Goal: Communication & Community: Participate in discussion

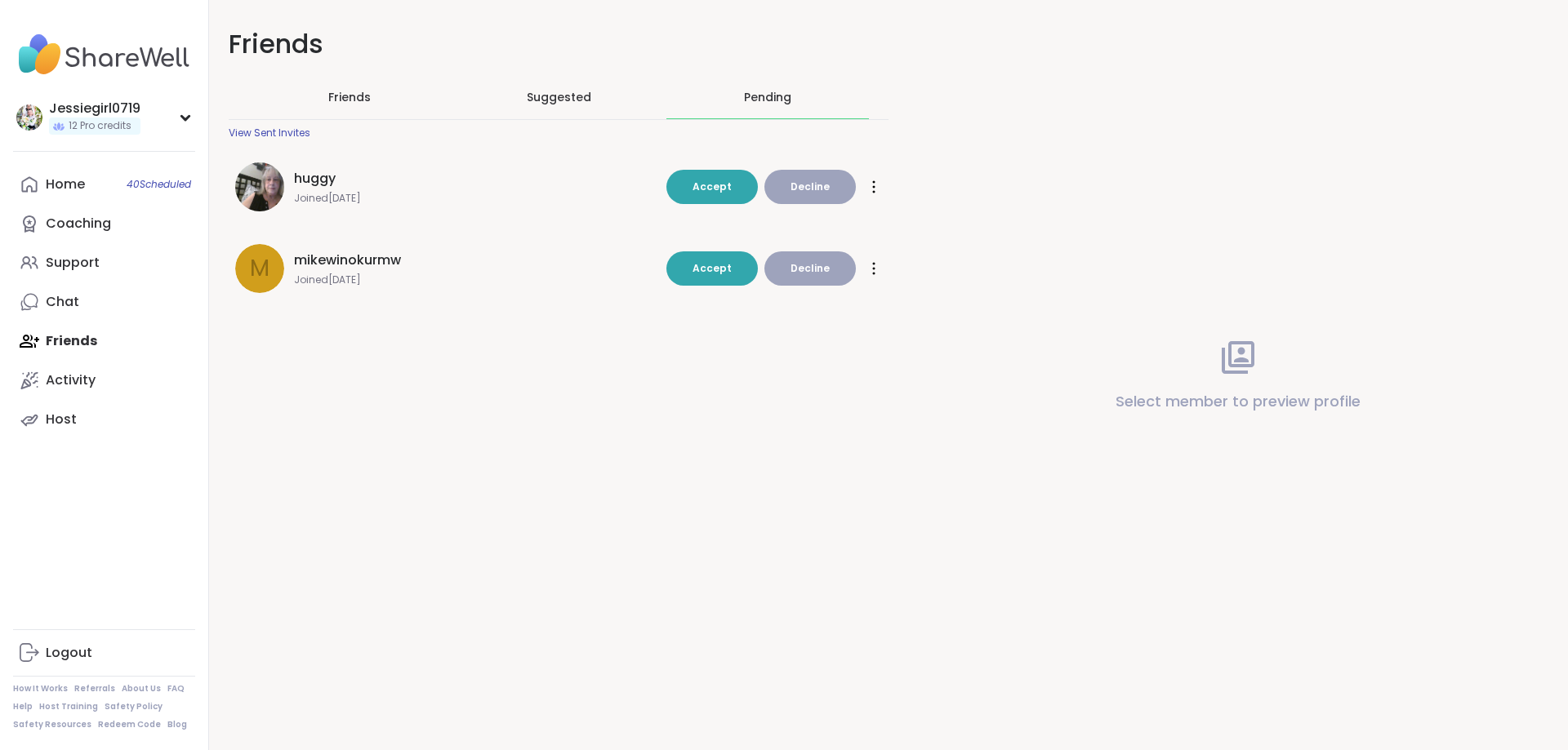
click at [704, 273] on span "Accept" at bounding box center [711, 268] width 39 height 14
click at [702, 180] on span "Accept" at bounding box center [711, 187] width 39 height 15
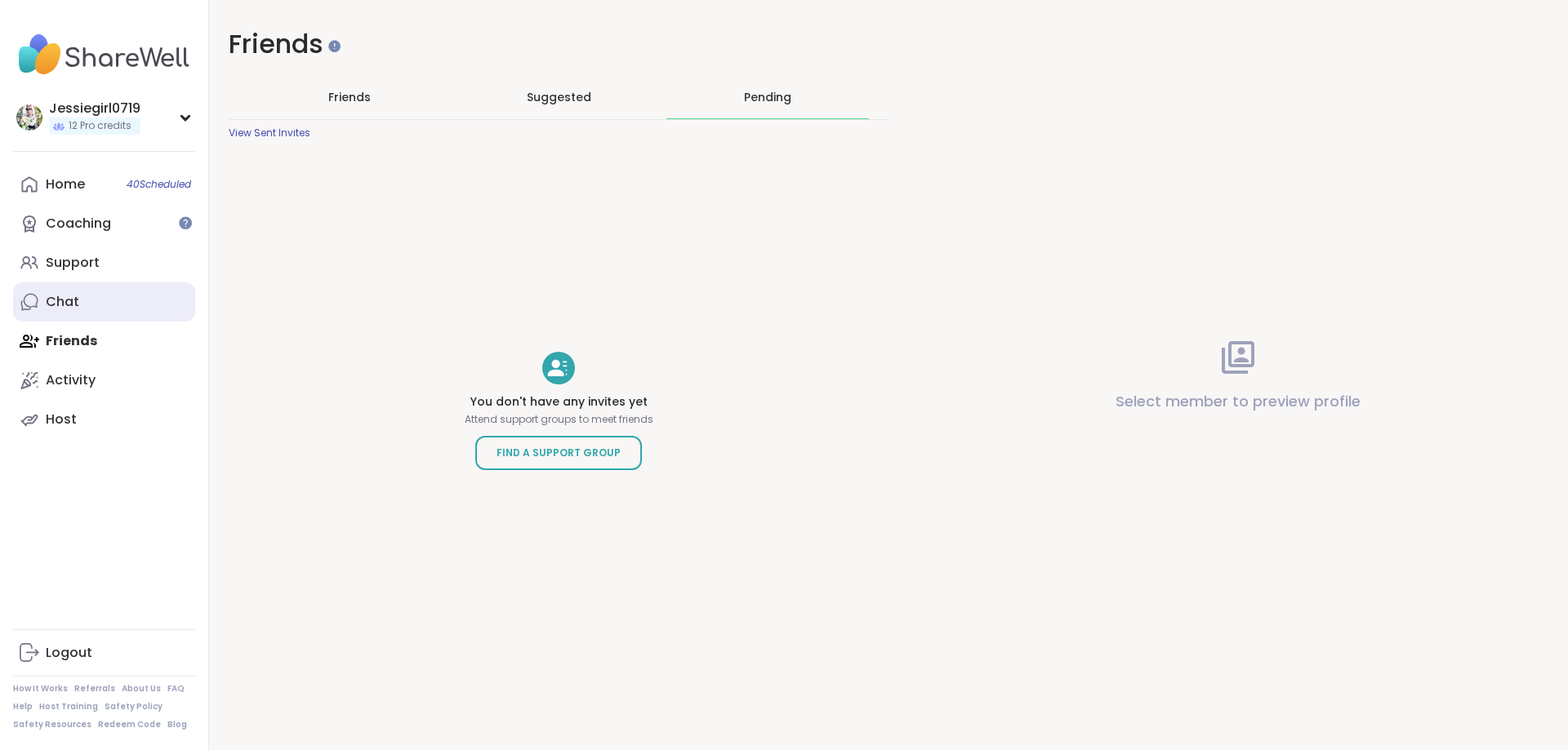
click at [99, 297] on link "Chat" at bounding box center [104, 302] width 182 height 39
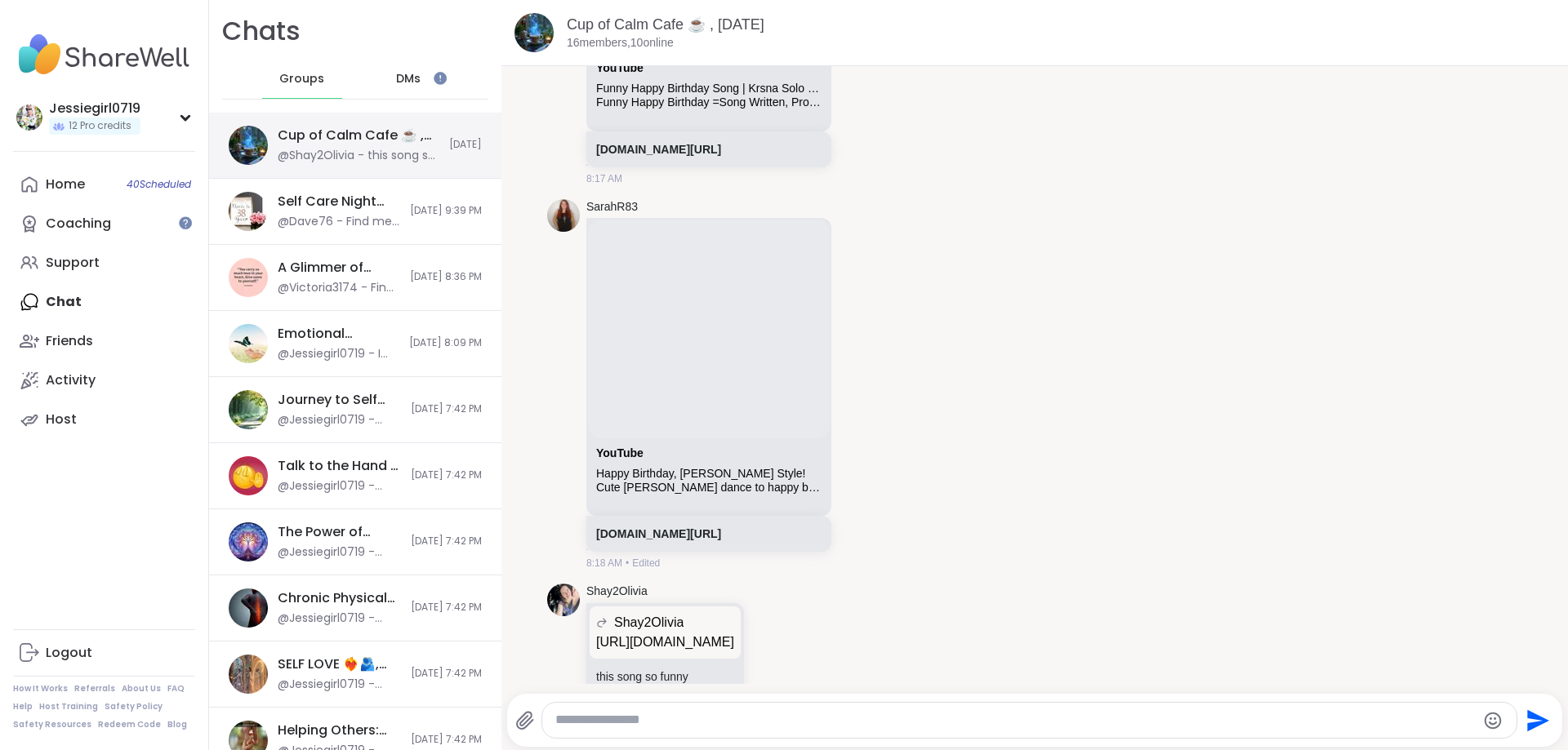
click at [346, 139] on div "Cup of Calm Cafe ☕️ , [DATE]" at bounding box center [359, 136] width 161 height 18
click at [331, 143] on div "Cup of Calm Cafe ☕️ , [DATE]" at bounding box center [359, 136] width 161 height 18
click at [1328, 511] on div "SarahR83 YouTube Happy Birthday, [PERSON_NAME] Style! Cute [PERSON_NAME] dance …" at bounding box center [1035, 385] width 975 height 385
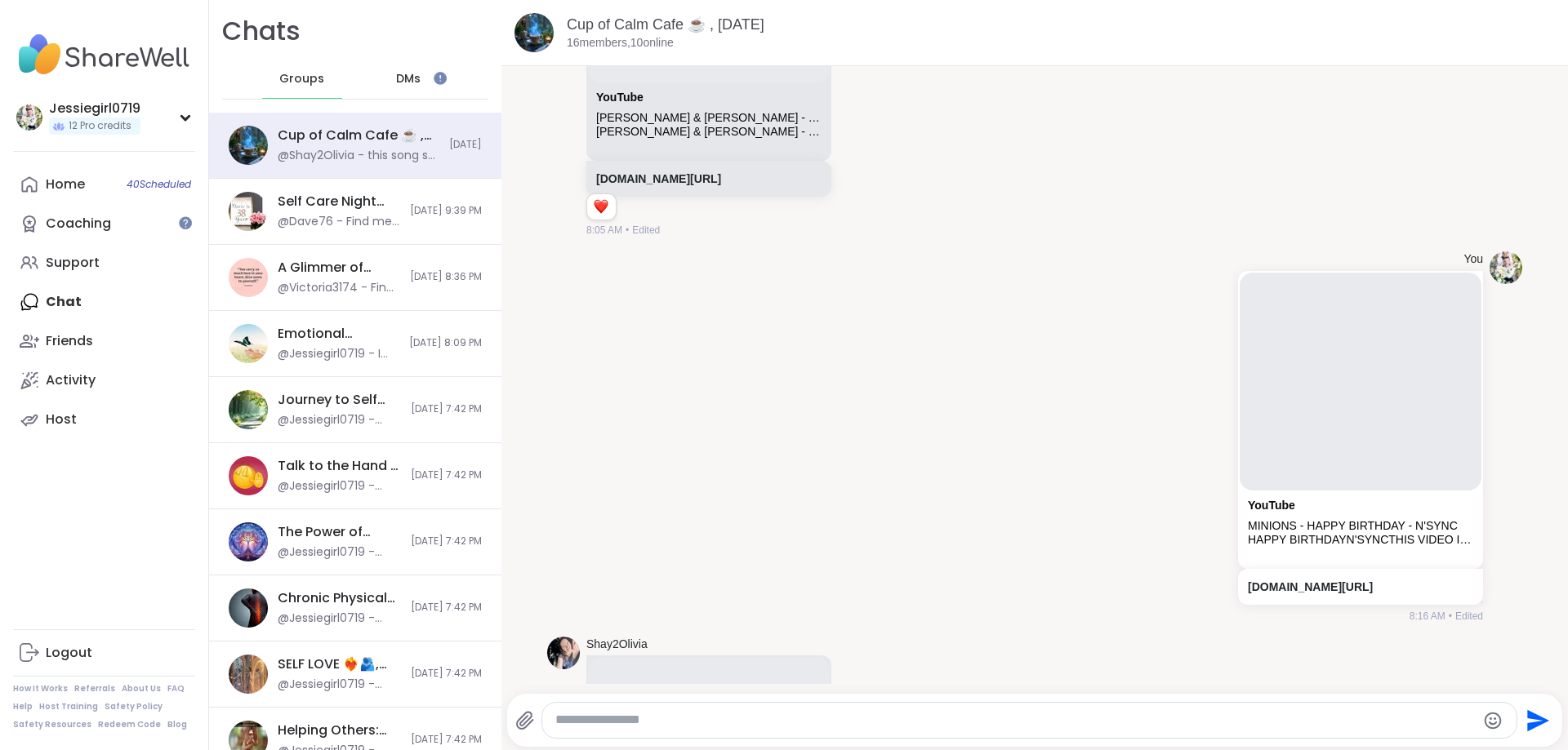
scroll to position [2095, 0]
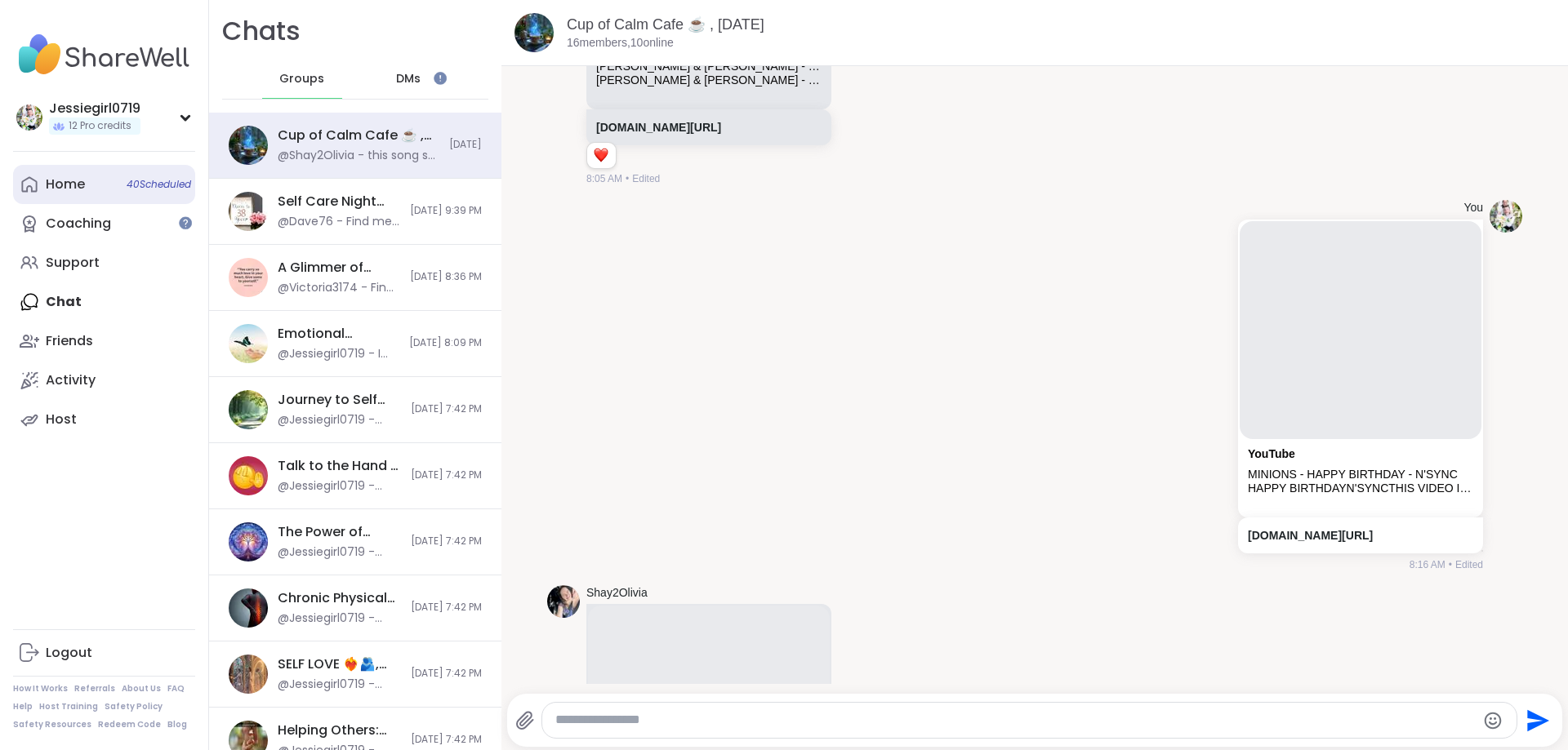
click at [56, 172] on link "Home 40 Scheduled" at bounding box center [104, 184] width 182 height 39
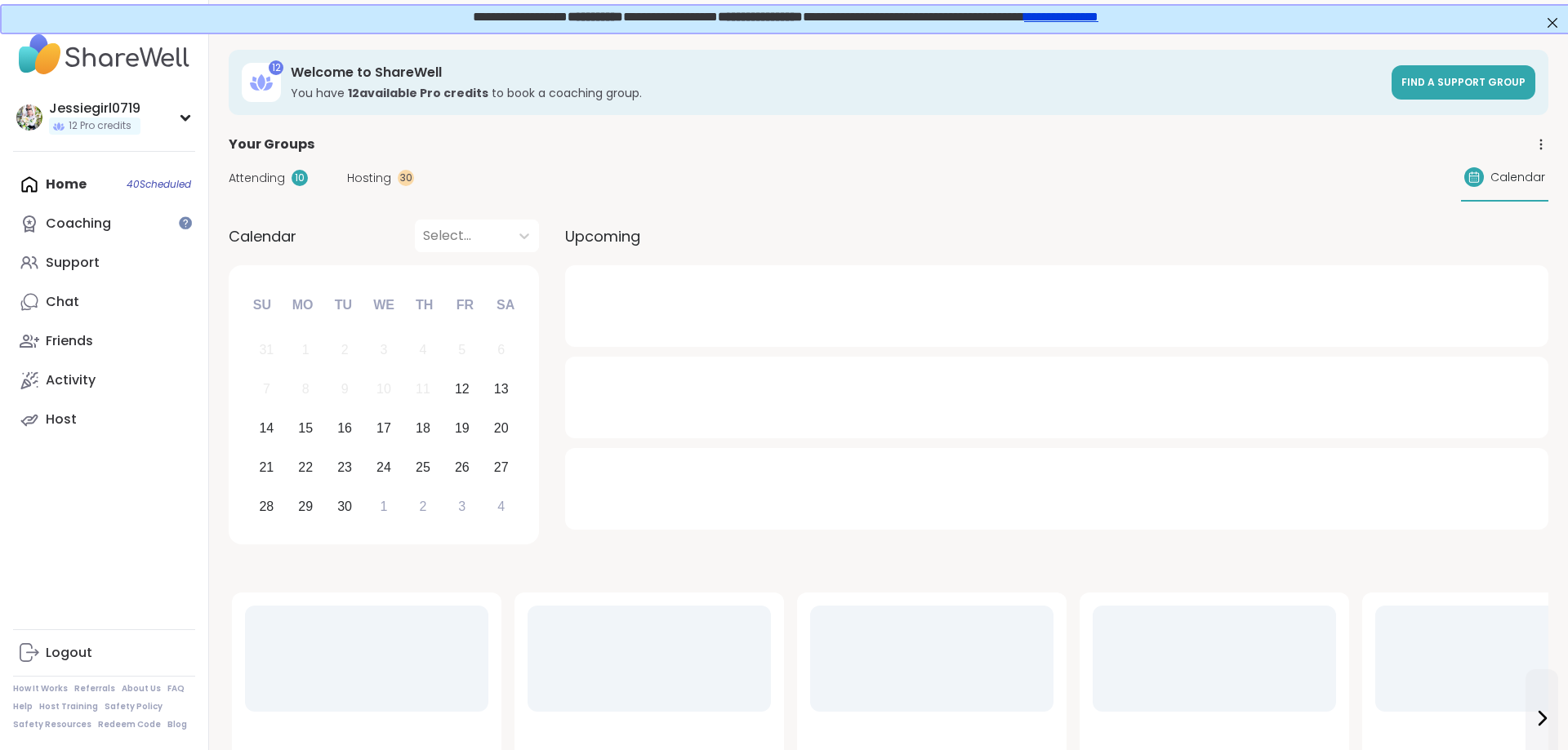
click at [382, 173] on span "Hosting" at bounding box center [369, 178] width 44 height 17
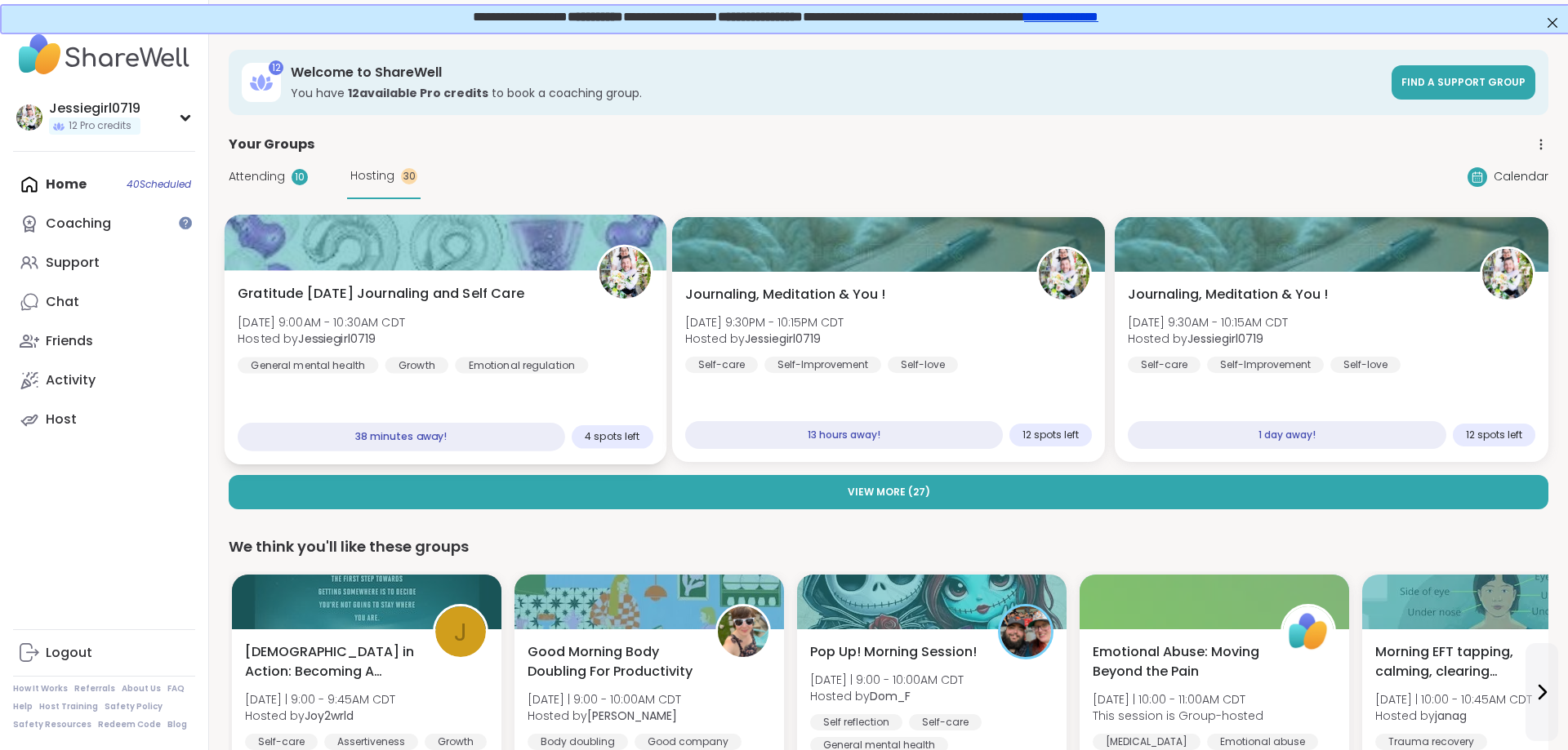
click at [439, 352] on div "Gratitude [DATE] Journaling and Self Care [DATE] 9:00AM - 10:30AM CDT Hosted by…" at bounding box center [446, 329] width 416 height 90
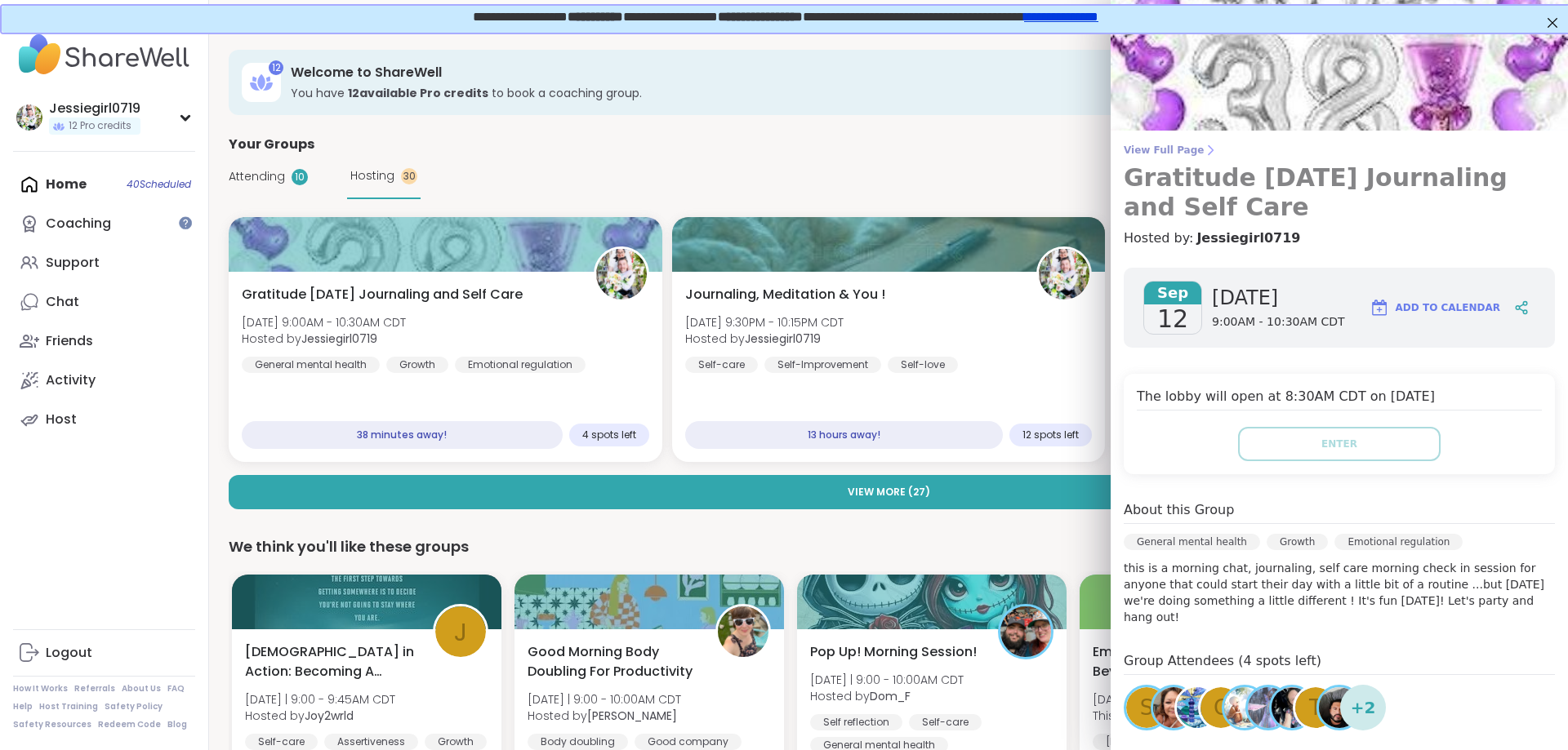
click at [1152, 145] on span "View Full Page" at bounding box center [1339, 150] width 431 height 13
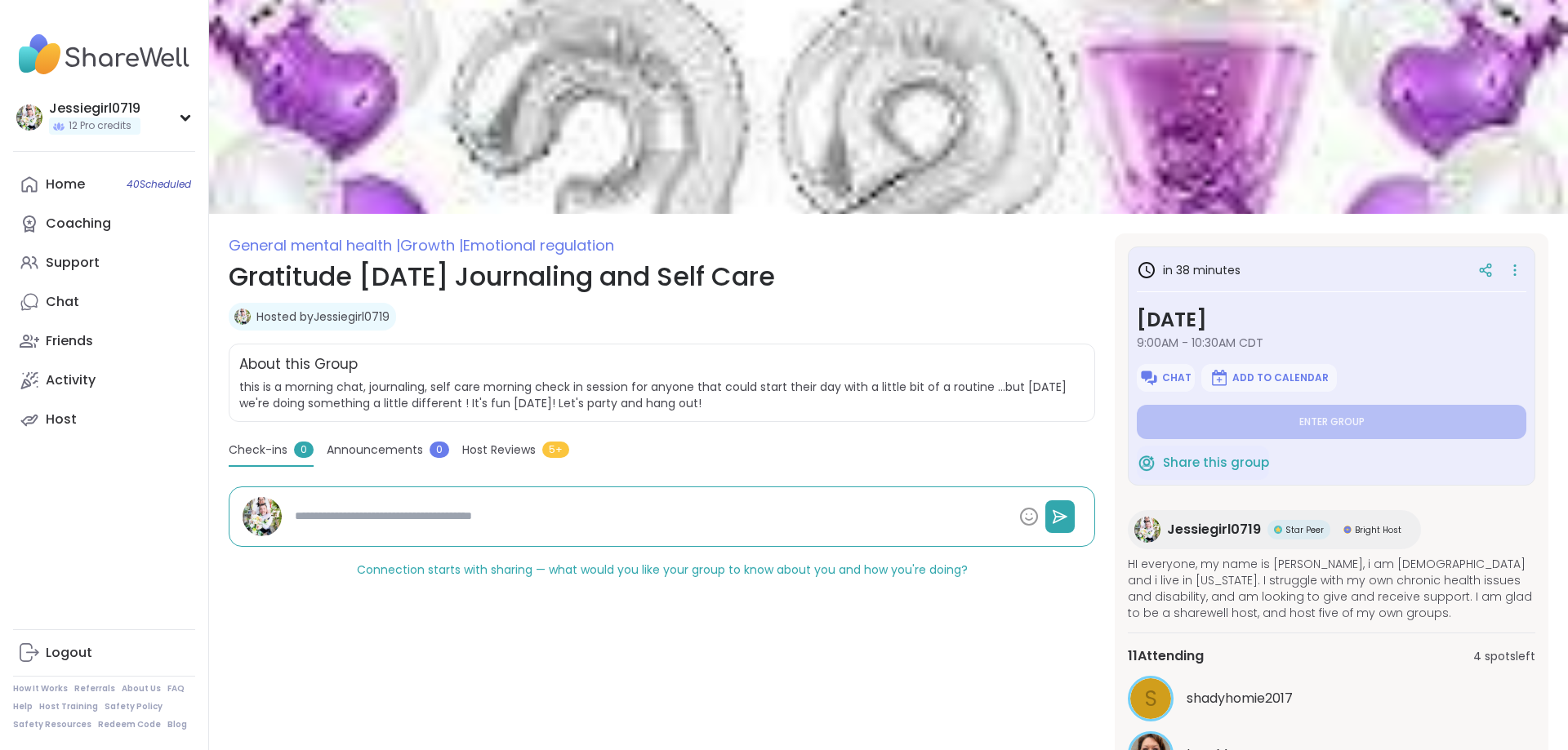
type textarea "*"
click at [1178, 381] on span "Chat" at bounding box center [1176, 378] width 29 height 13
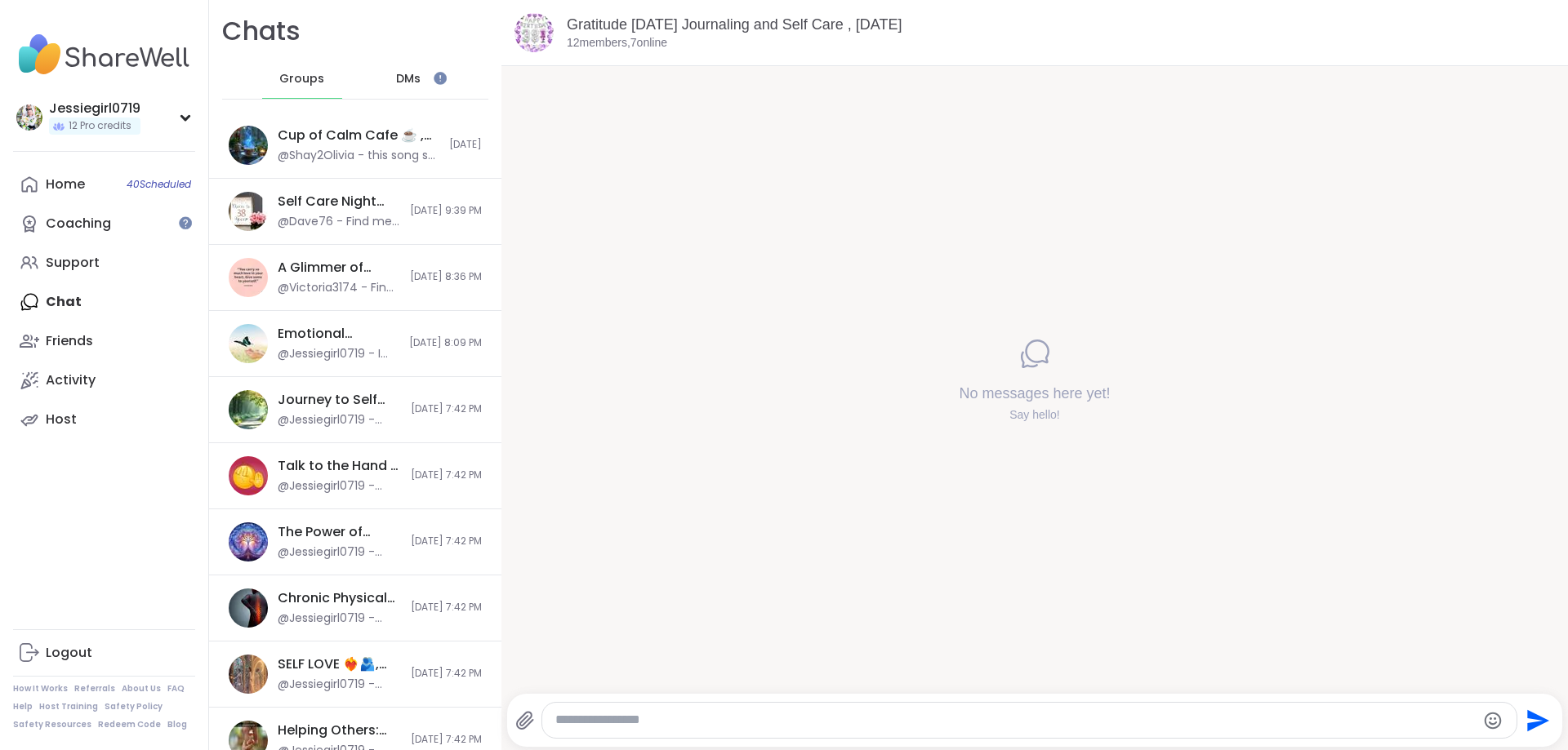
click at [701, 725] on textarea "Type your message" at bounding box center [1015, 720] width 921 height 17
paste textarea "**********"
type textarea "**********"
click at [1544, 726] on icon "Send" at bounding box center [1536, 720] width 26 height 26
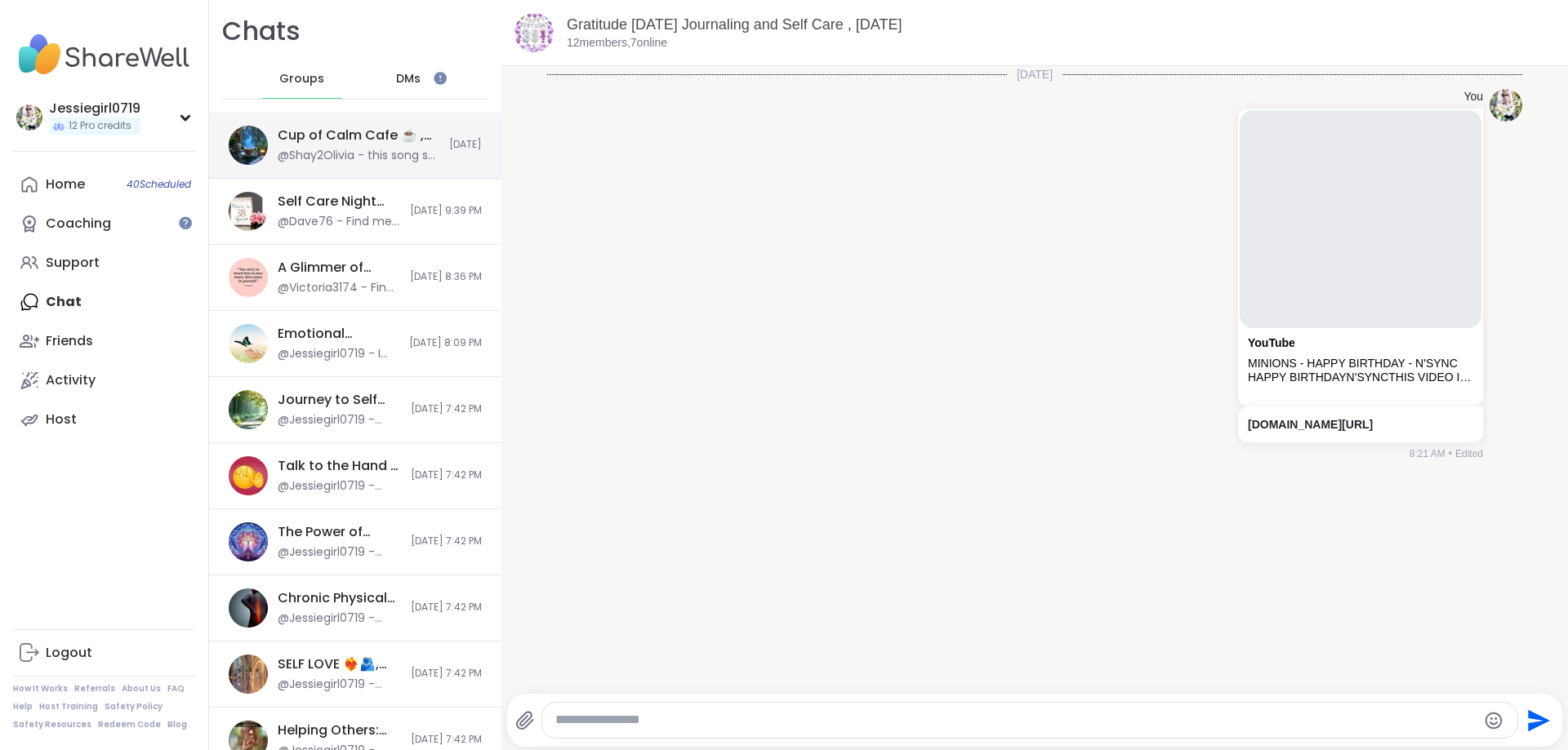
click at [309, 145] on div "Cup of Calm Cafe ☕️ , [DATE]" at bounding box center [359, 136] width 161 height 18
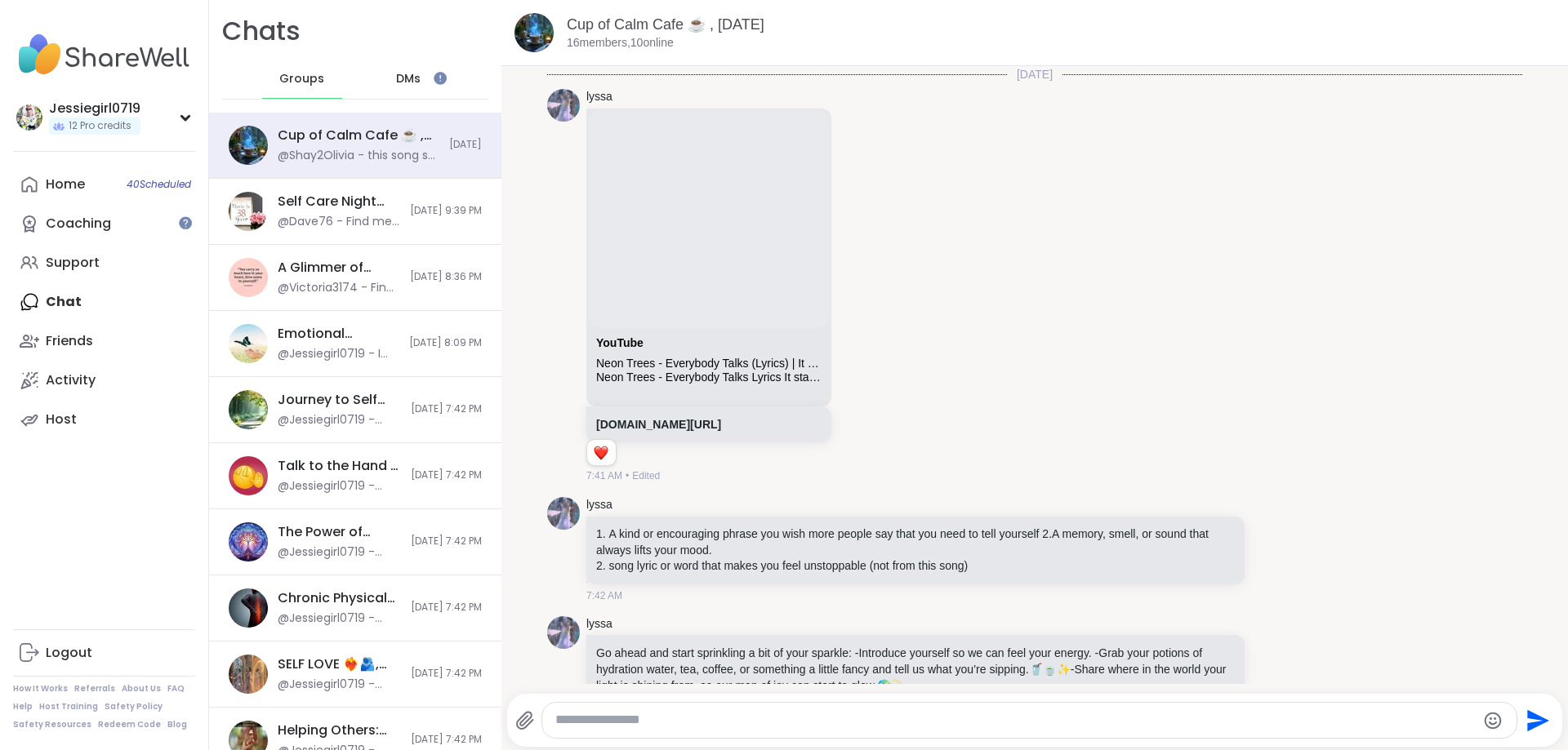
scroll to position [2866, 0]
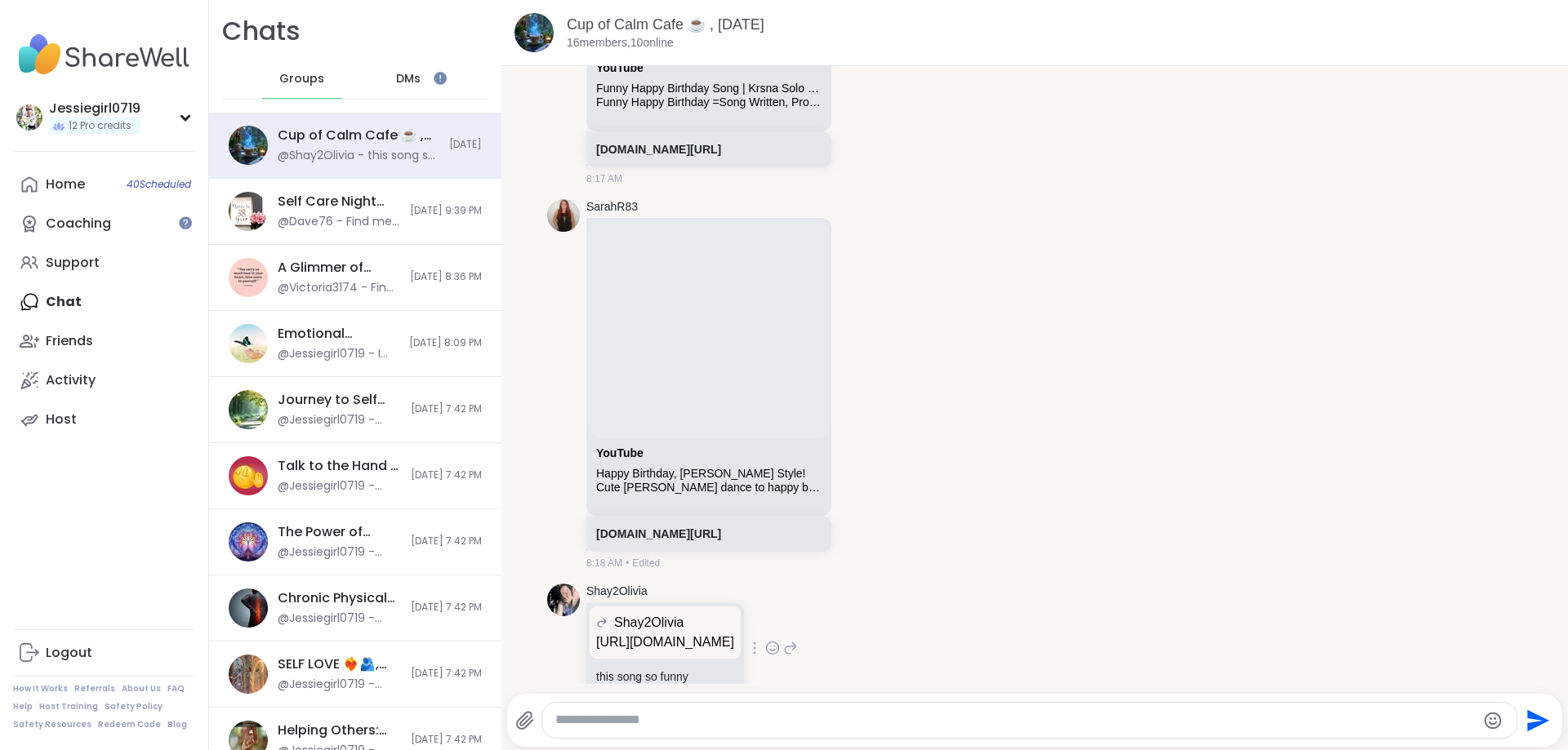
click at [670, 633] on p "[URL][DOMAIN_NAME]" at bounding box center [665, 643] width 138 height 20
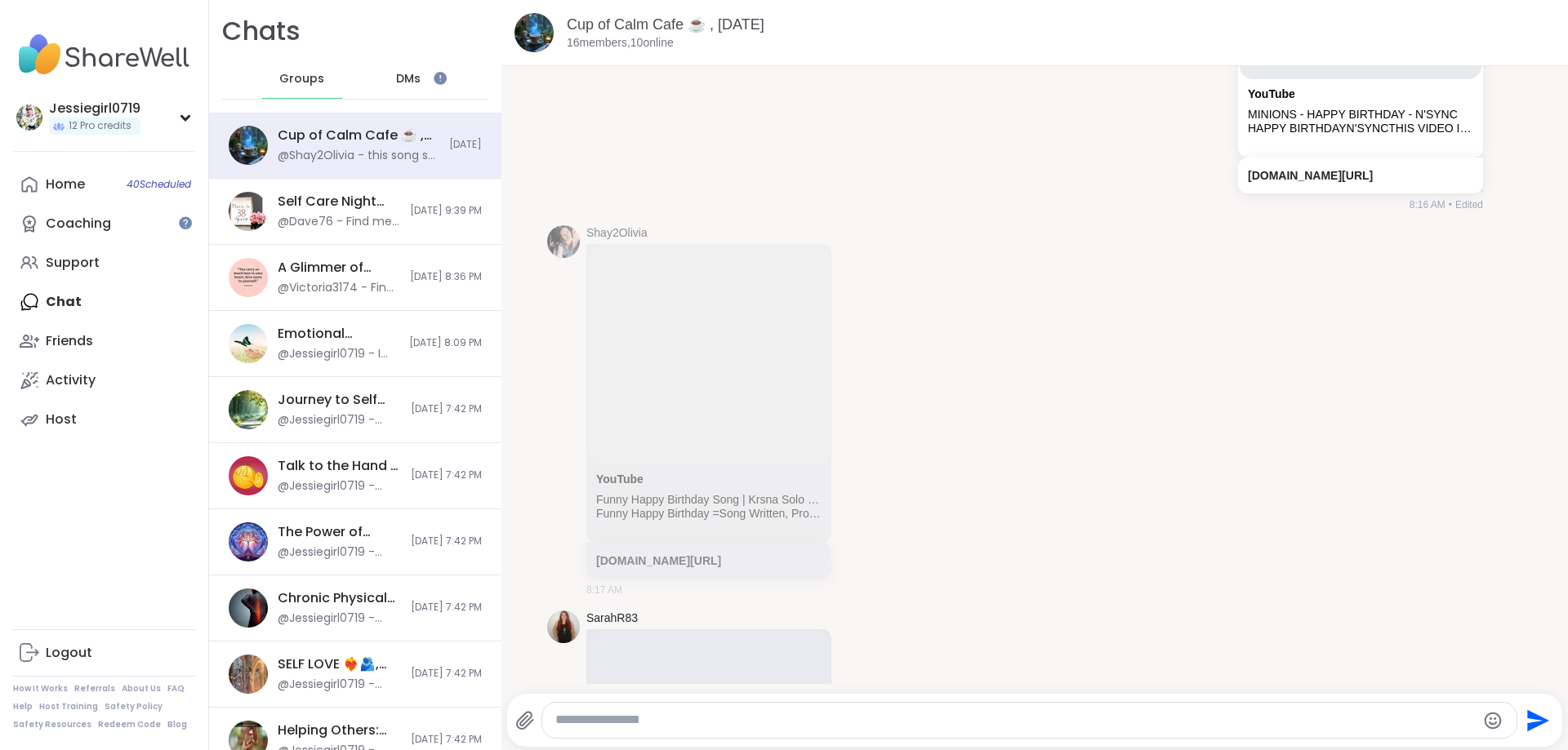
scroll to position [3, 0]
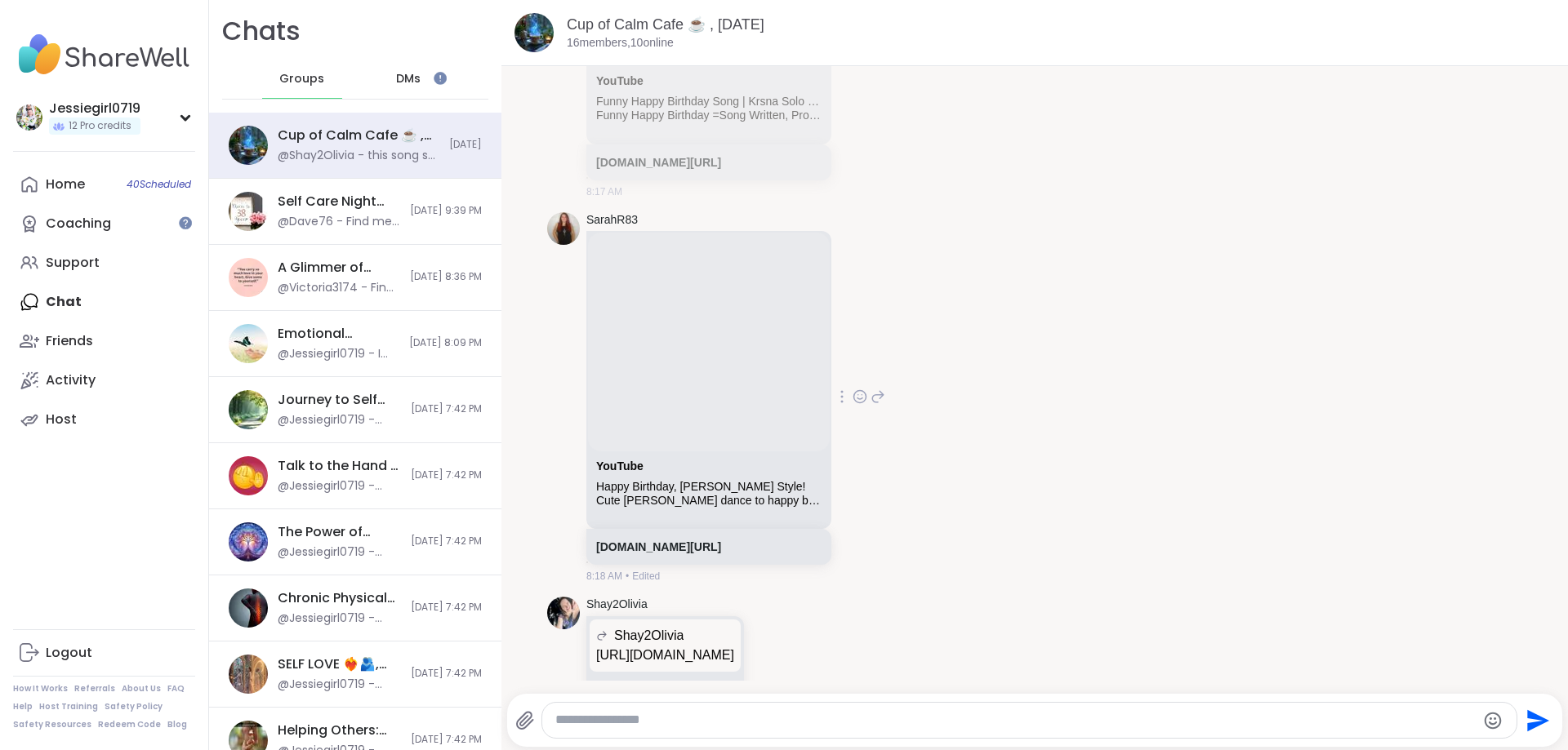
scroll to position [2866, 0]
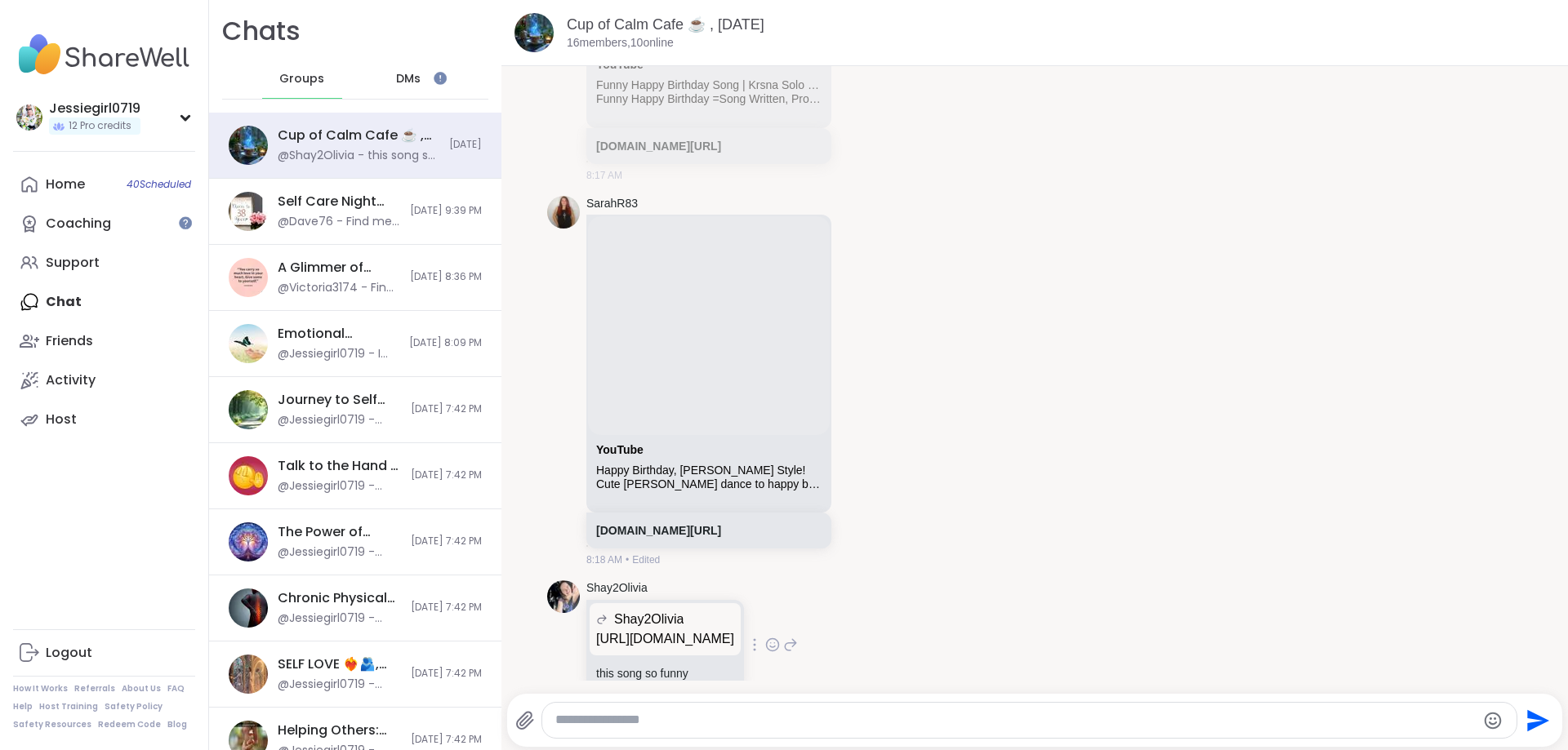
click at [719, 629] on p "[URL][DOMAIN_NAME]" at bounding box center [665, 639] width 138 height 20
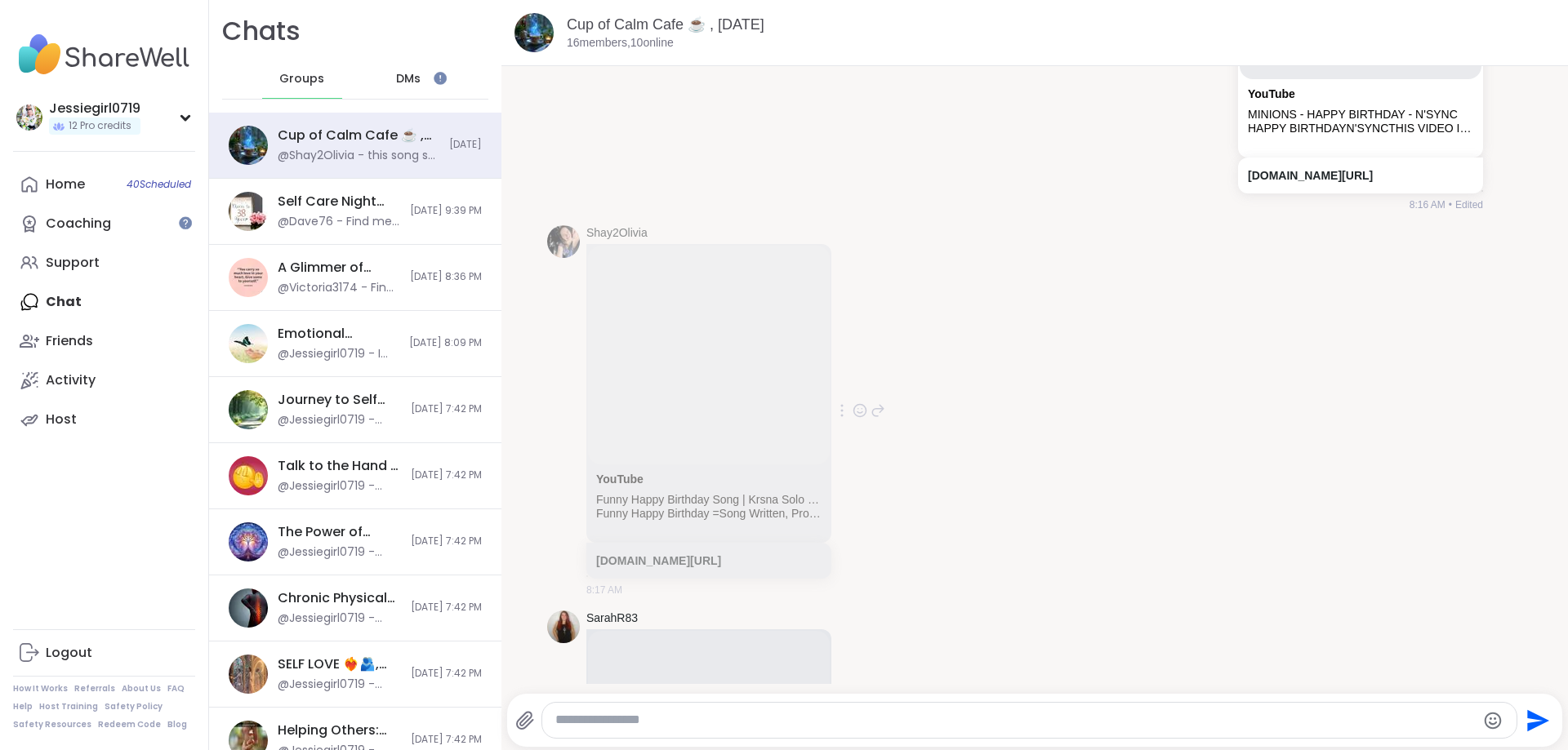
click at [964, 559] on div "Shay2Olivia YouTube Funny Happy Birthday Song | Krsna Solo | Cute [PERSON_NAME]…" at bounding box center [1035, 411] width 975 height 385
click at [1541, 464] on li "Shay2Olivia YouTube Funny Happy Birthday Song | Krsna Solo | Cute [PERSON_NAME]…" at bounding box center [1034, 411] width 1040 height 385
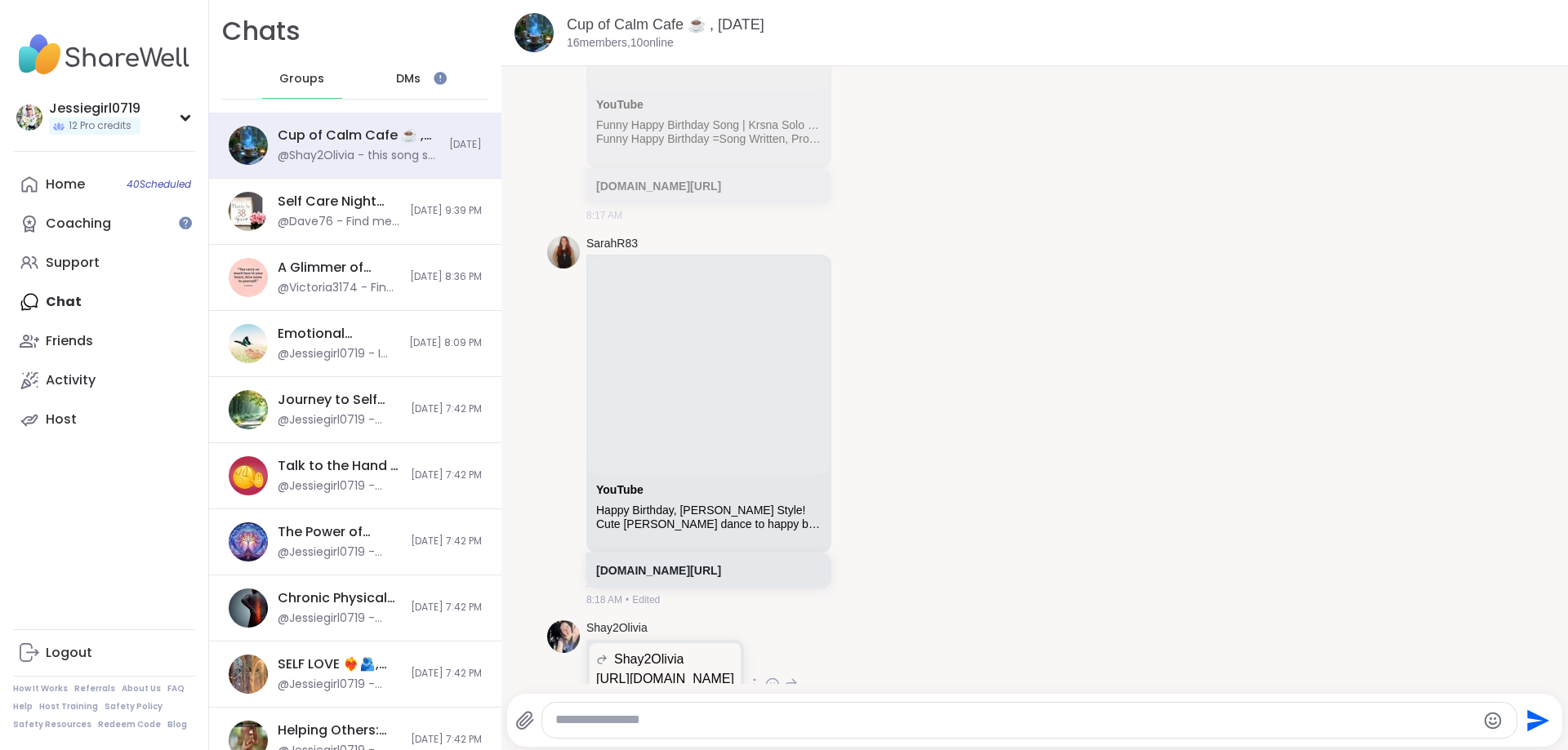
scroll to position [2866, 0]
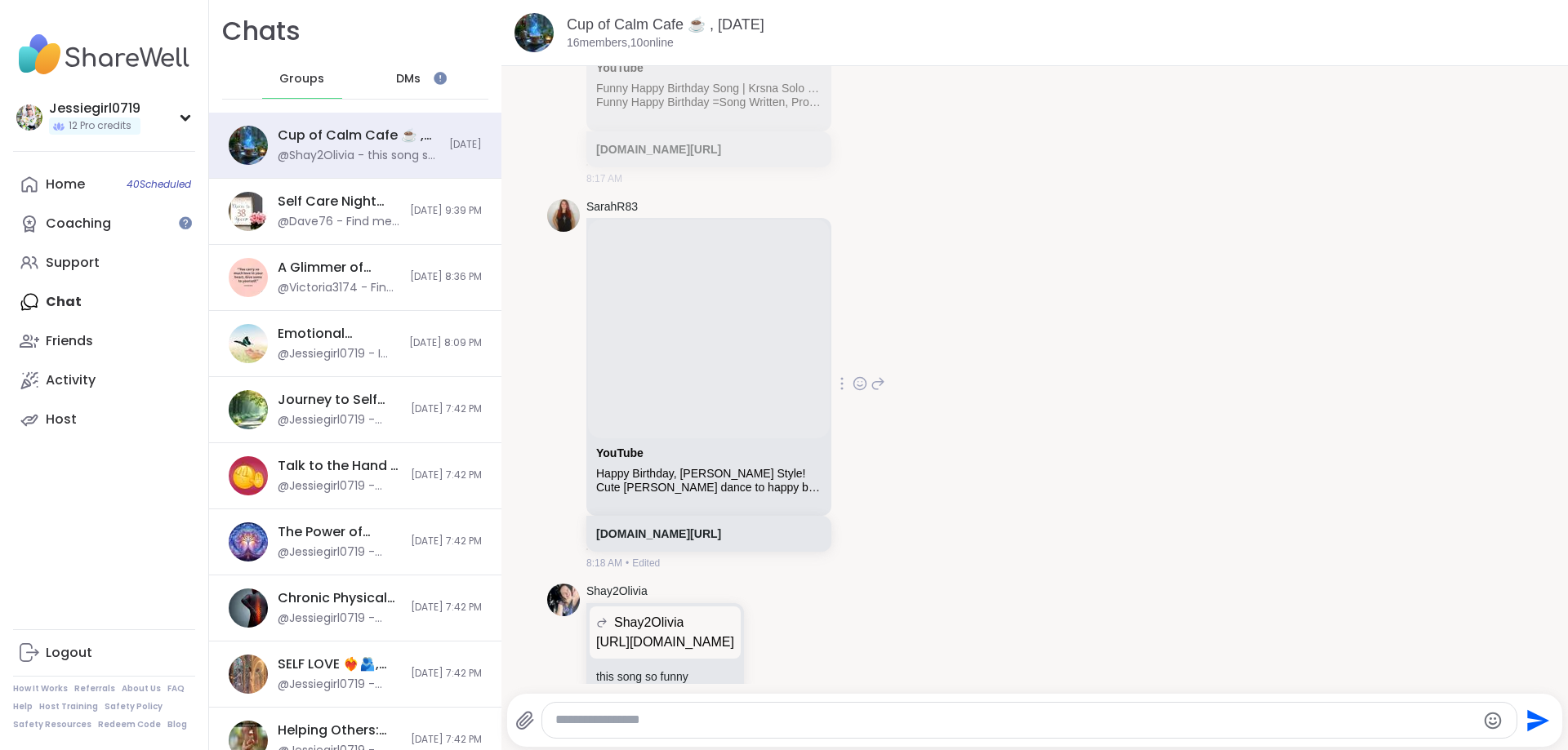
click at [867, 375] on icon at bounding box center [860, 383] width 15 height 17
click at [737, 350] on div "Select Reaction: Heart" at bounding box center [730, 358] width 15 height 15
click at [779, 663] on icon at bounding box center [773, 671] width 15 height 17
click at [650, 638] on div "Select Reaction: Heart" at bounding box center [643, 645] width 15 height 15
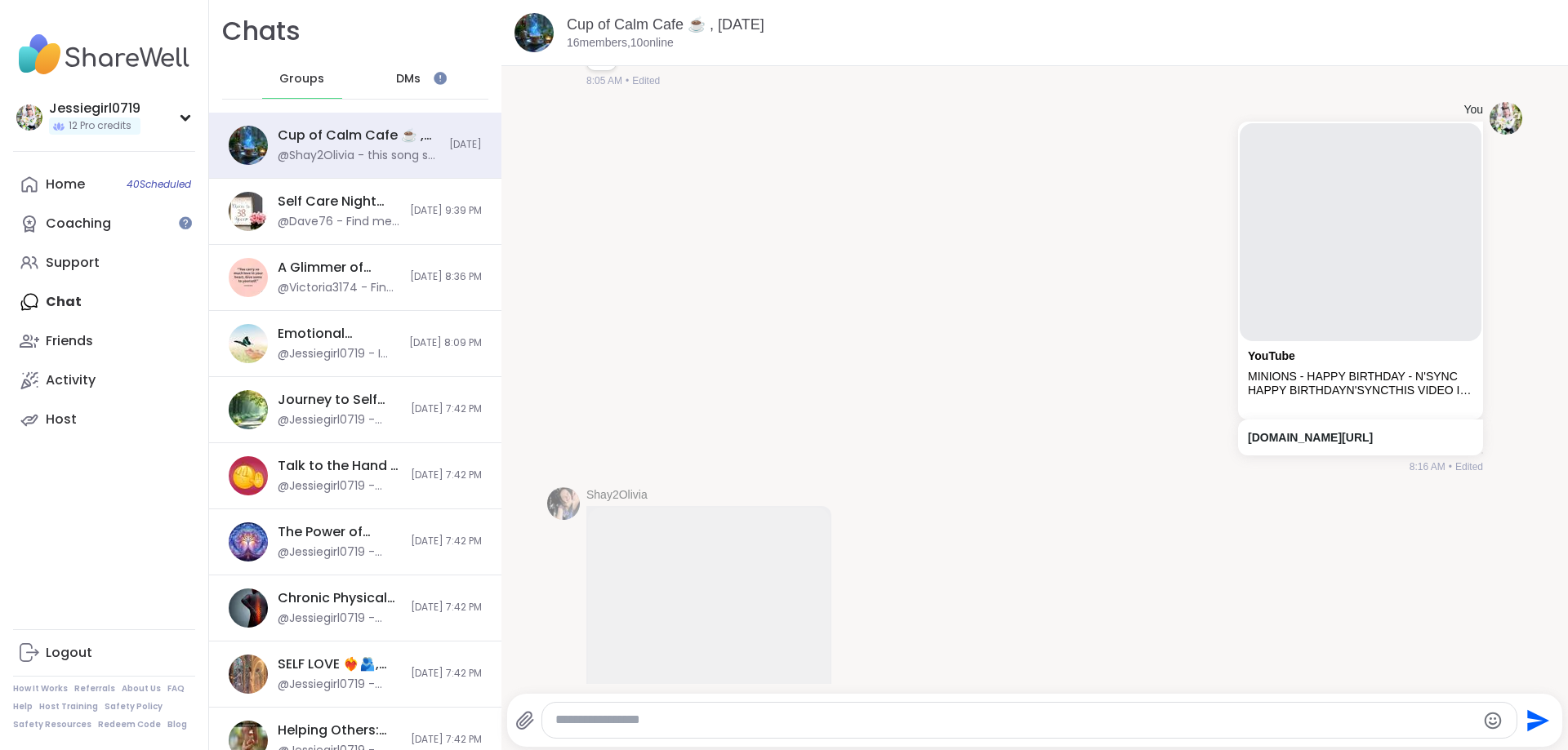
scroll to position [3, 0]
click at [865, 663] on icon at bounding box center [860, 669] width 12 height 12
click at [728, 636] on div "Select Reaction: Heart" at bounding box center [730, 644] width 15 height 15
click at [1517, 522] on div "Shay2Olivia YouTube Funny Happy Birthday Song | Krsna Solo | Cute [PERSON_NAME]…" at bounding box center [1035, 681] width 975 height 408
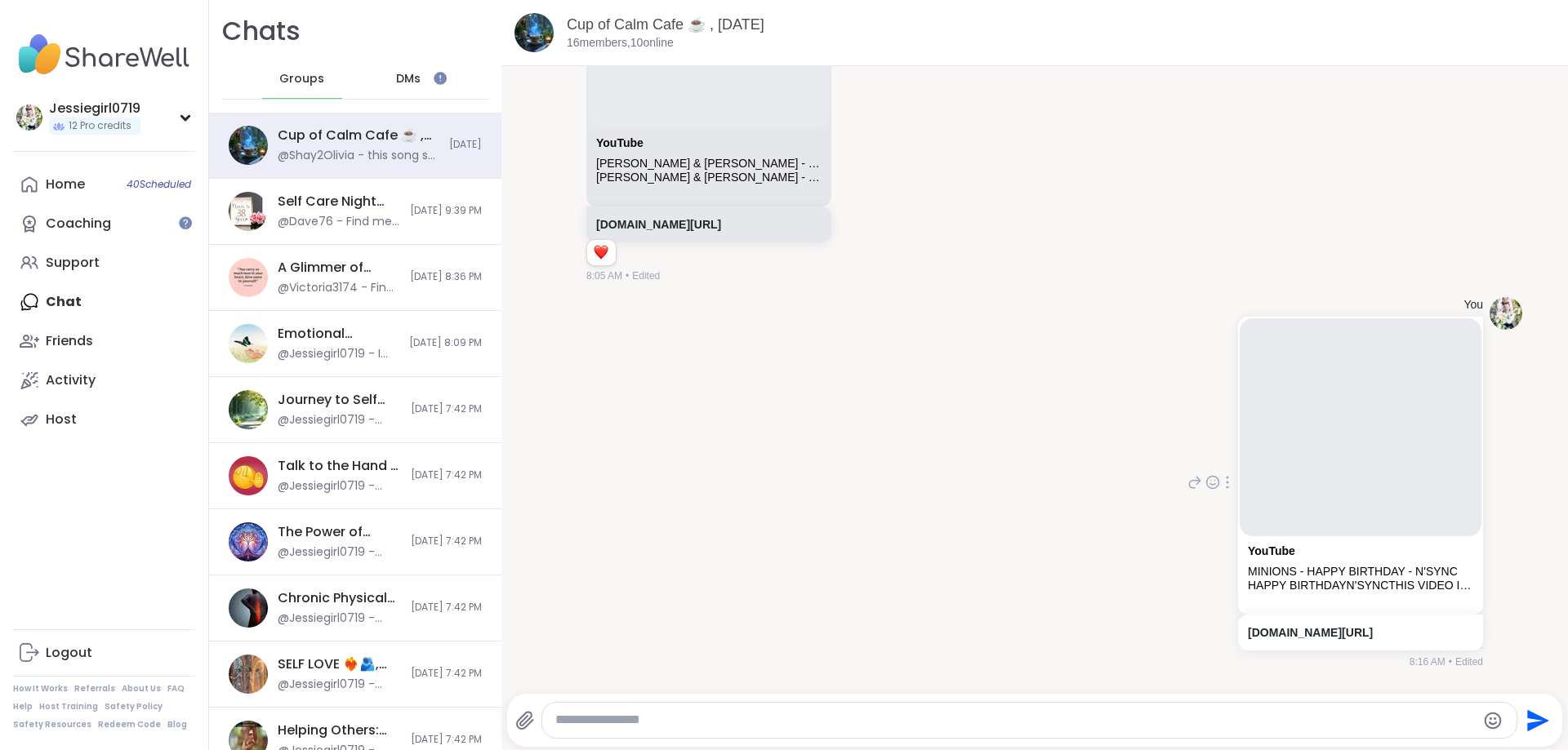
scroll to position [1987, 0]
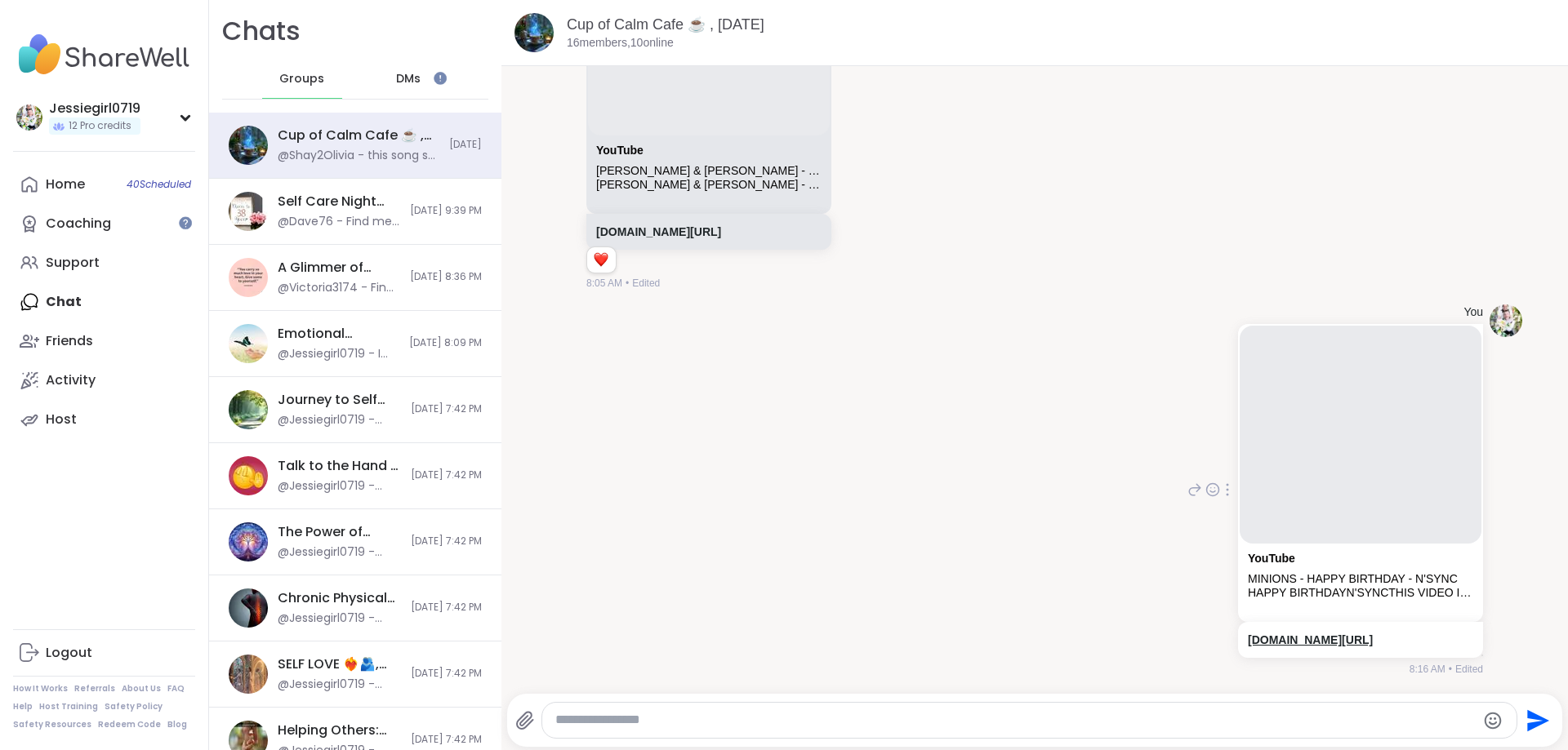
click at [1356, 634] on link "[DOMAIN_NAME][URL]" at bounding box center [1310, 640] width 125 height 13
click at [811, 569] on div "You YouTube MINIONS - HAPPY BIRTHDAY - N'SYNC HAPPY BIRTHDAYN'SYNCTHIS VIDEO IS…" at bounding box center [1035, 490] width 975 height 385
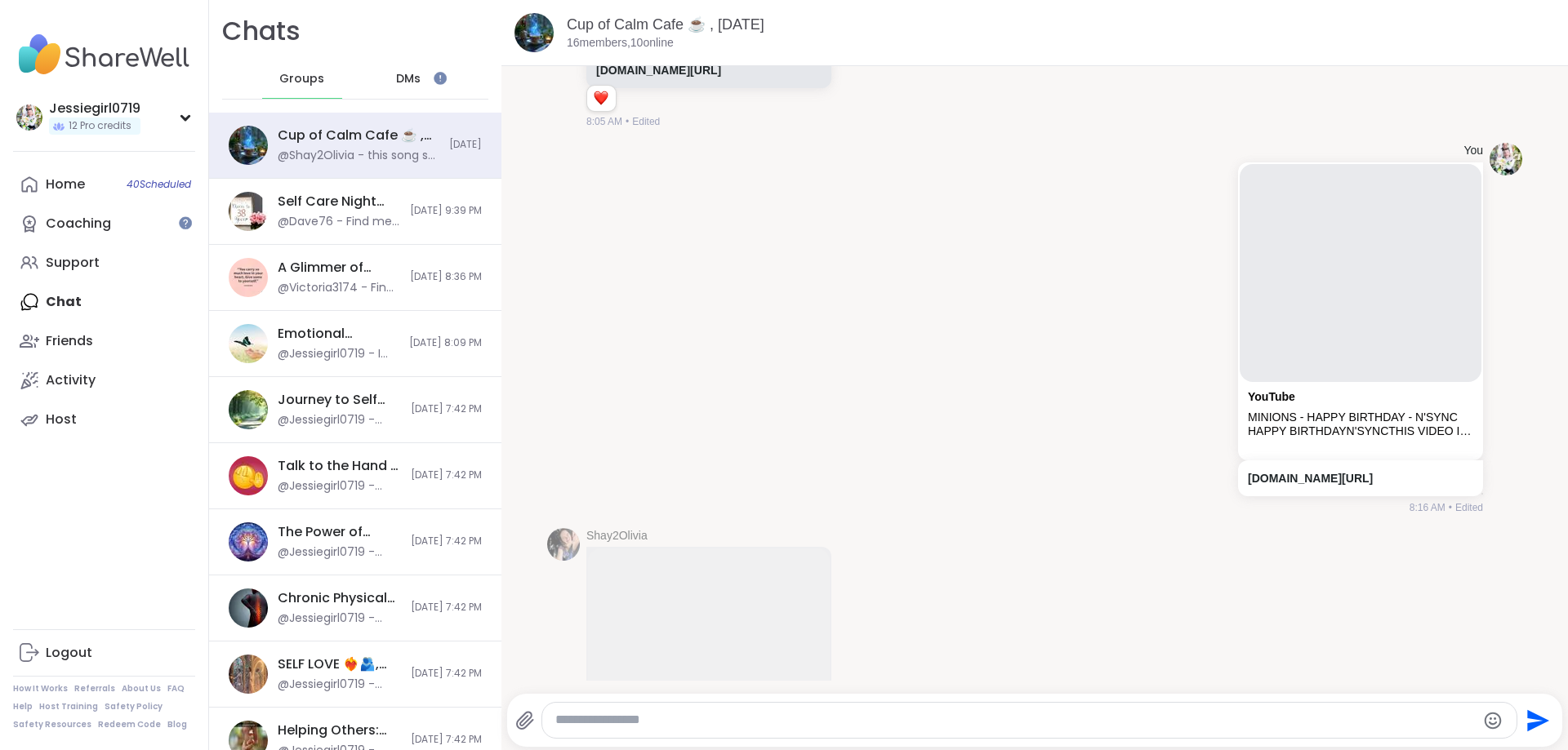
scroll to position [2193, 0]
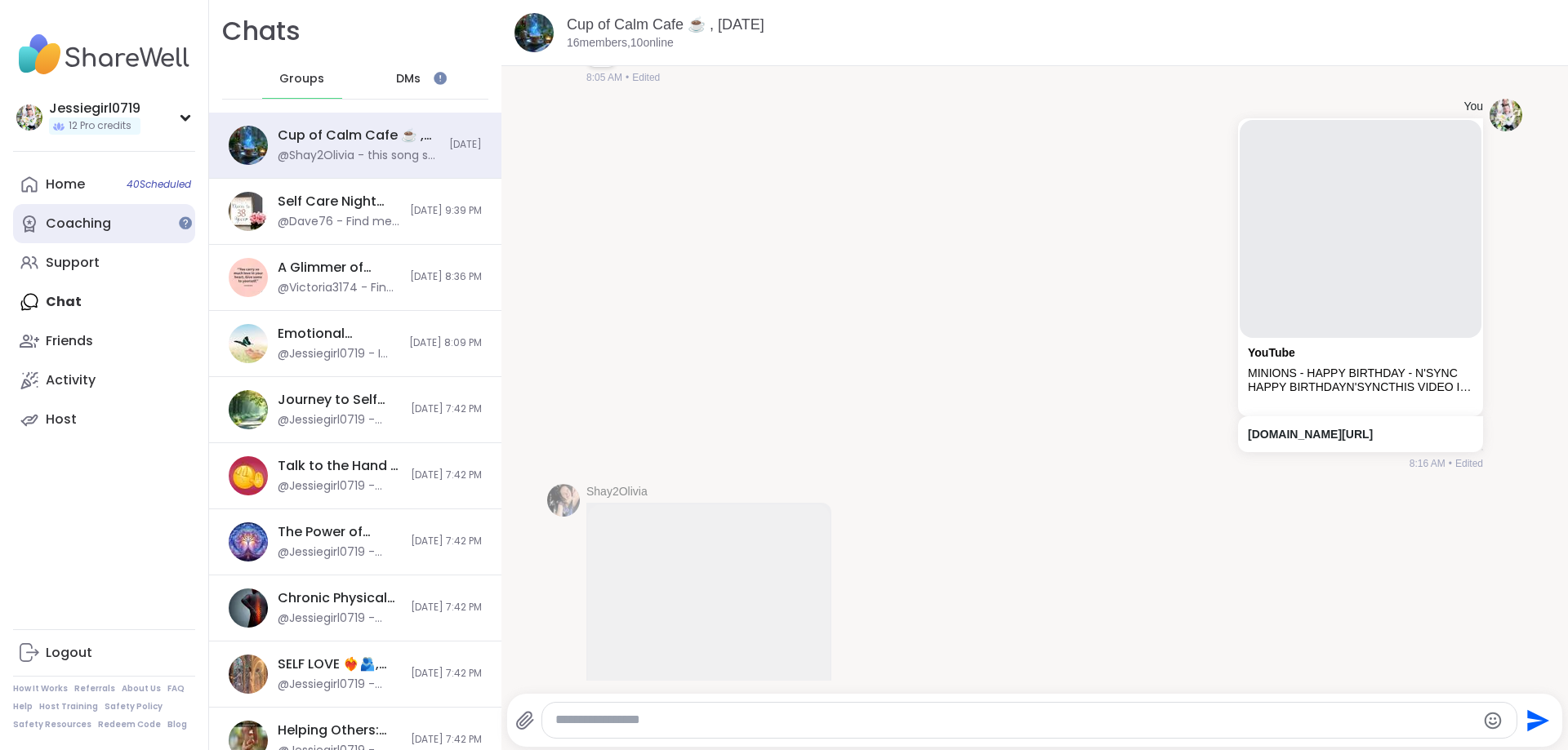
click at [71, 211] on link "Coaching" at bounding box center [104, 223] width 182 height 39
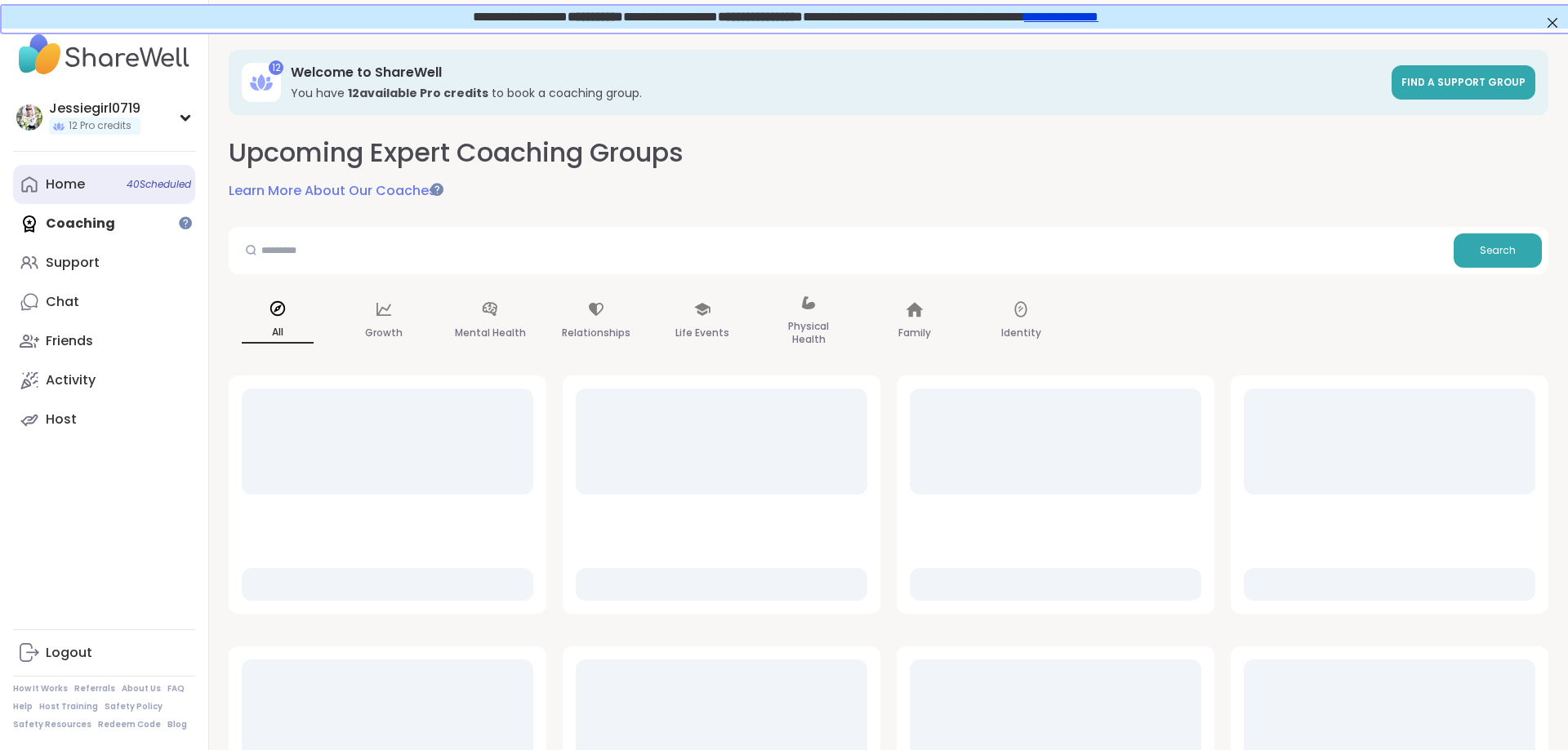
click at [68, 190] on div "Home 40 Scheduled" at bounding box center [65, 185] width 39 height 18
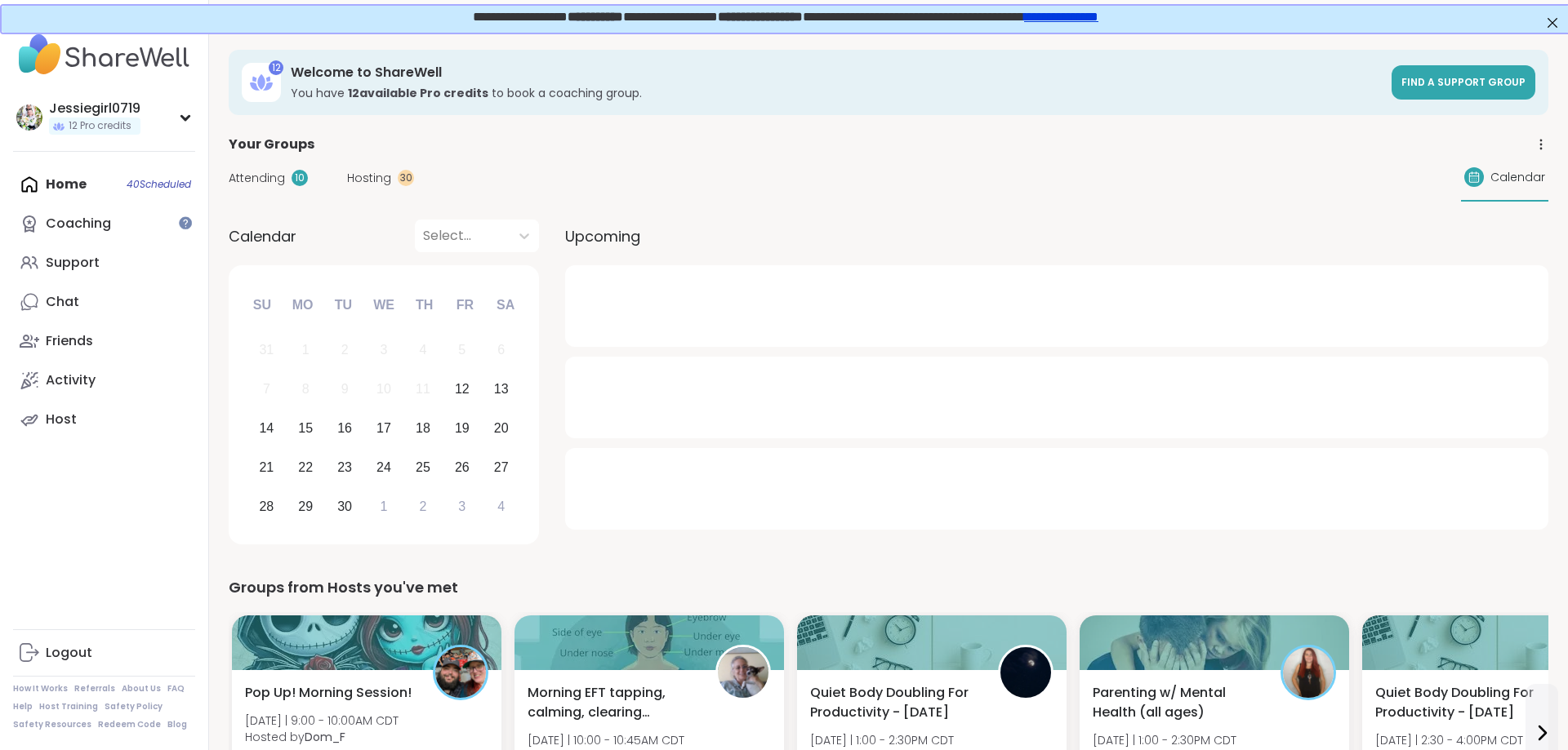
click at [267, 173] on span "Attending" at bounding box center [257, 178] width 57 height 17
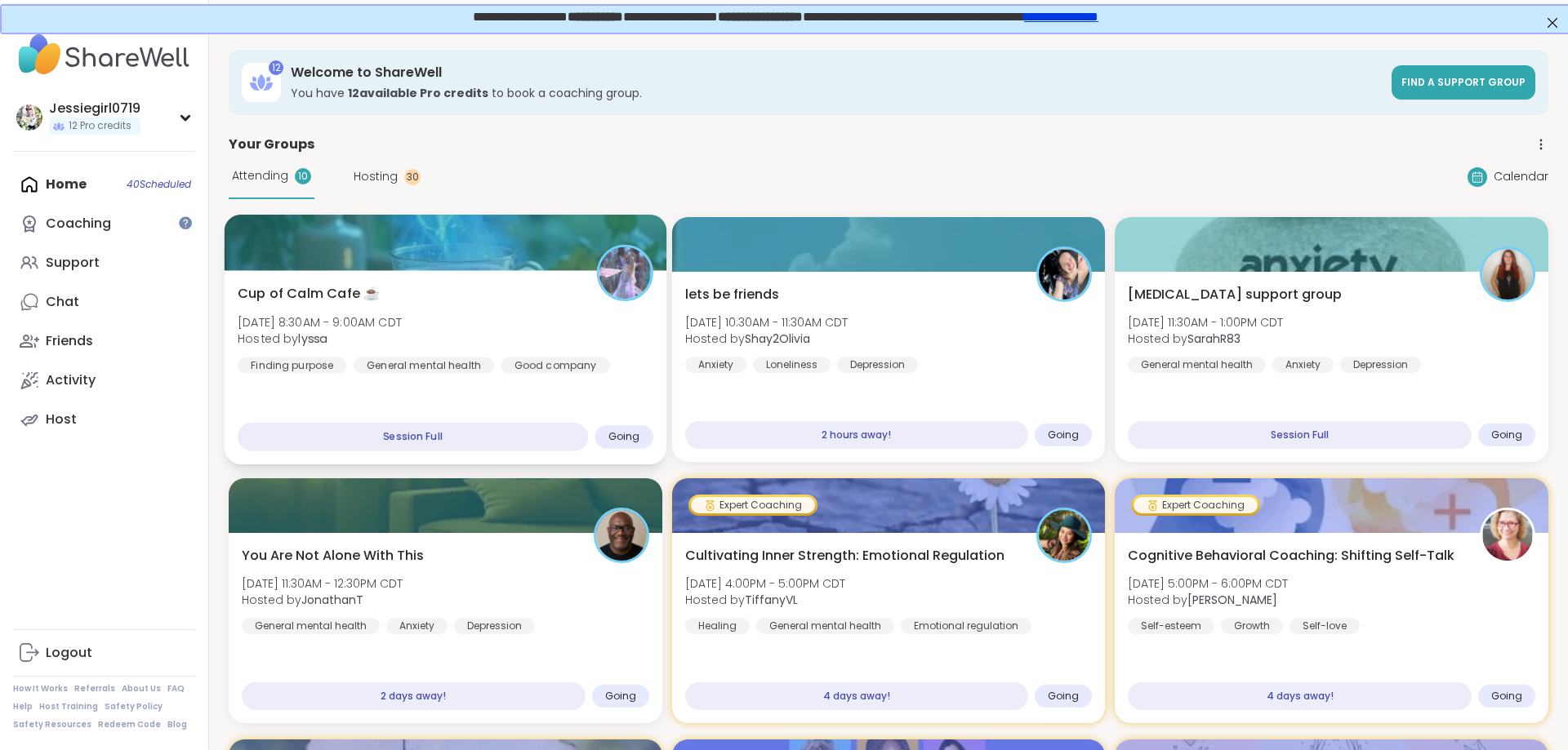
click at [354, 299] on span "Cup of Calm Cafe ☕️" at bounding box center [309, 294] width 142 height 20
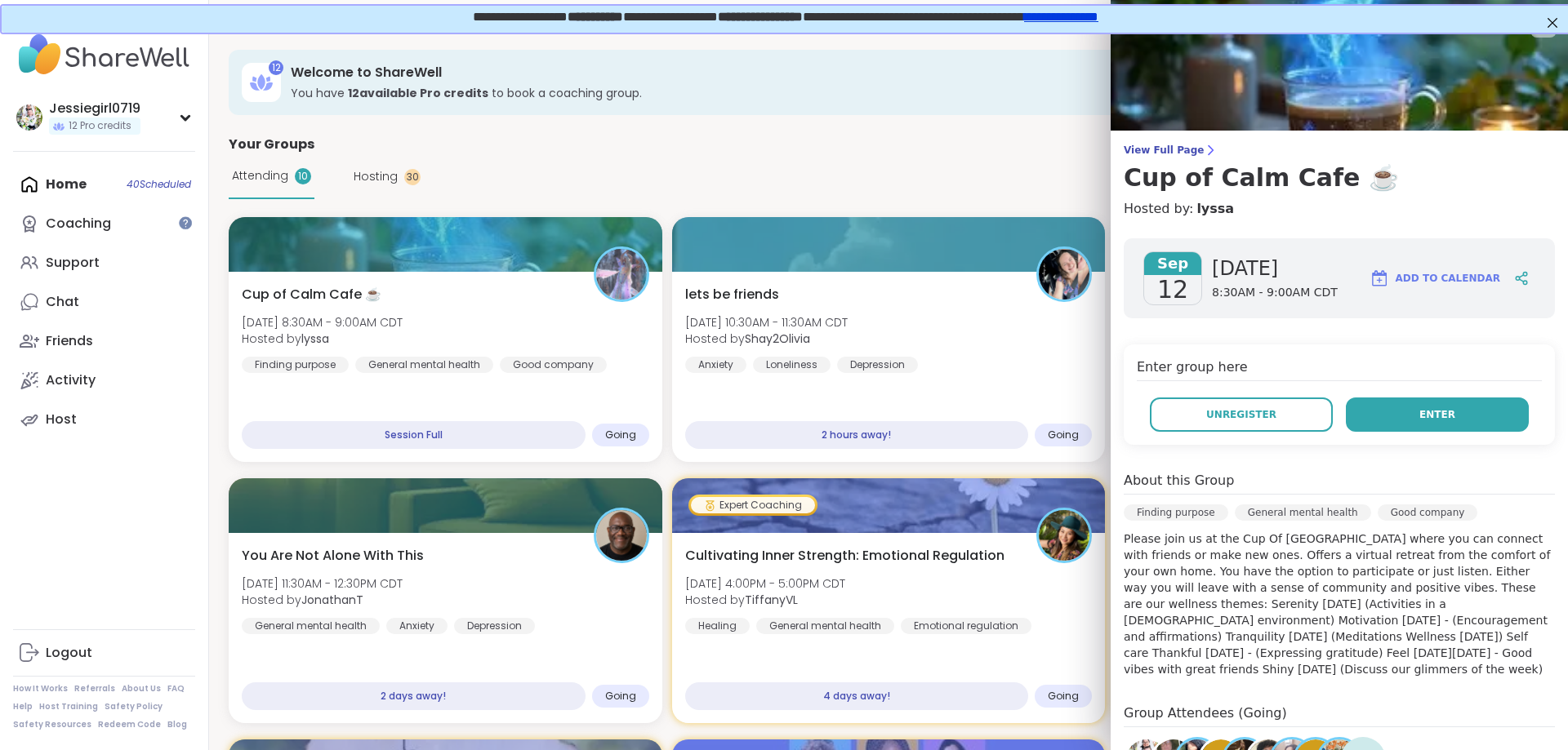
click at [1350, 419] on button "Enter" at bounding box center [1437, 414] width 183 height 34
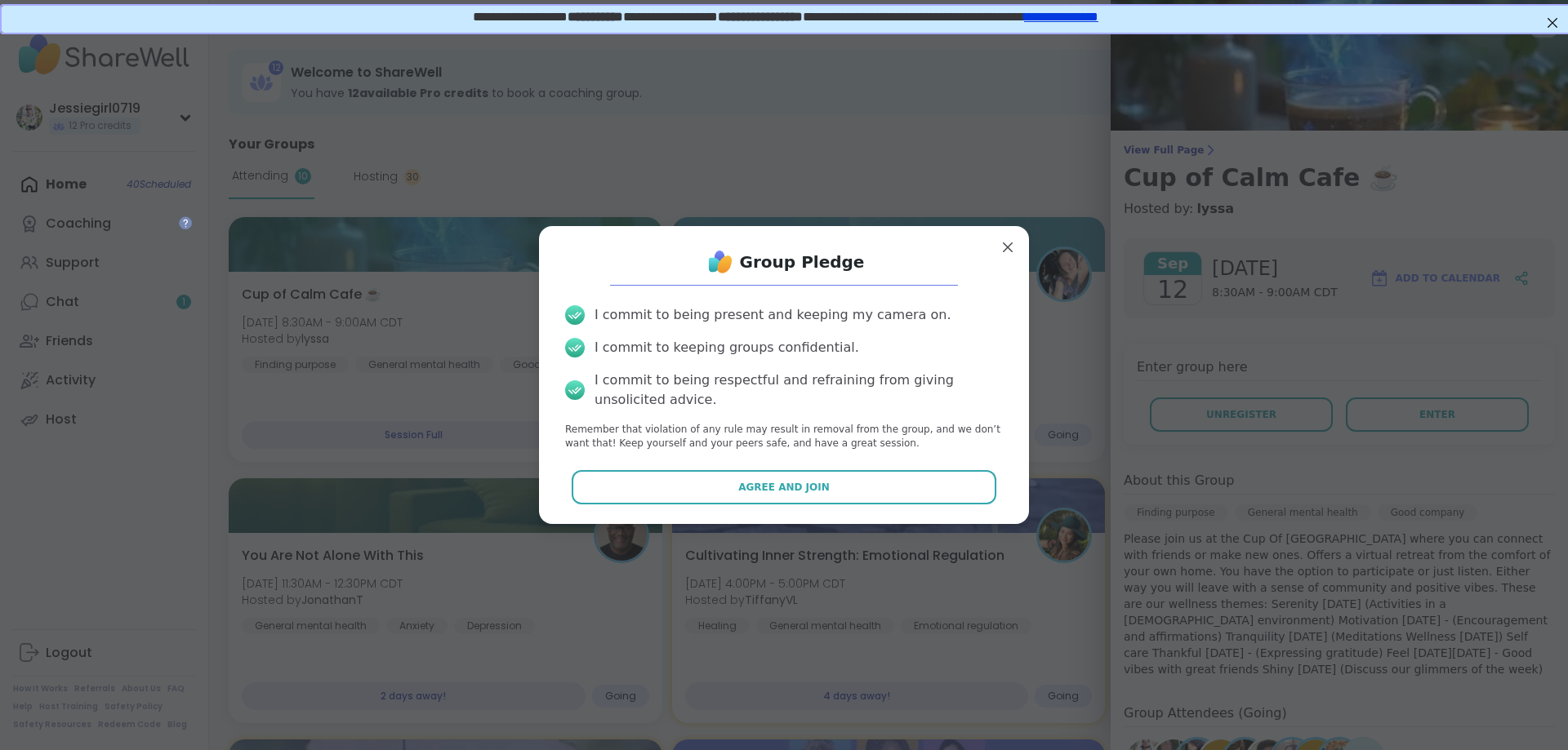
click at [815, 464] on div "Group Pledge I commit to being present and keeping my camera on. I commit to ke…" at bounding box center [784, 375] width 464 height 271
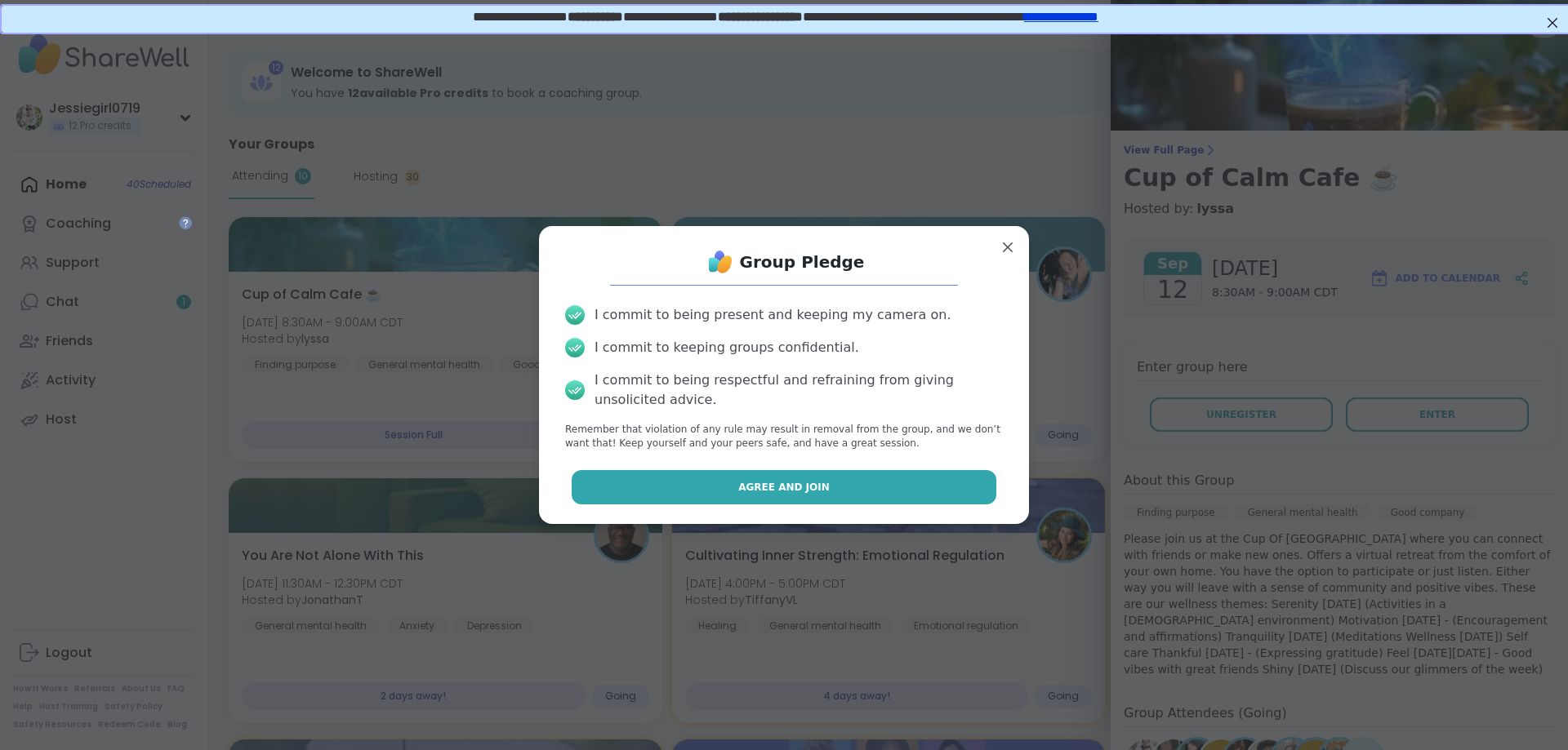
click at [804, 483] on span "Agree and Join" at bounding box center [784, 487] width 92 height 15
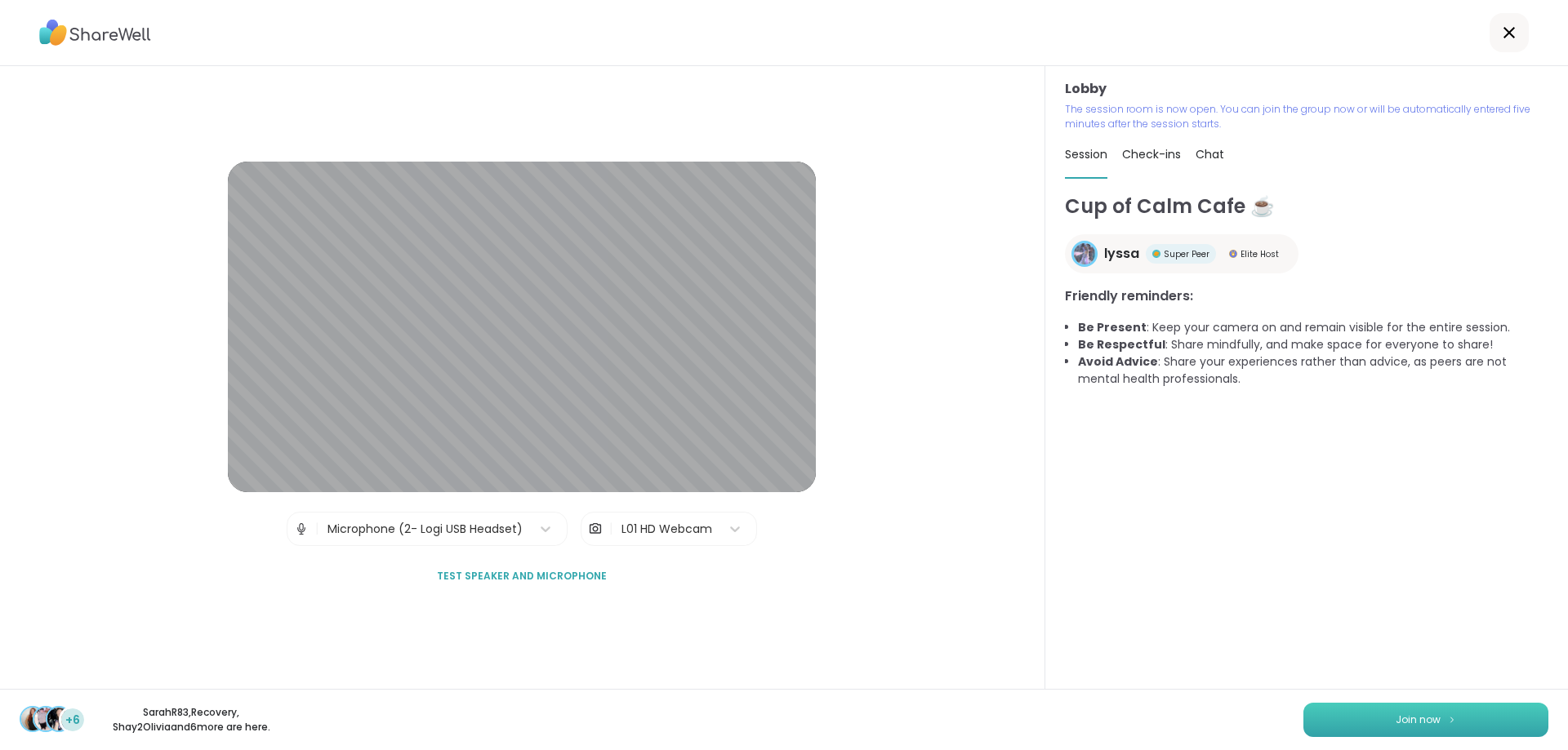
click at [1493, 711] on button "Join now" at bounding box center [1426, 719] width 245 height 34
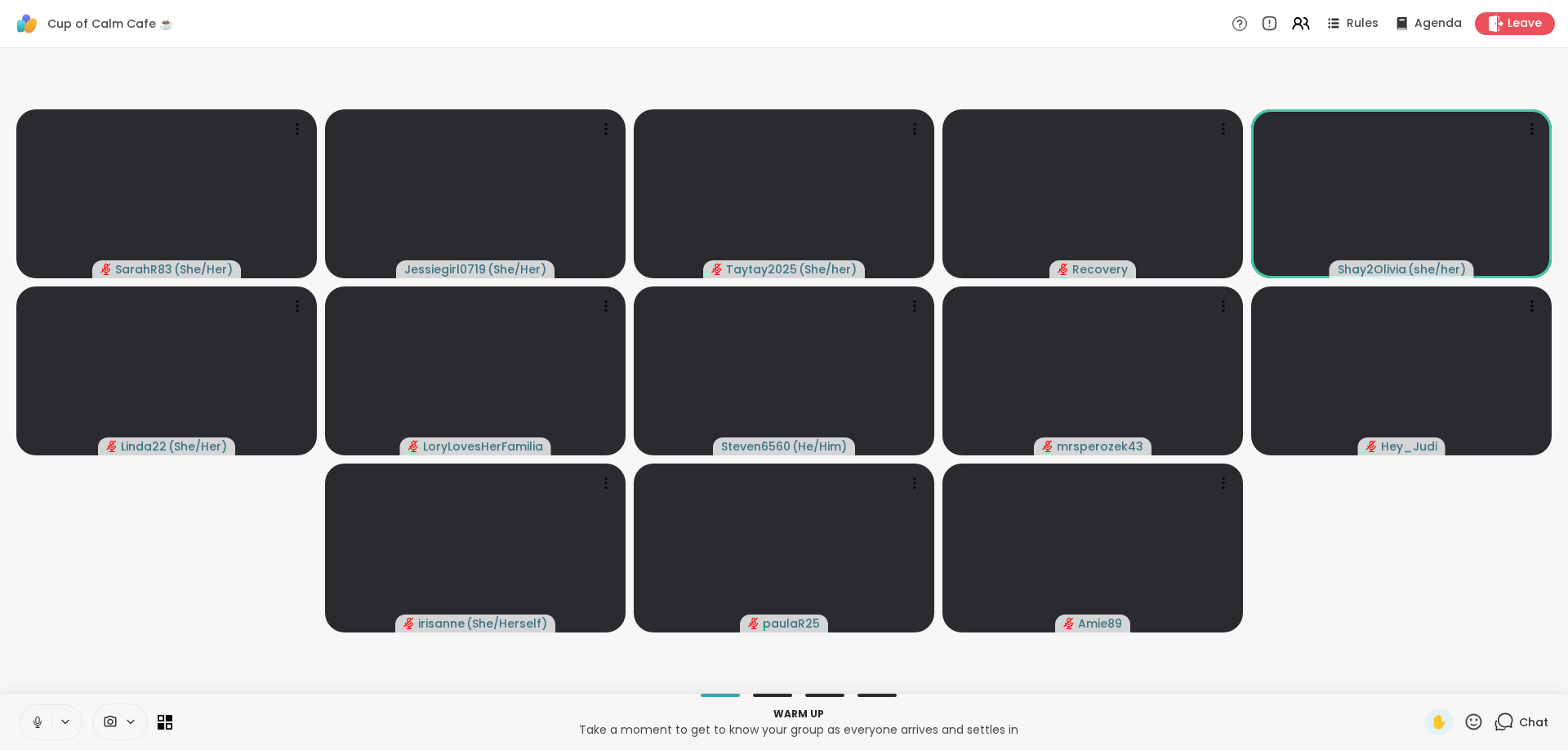
click at [1505, 727] on icon at bounding box center [1505, 721] width 16 height 15
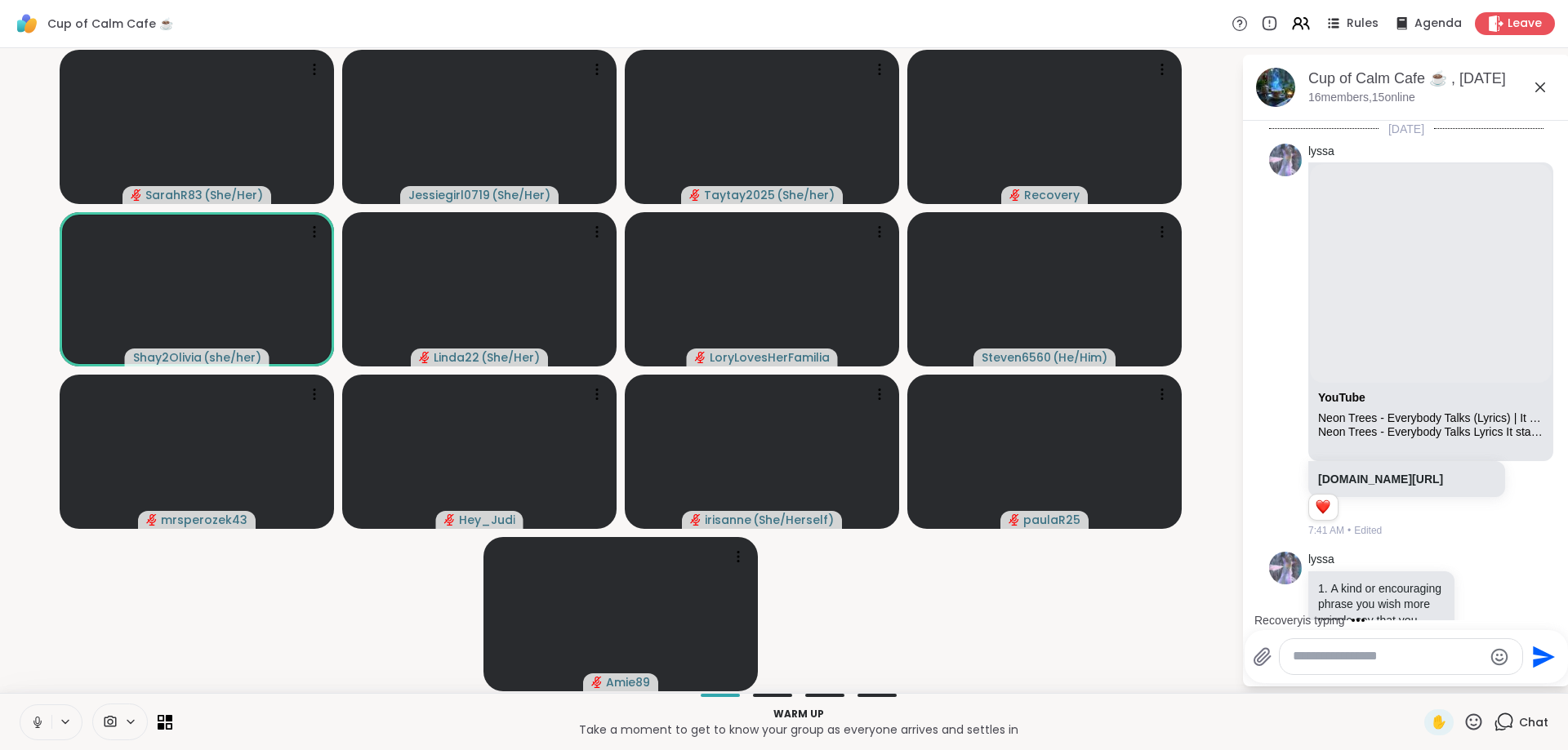
scroll to position [4518, 0]
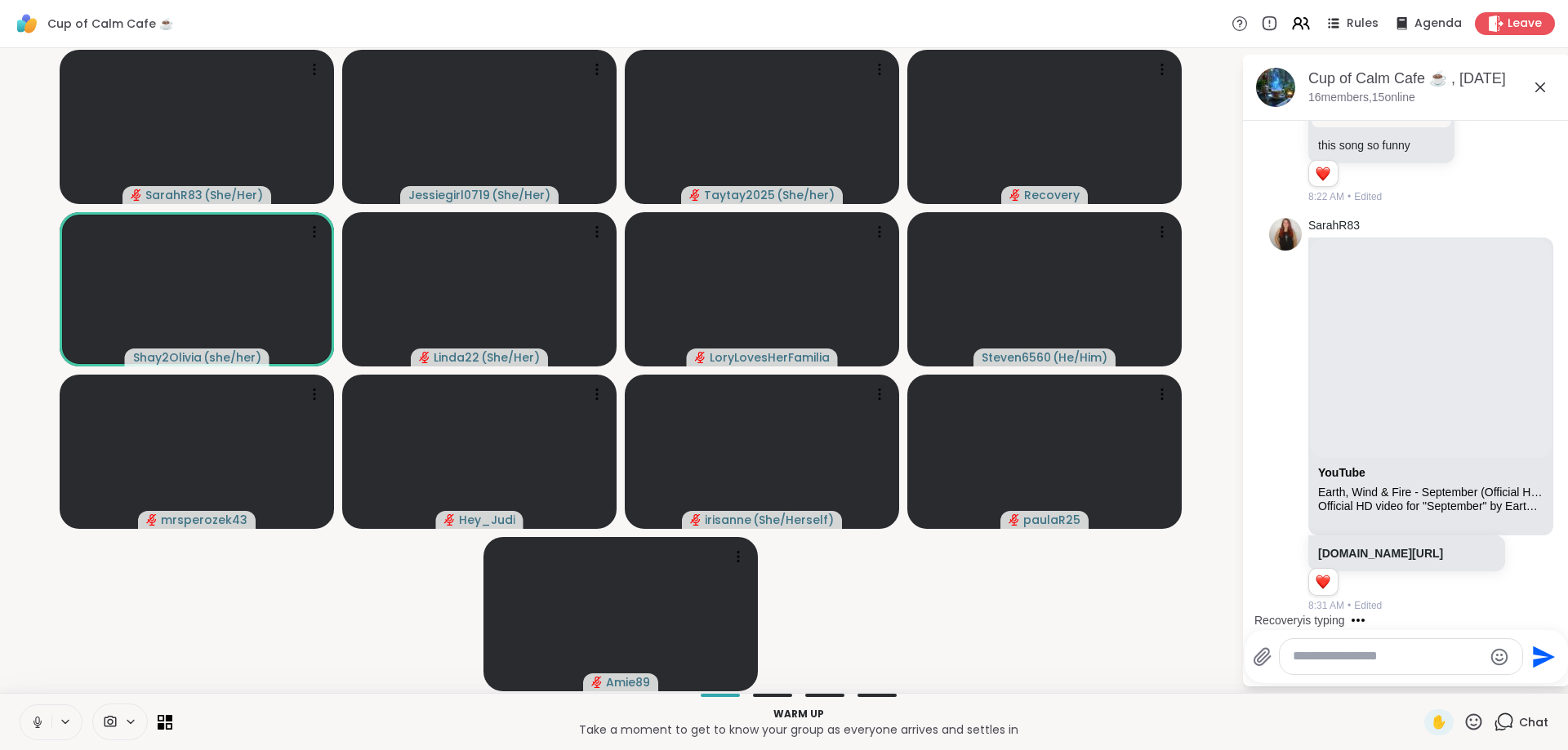
click at [176, 616] on video-player-container "SarahR83 ( She/Her ) Jessiegirl0719 ( She/Her ) Taytay2025 ( She/her ) Recovery…" at bounding box center [621, 371] width 1221 height 632
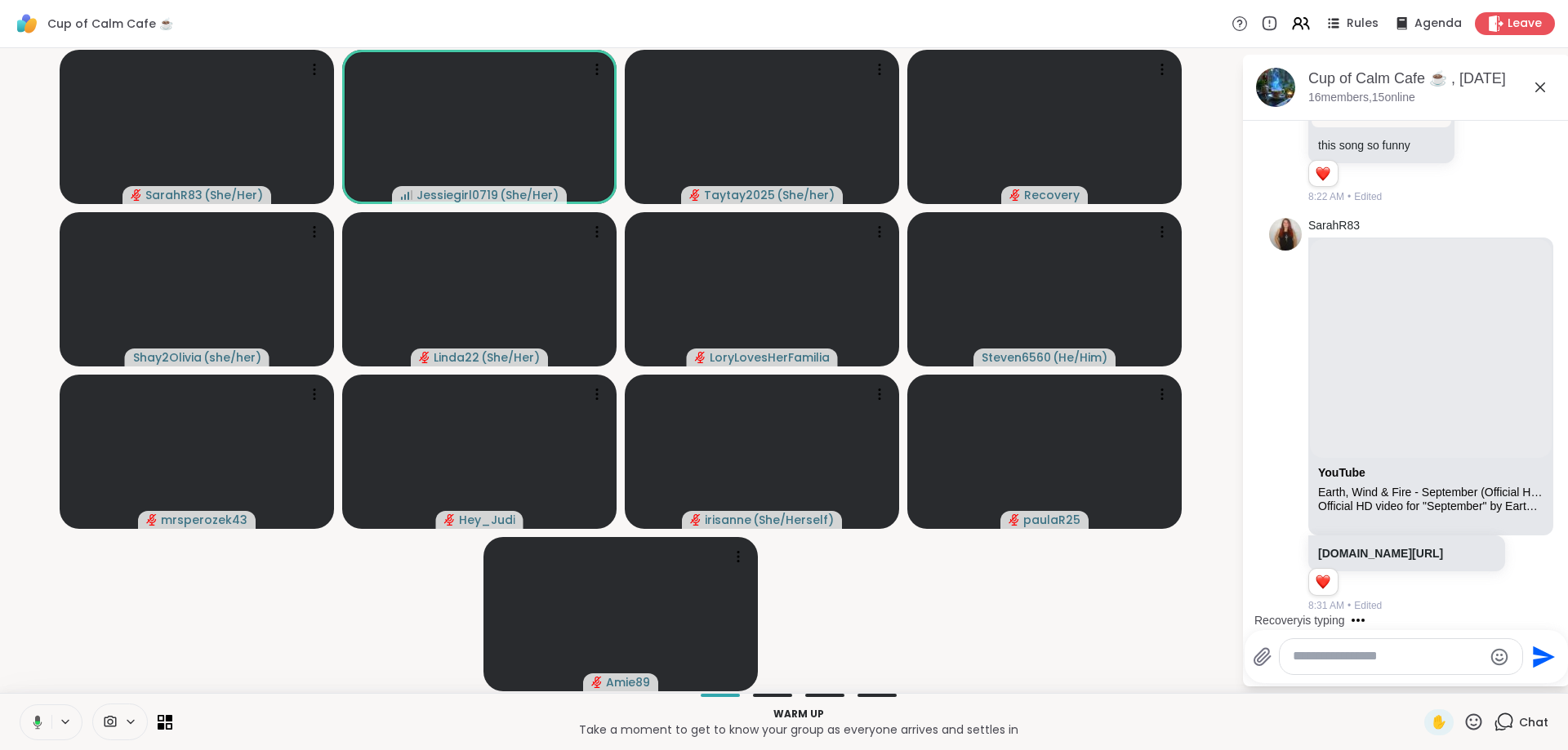
click at [1380, 648] on div at bounding box center [1401, 657] width 243 height 35
click at [1380, 650] on textarea "Type your message" at bounding box center [1387, 656] width 190 height 17
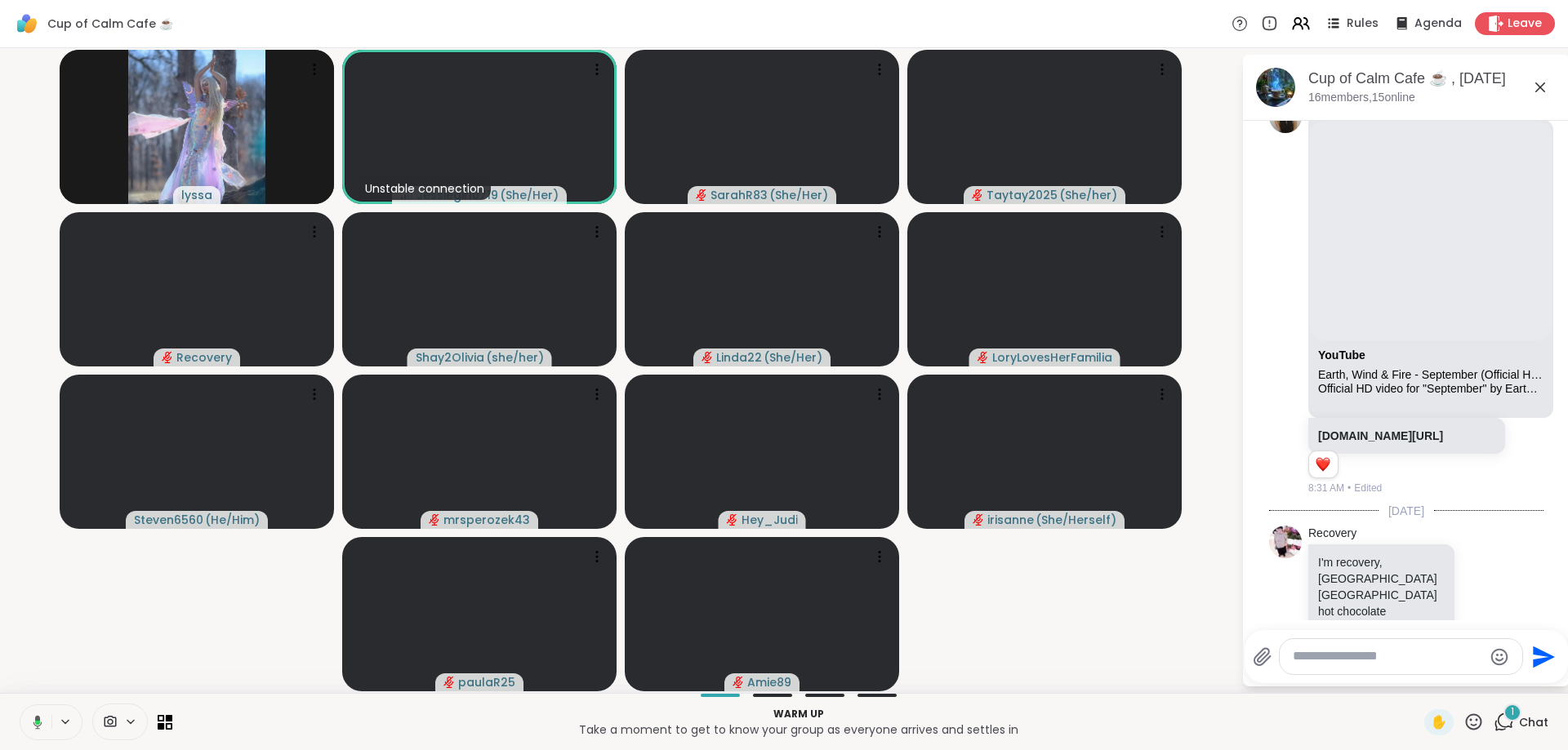
scroll to position [4638, 0]
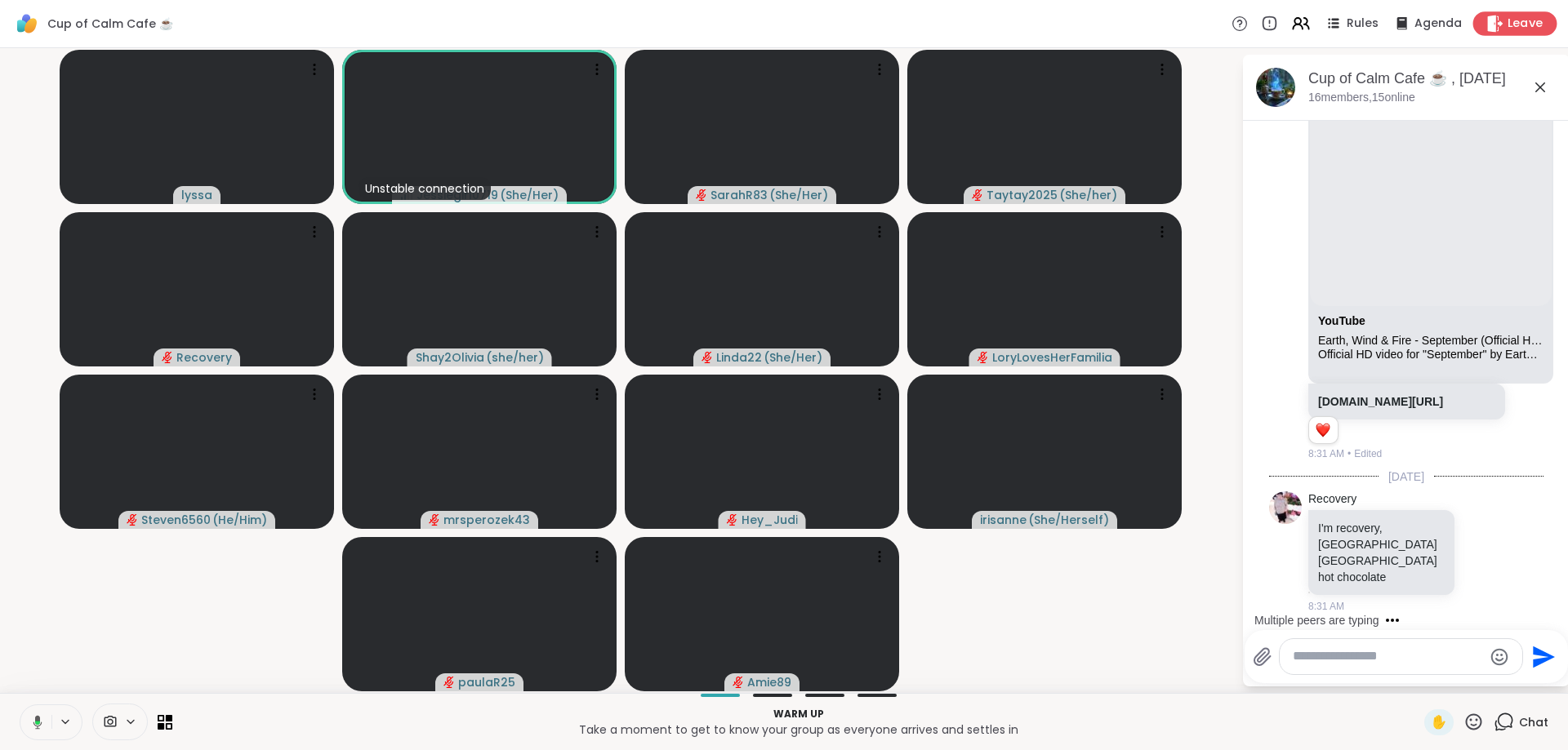
click at [1510, 26] on span "Leave" at bounding box center [1525, 24] width 36 height 17
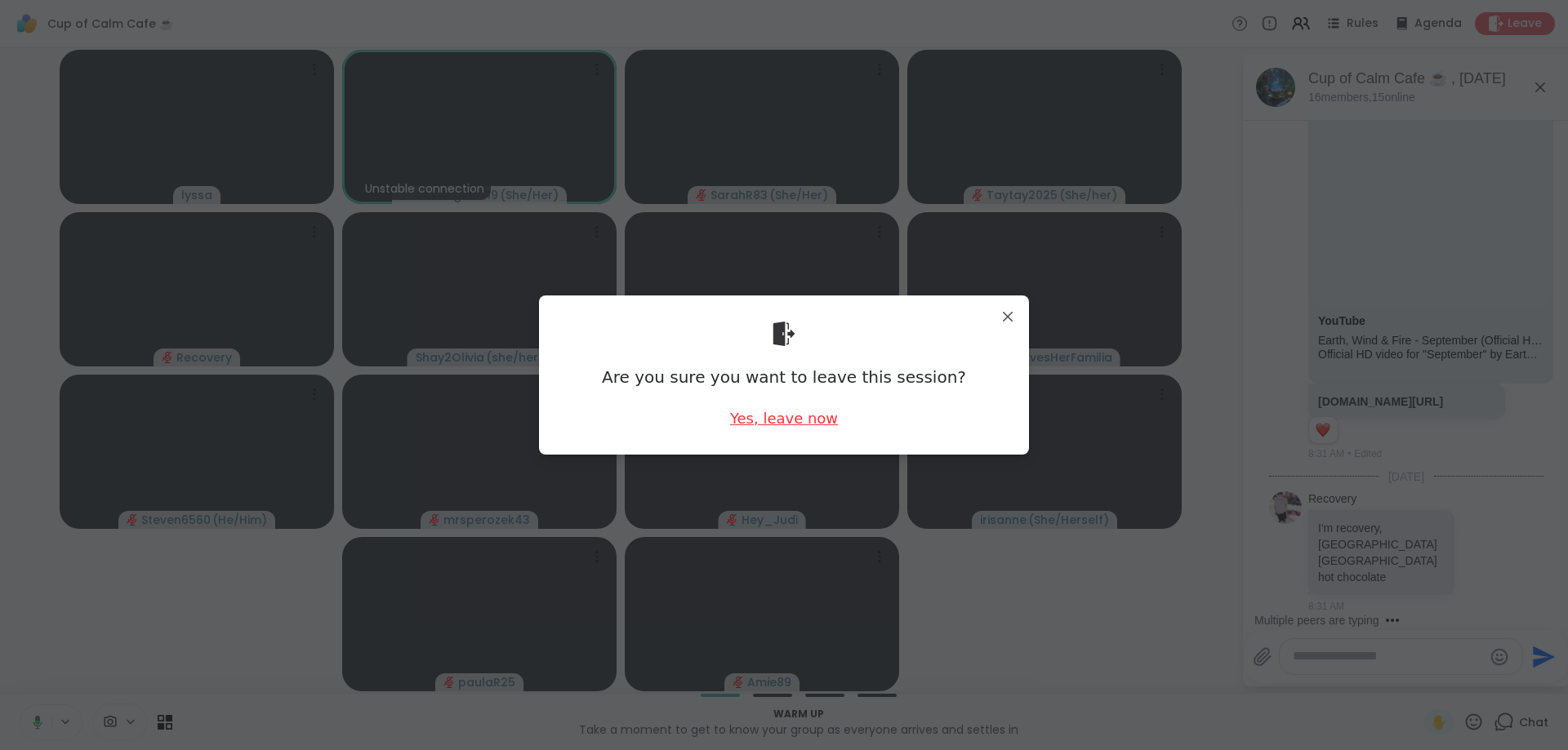
click at [751, 416] on div "Yes, leave now" at bounding box center [784, 418] width 108 height 21
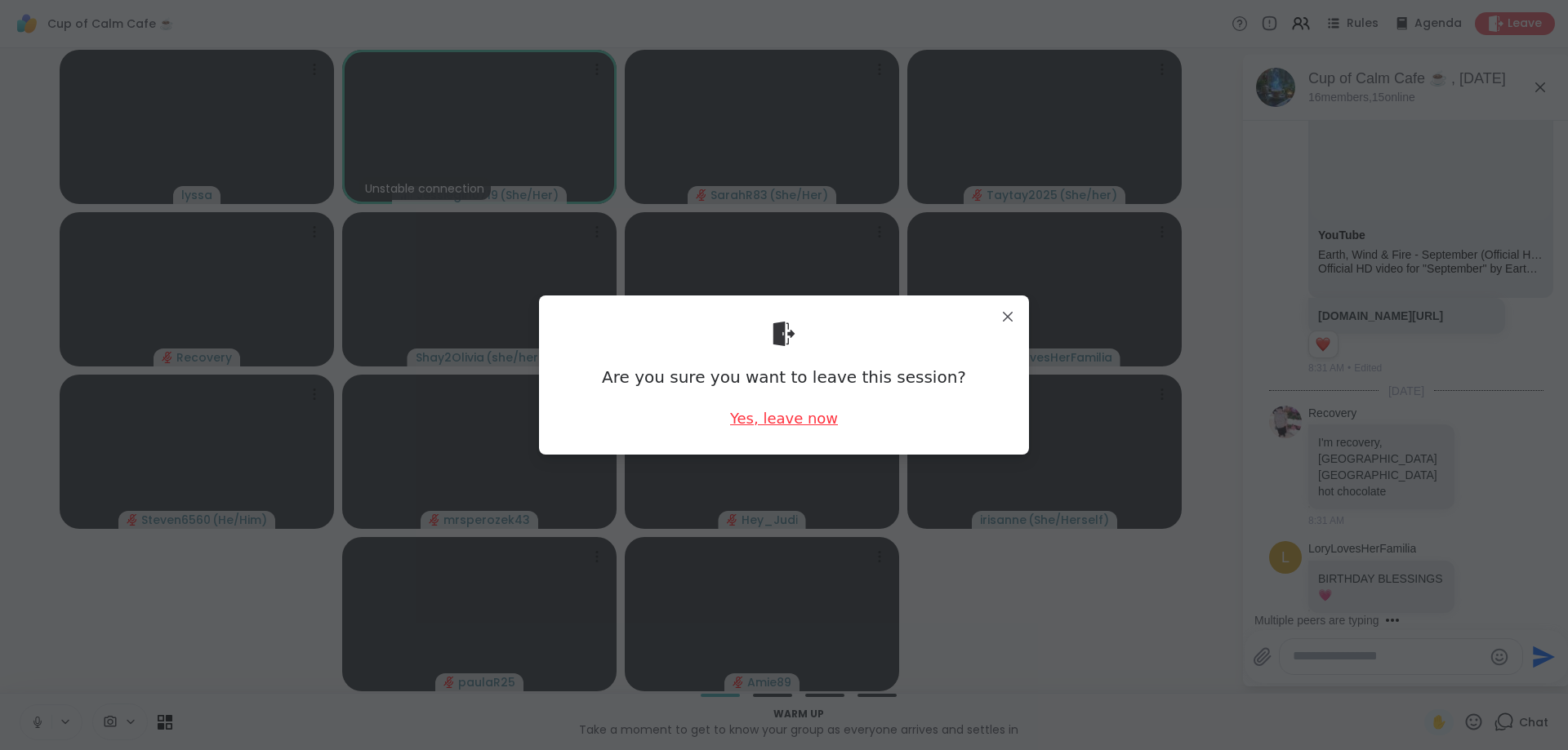
scroll to position [4741, 0]
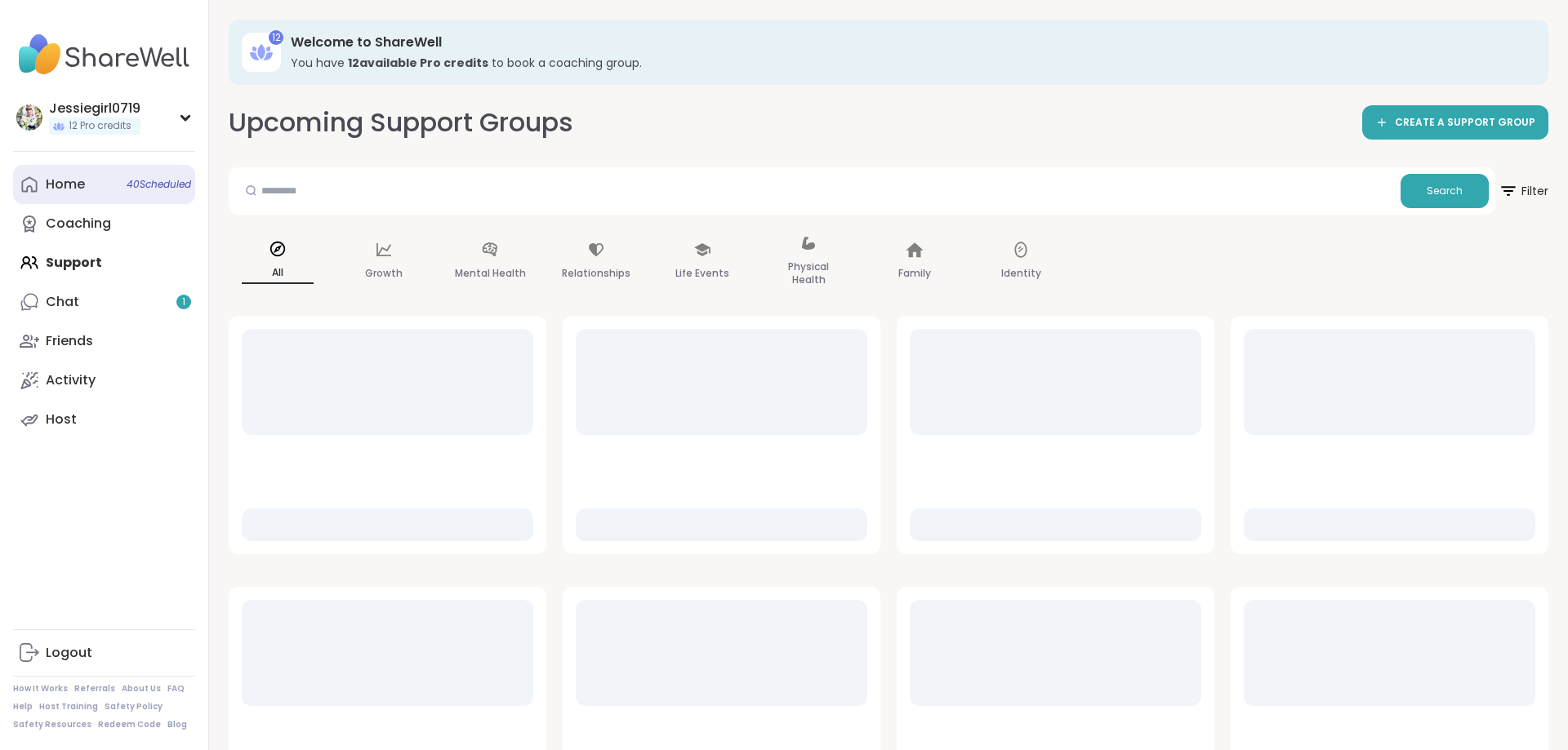
click at [58, 181] on div "Home 40 Scheduled" at bounding box center [65, 185] width 39 height 18
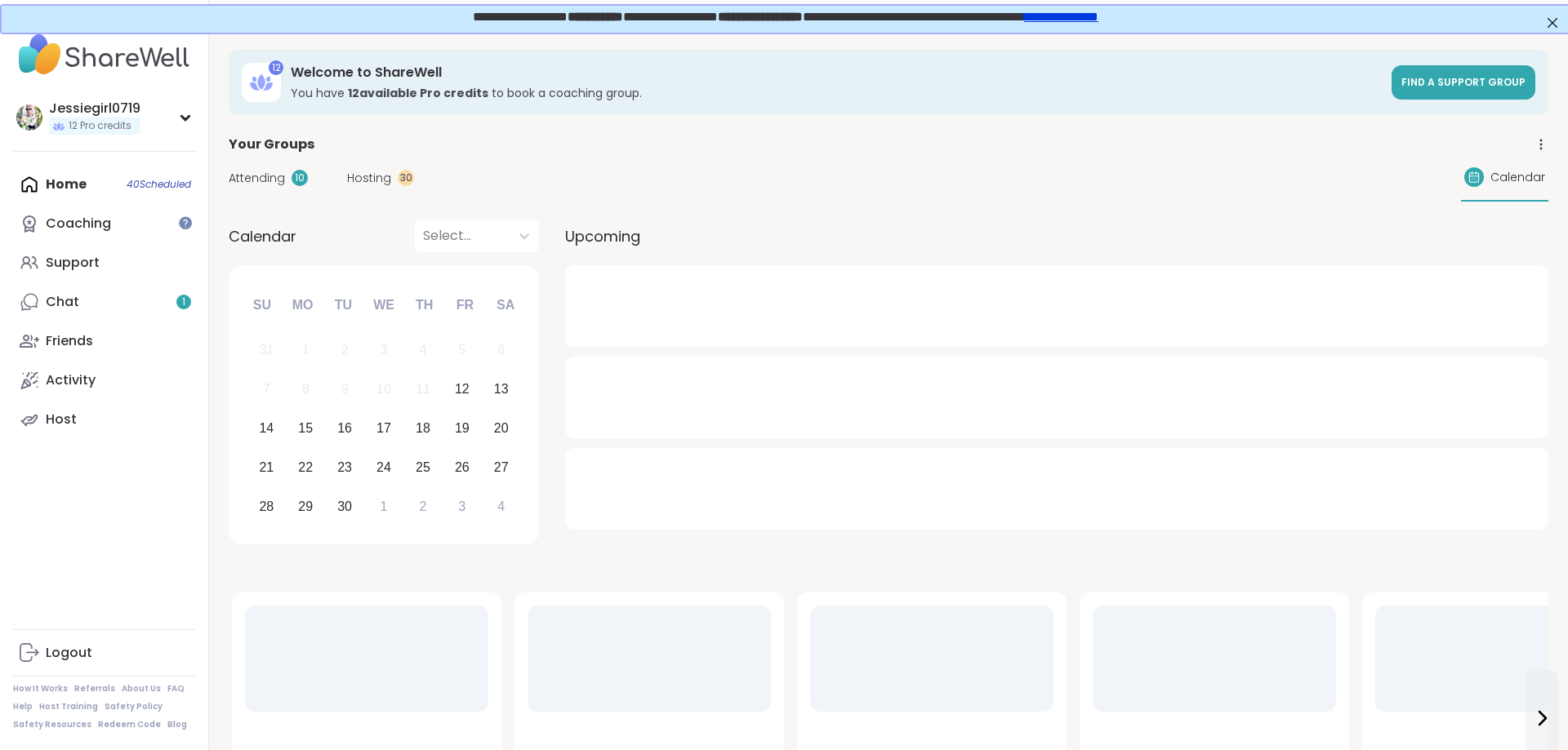
click at [261, 175] on span "Attending" at bounding box center [257, 178] width 57 height 17
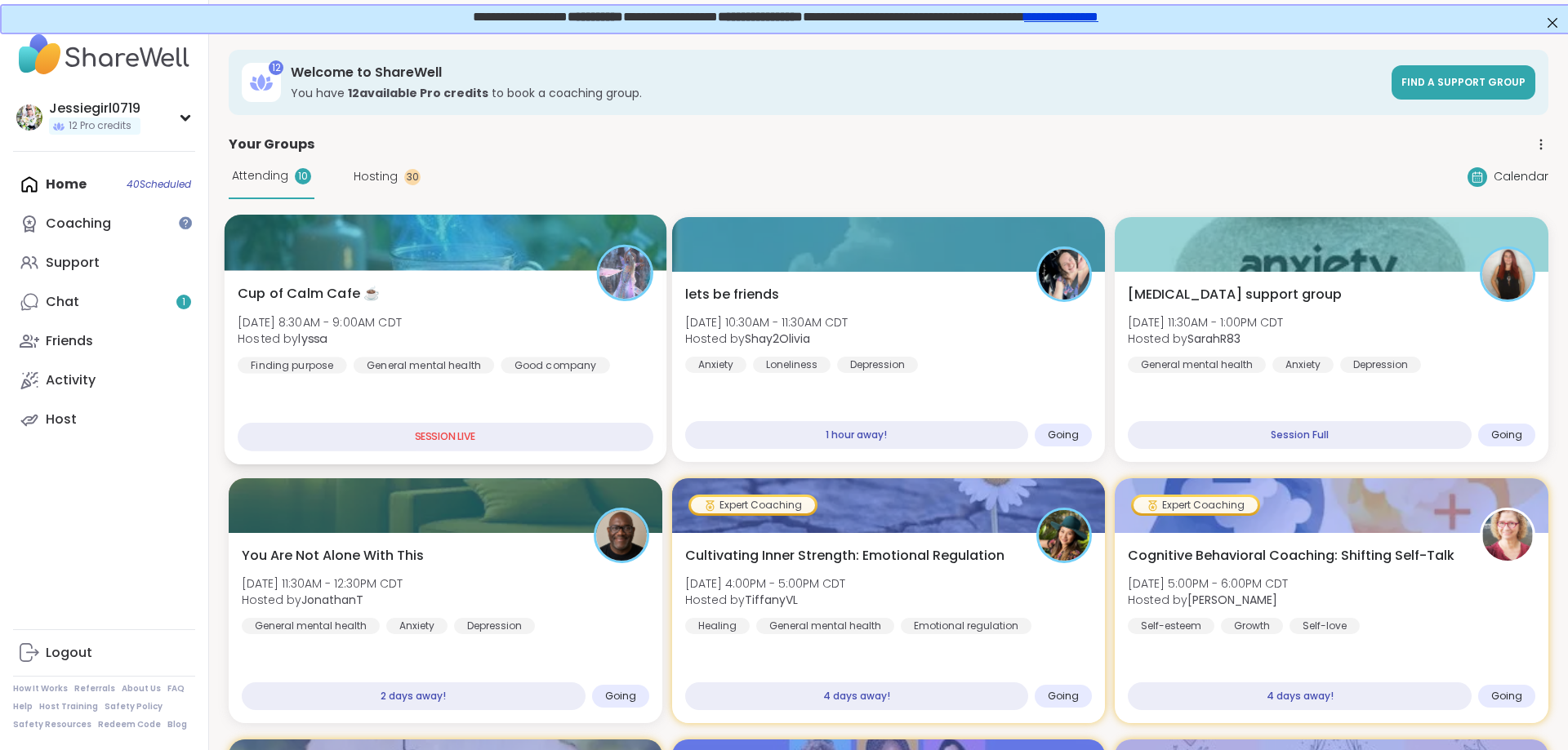
click at [322, 312] on div "Cup of Calm Cafe ☕️ [DATE] 8:30AM - 9:00AM CDT Hosted by lyssa Finding purpose …" at bounding box center [446, 329] width 416 height 90
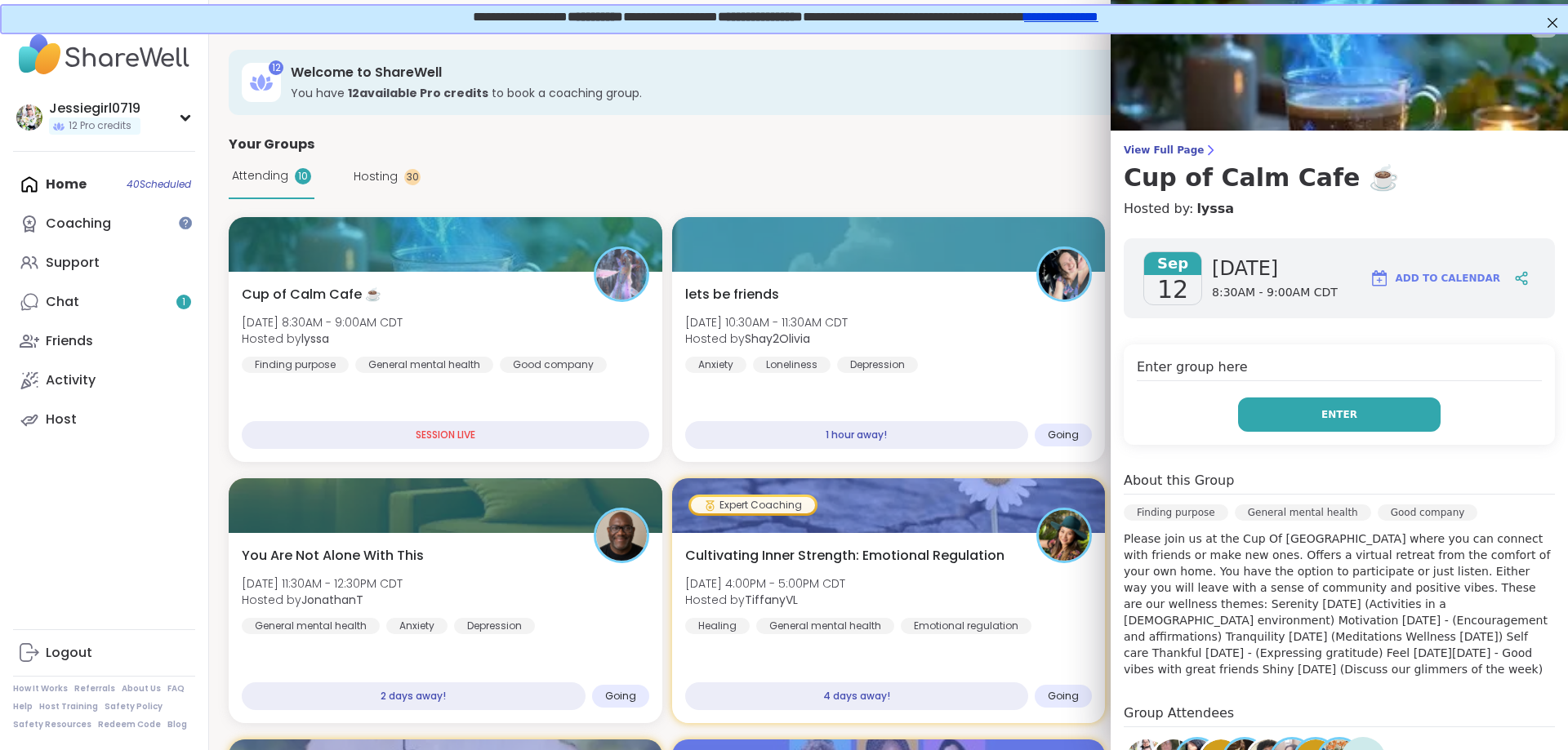
click at [1350, 407] on button "Enter" at bounding box center [1338, 414] width 202 height 34
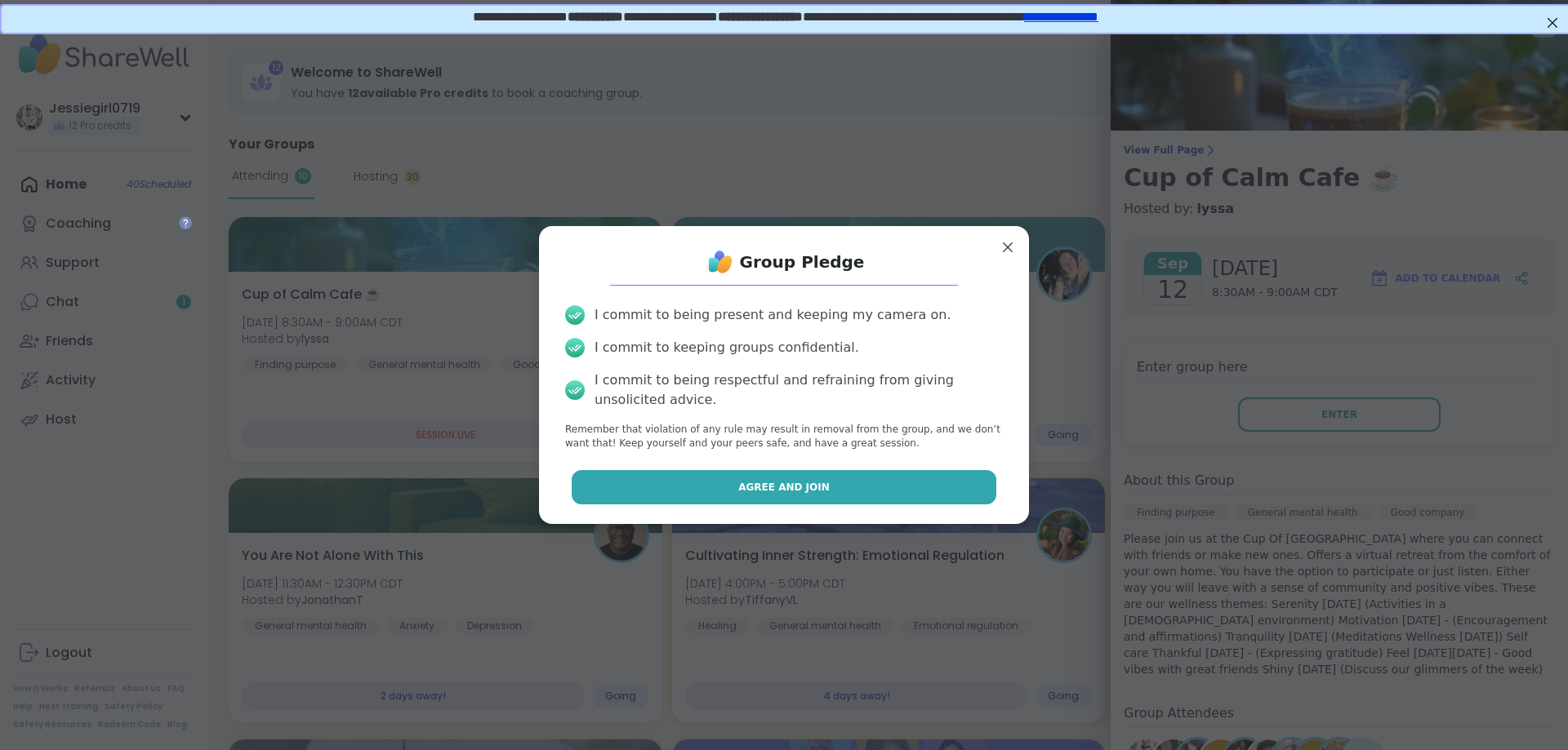
click at [691, 481] on button "Agree and Join" at bounding box center [784, 486] width 425 height 34
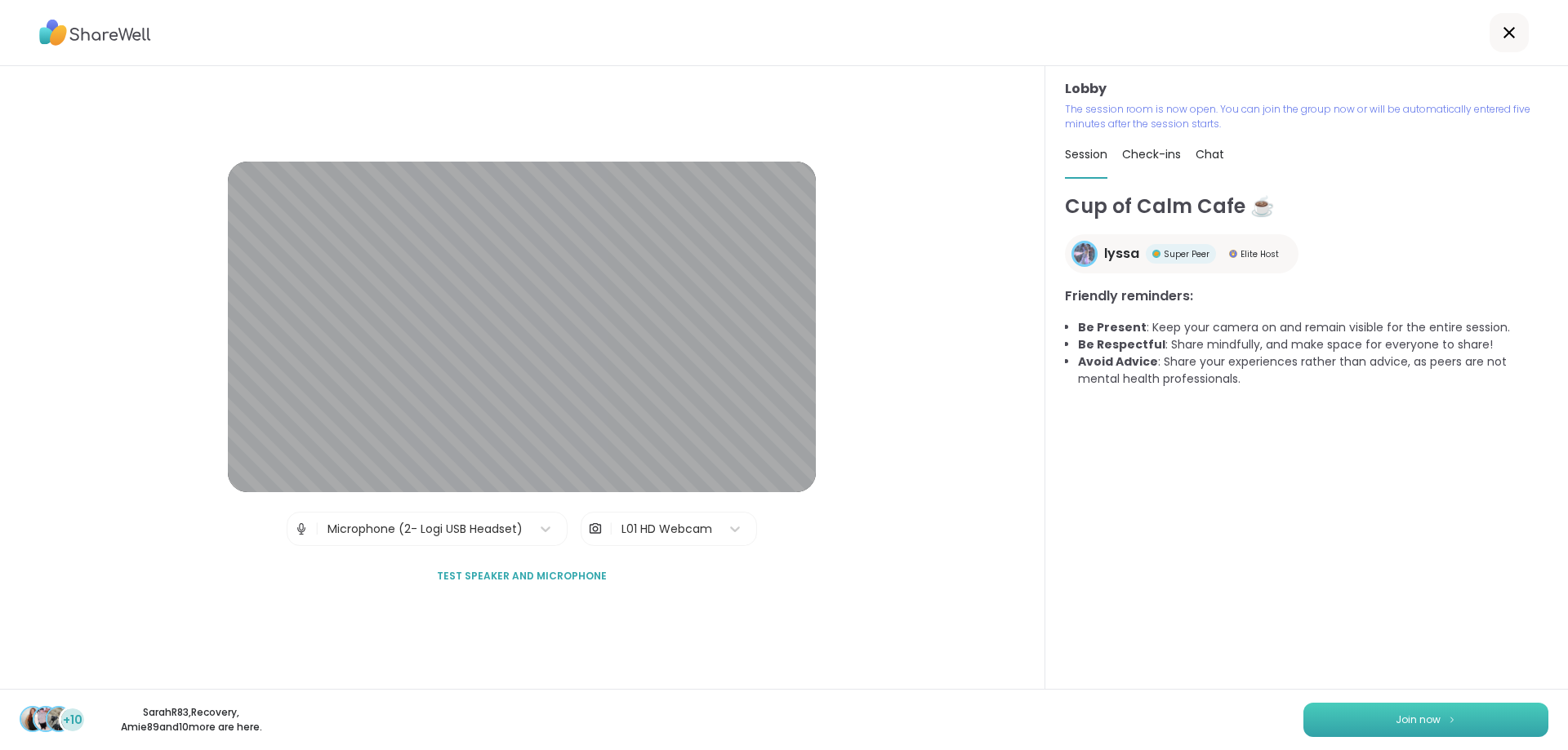
click at [1415, 731] on button "Join now" at bounding box center [1426, 719] width 245 height 34
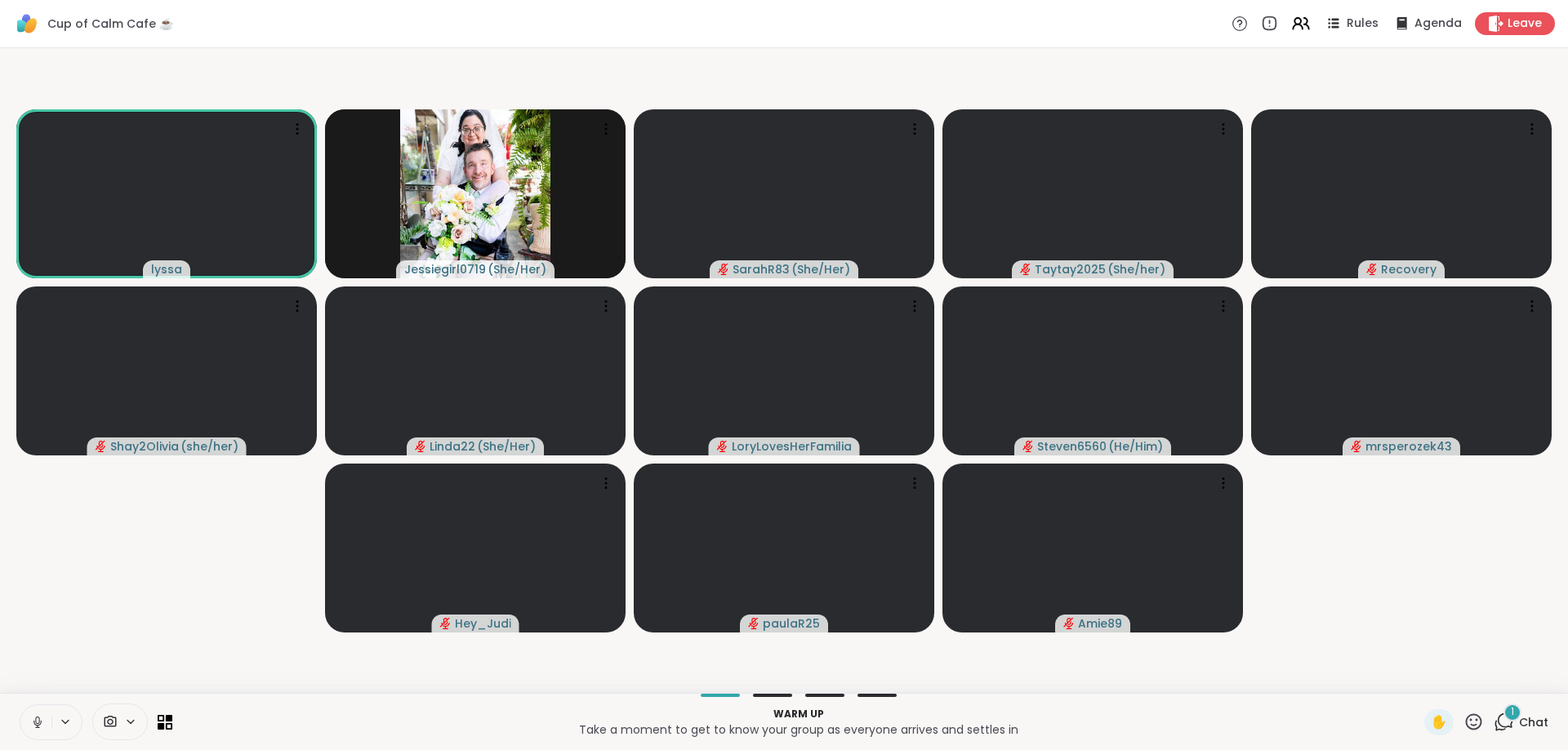
click at [1506, 717] on div "1" at bounding box center [1512, 713] width 18 height 18
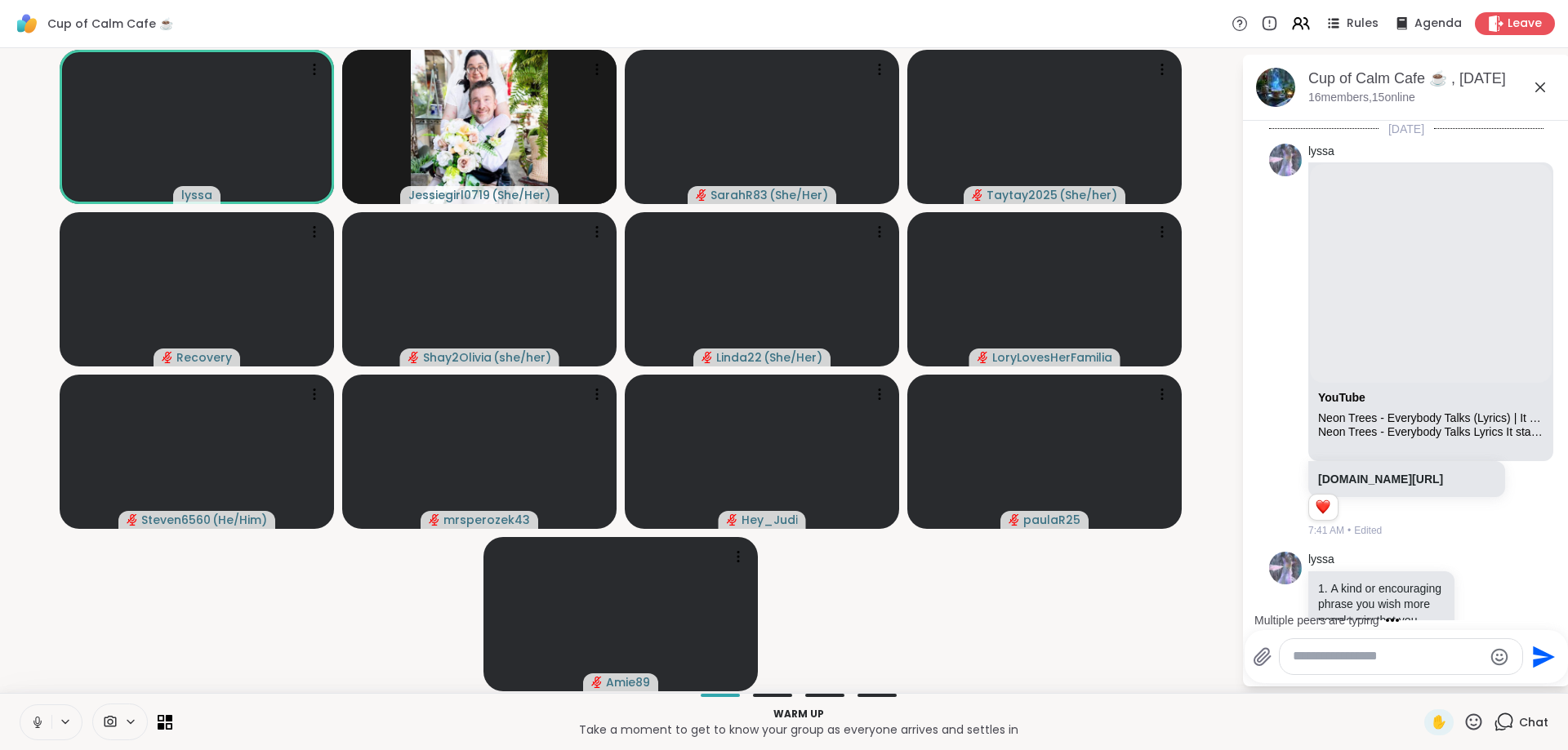
scroll to position [4947, 0]
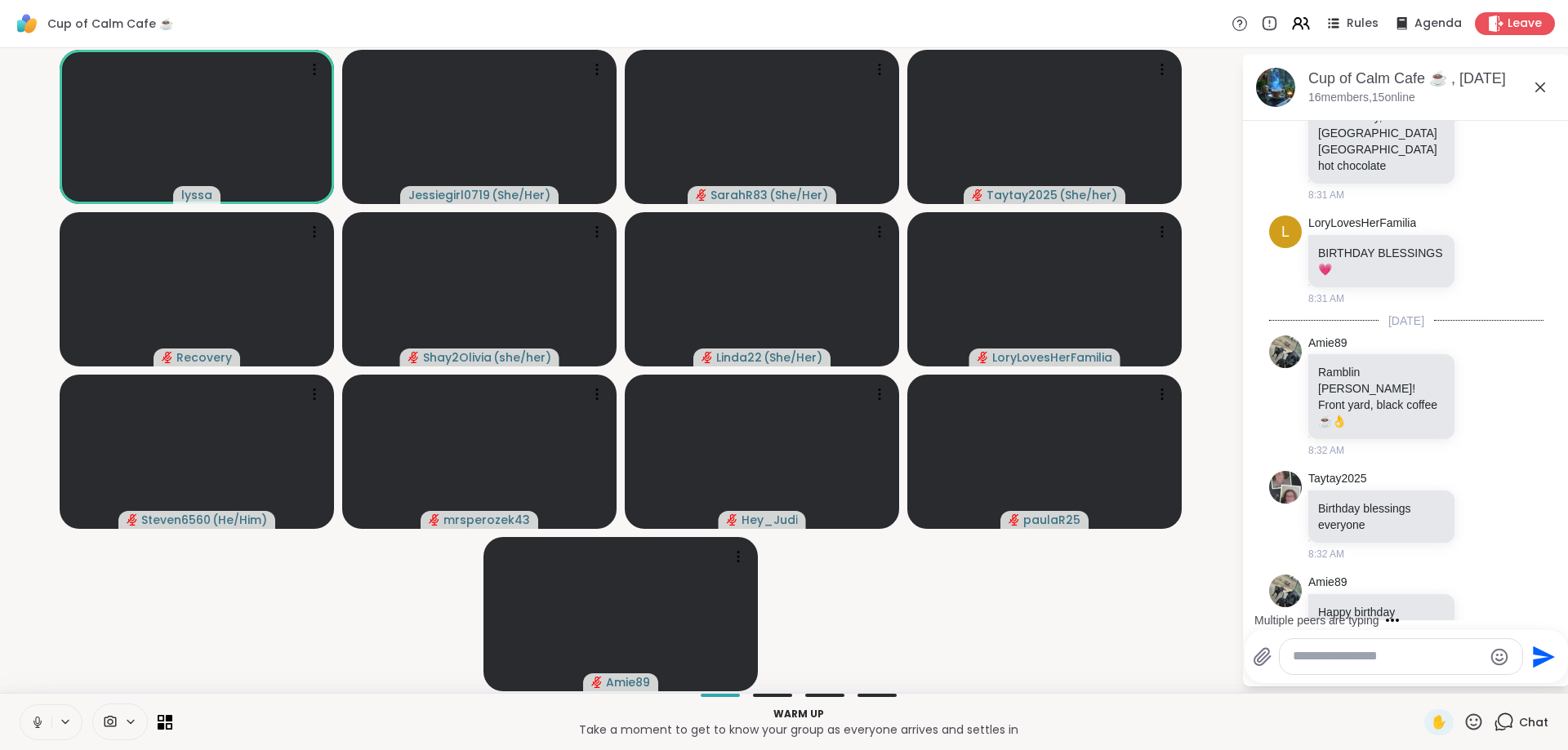
click at [1511, 716] on icon at bounding box center [1505, 721] width 16 height 15
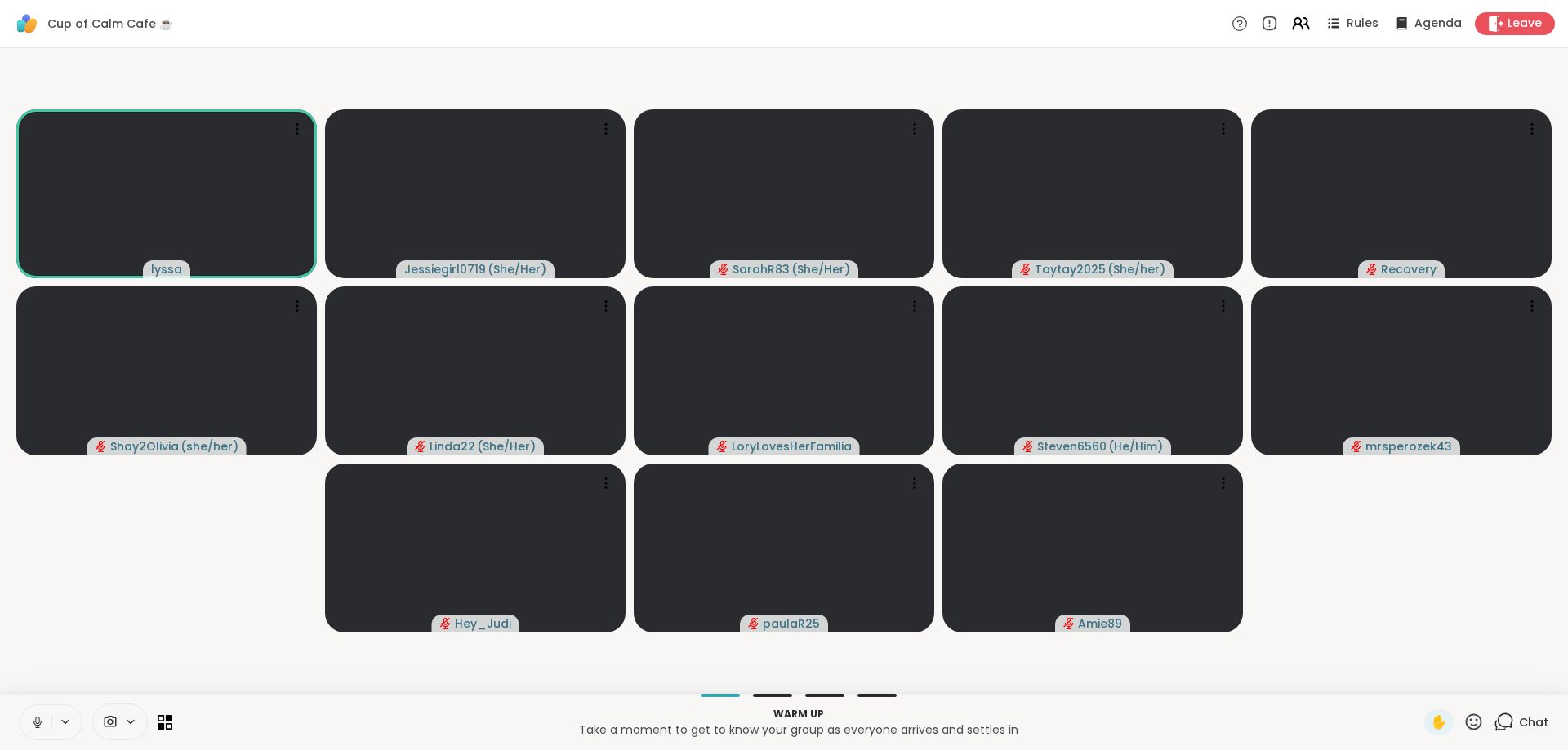
click at [1511, 716] on icon at bounding box center [1505, 721] width 16 height 15
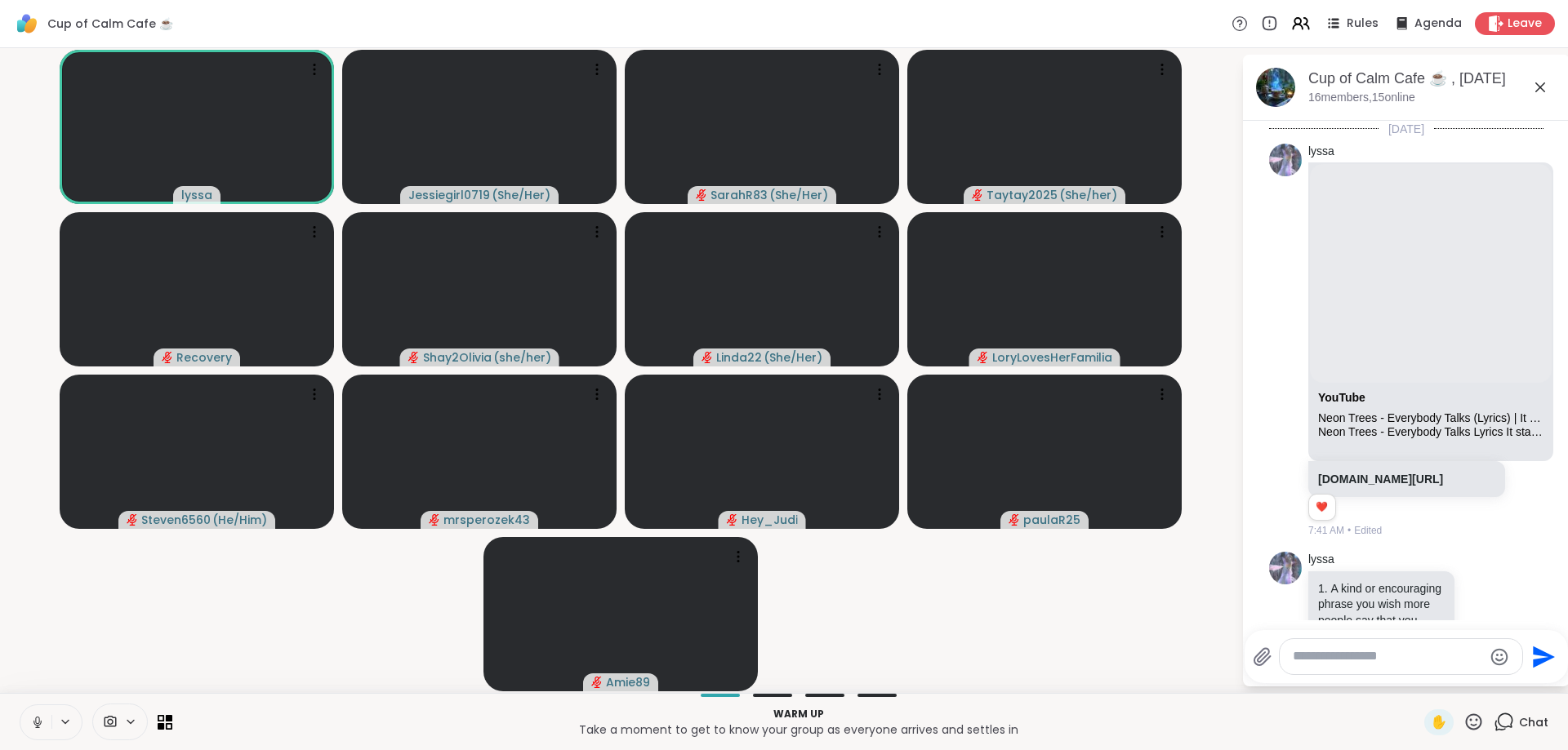
click at [1507, 725] on icon at bounding box center [1503, 722] width 21 height 21
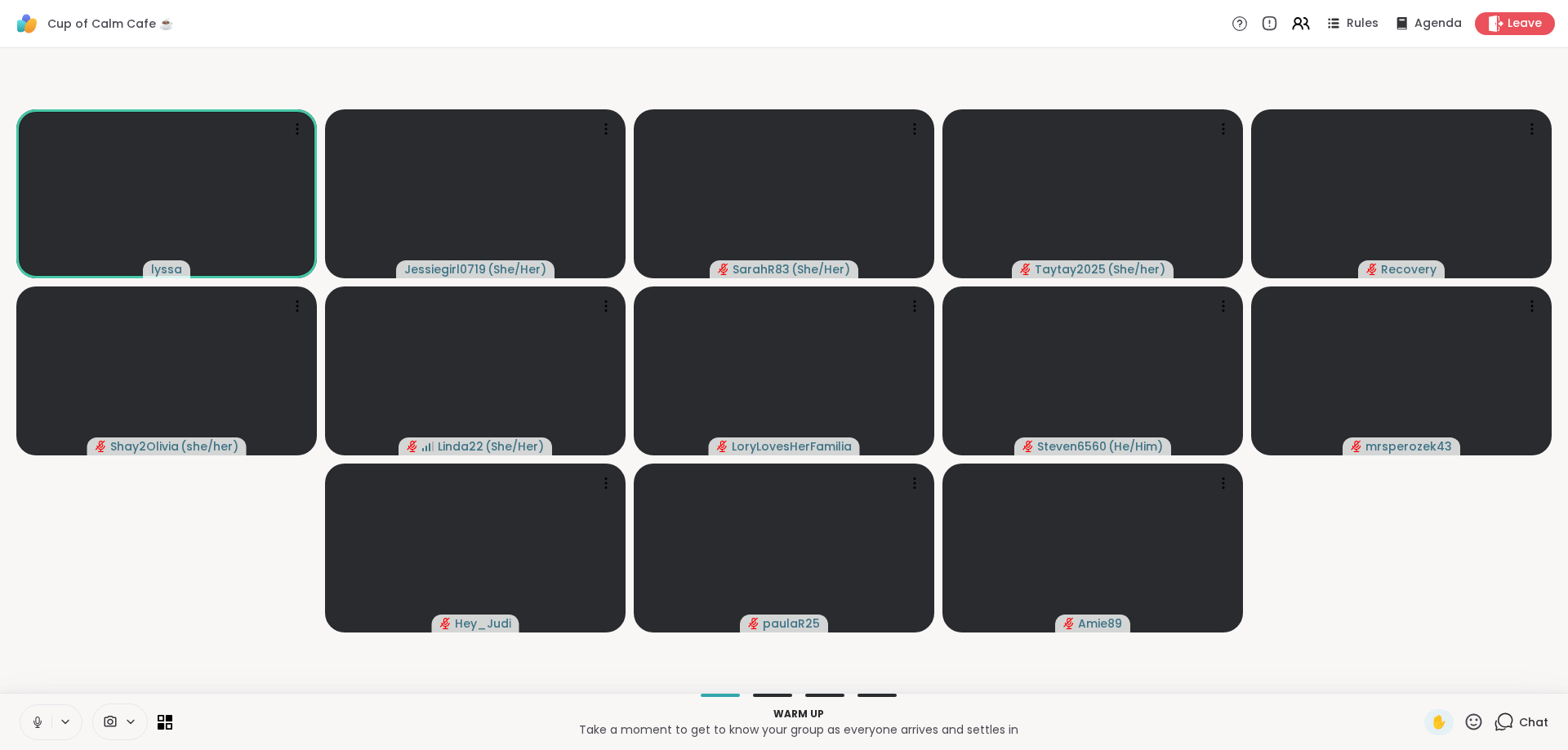
click at [1505, 721] on icon at bounding box center [1503, 722] width 21 height 21
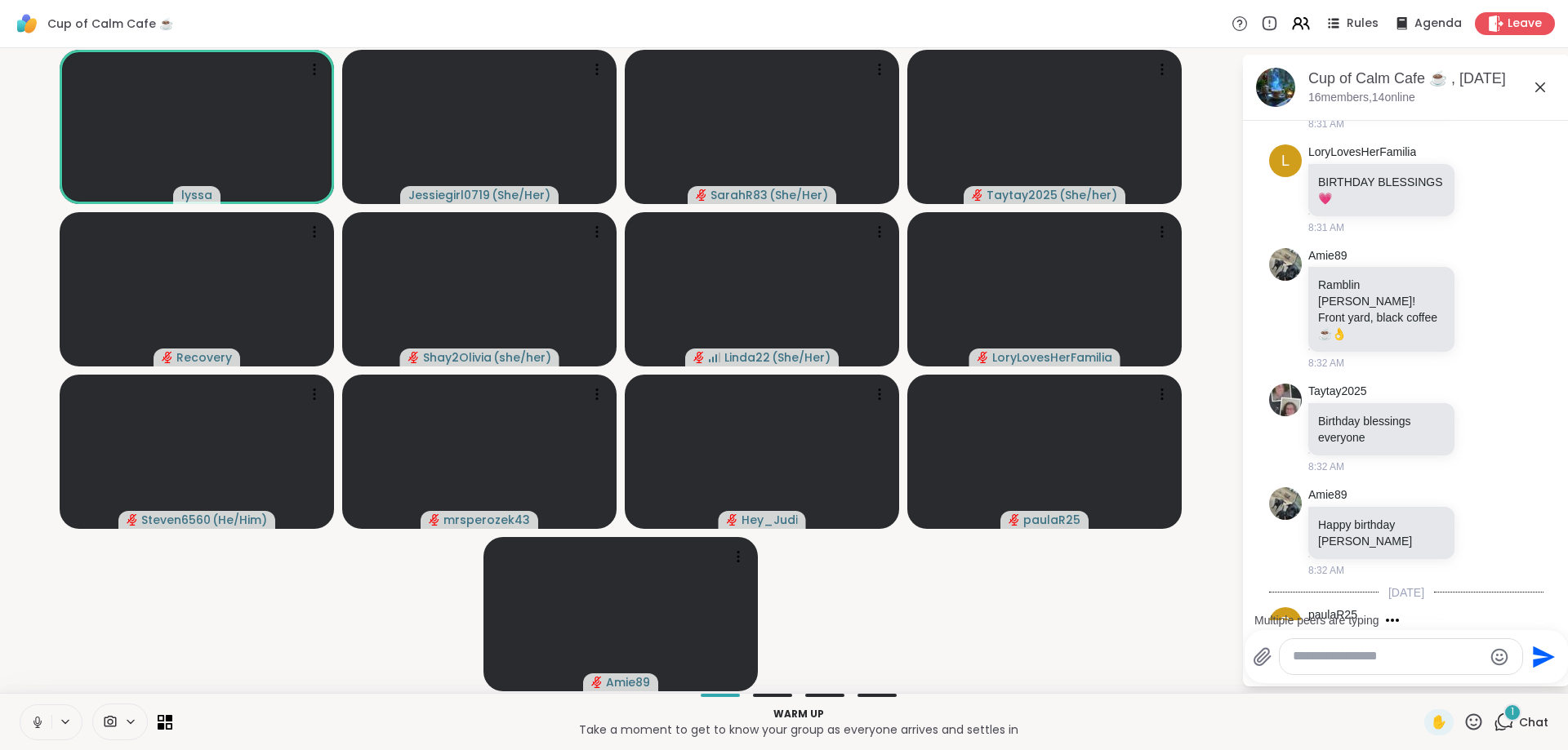
scroll to position [5139, 0]
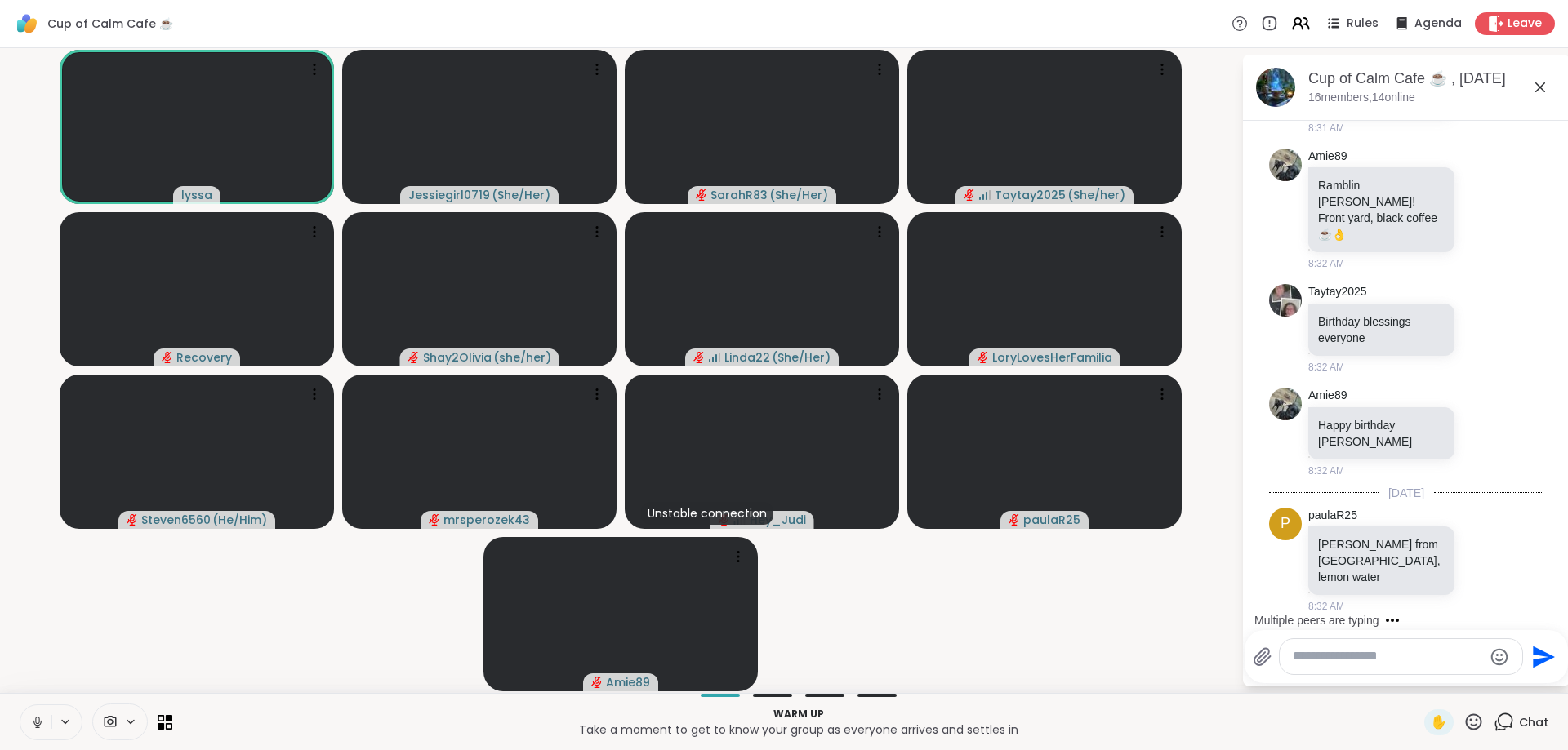
click at [1416, 660] on textarea "Type your message" at bounding box center [1387, 656] width 190 height 17
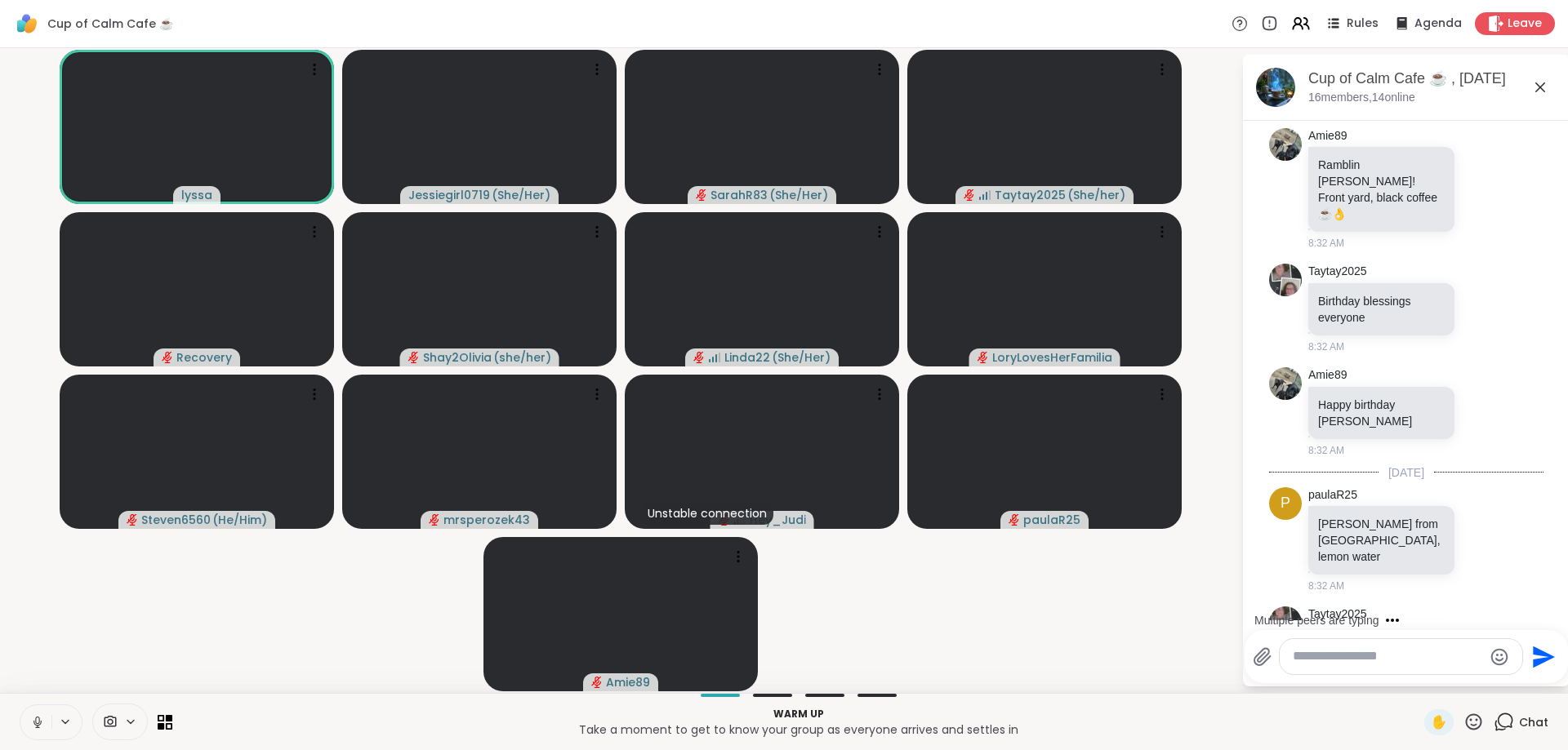
scroll to position [5225, 0]
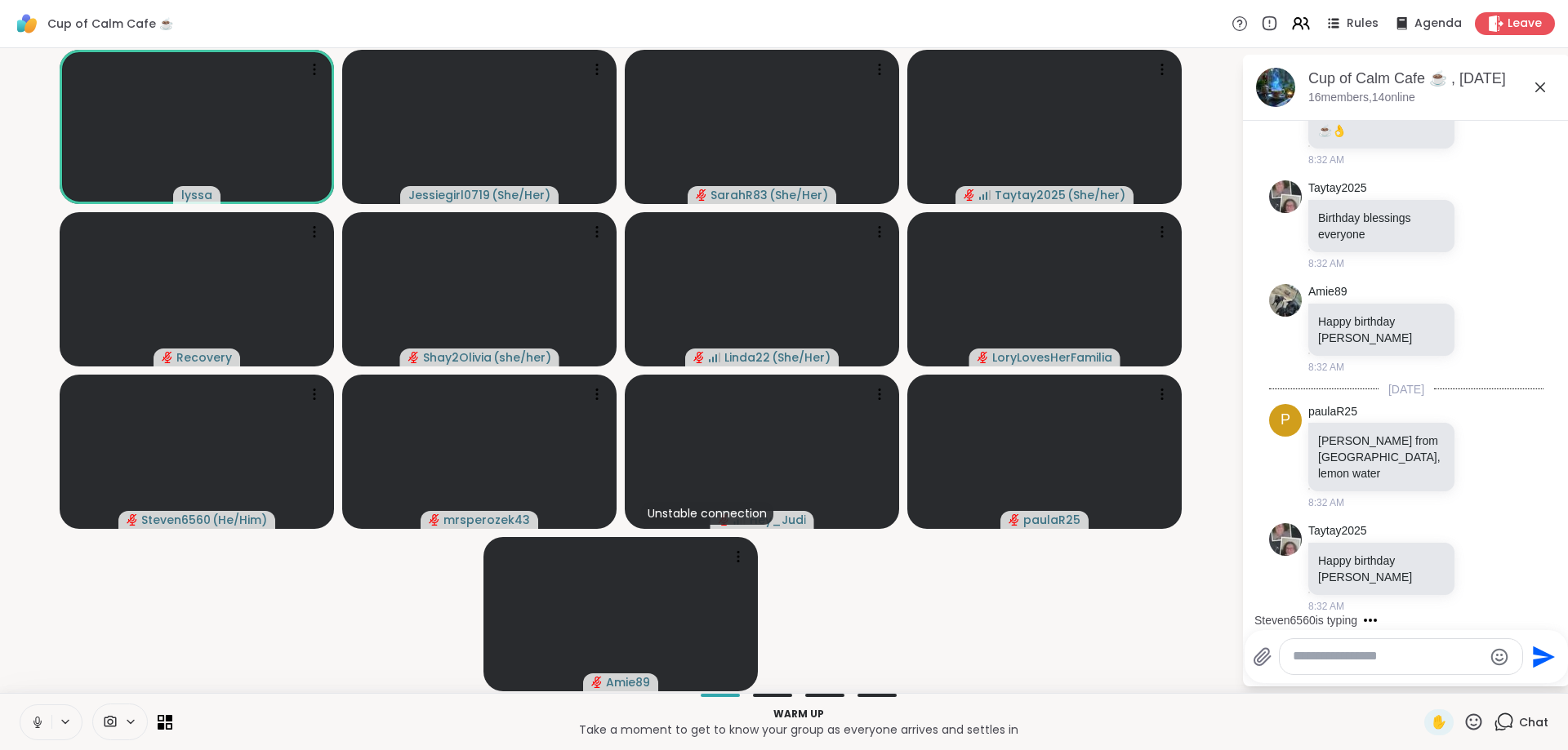
click at [1416, 660] on textarea "Type your message" at bounding box center [1387, 656] width 190 height 17
click at [1416, 661] on textarea "Type your message" at bounding box center [1387, 656] width 190 height 17
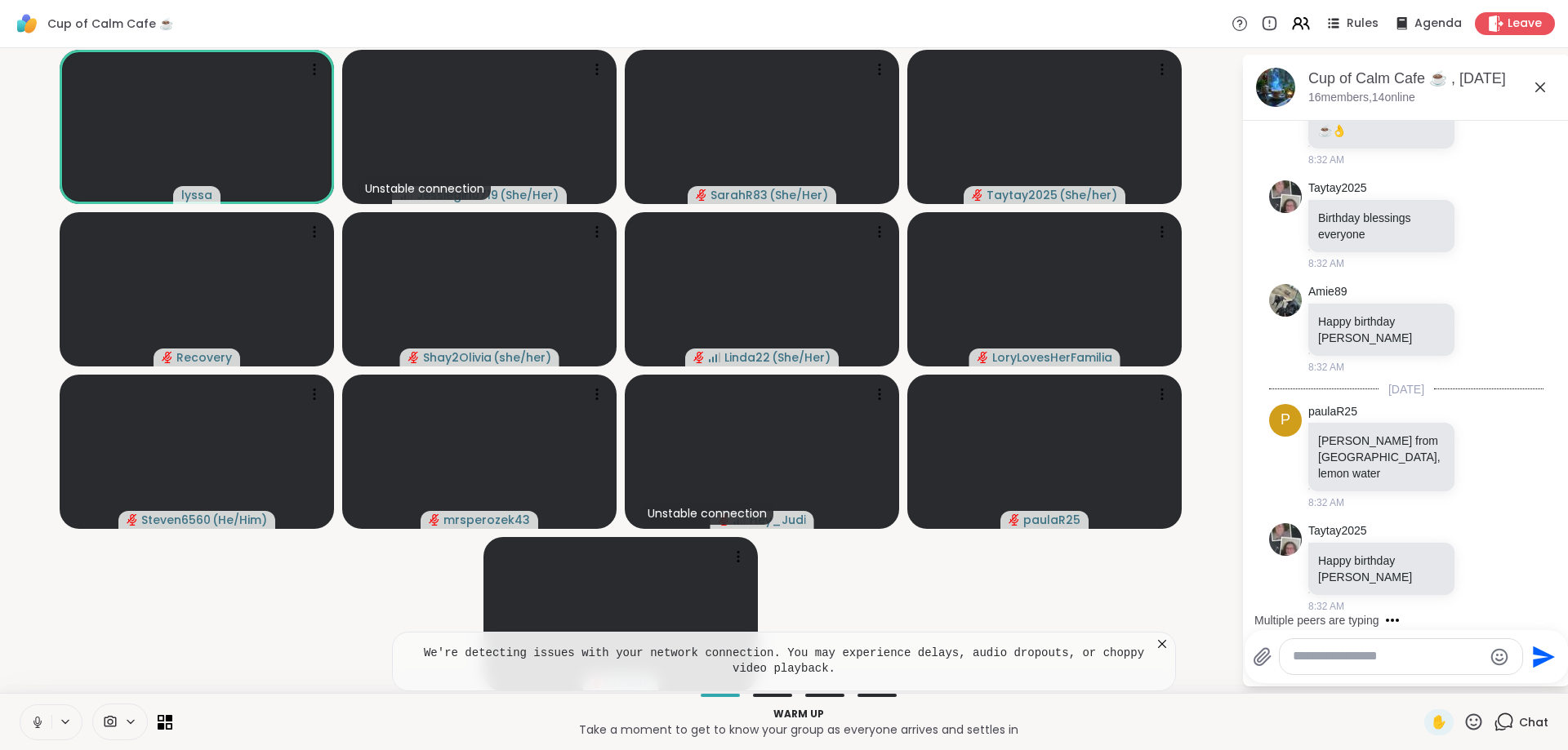
click at [1416, 661] on textarea "Type your message" at bounding box center [1387, 656] width 190 height 17
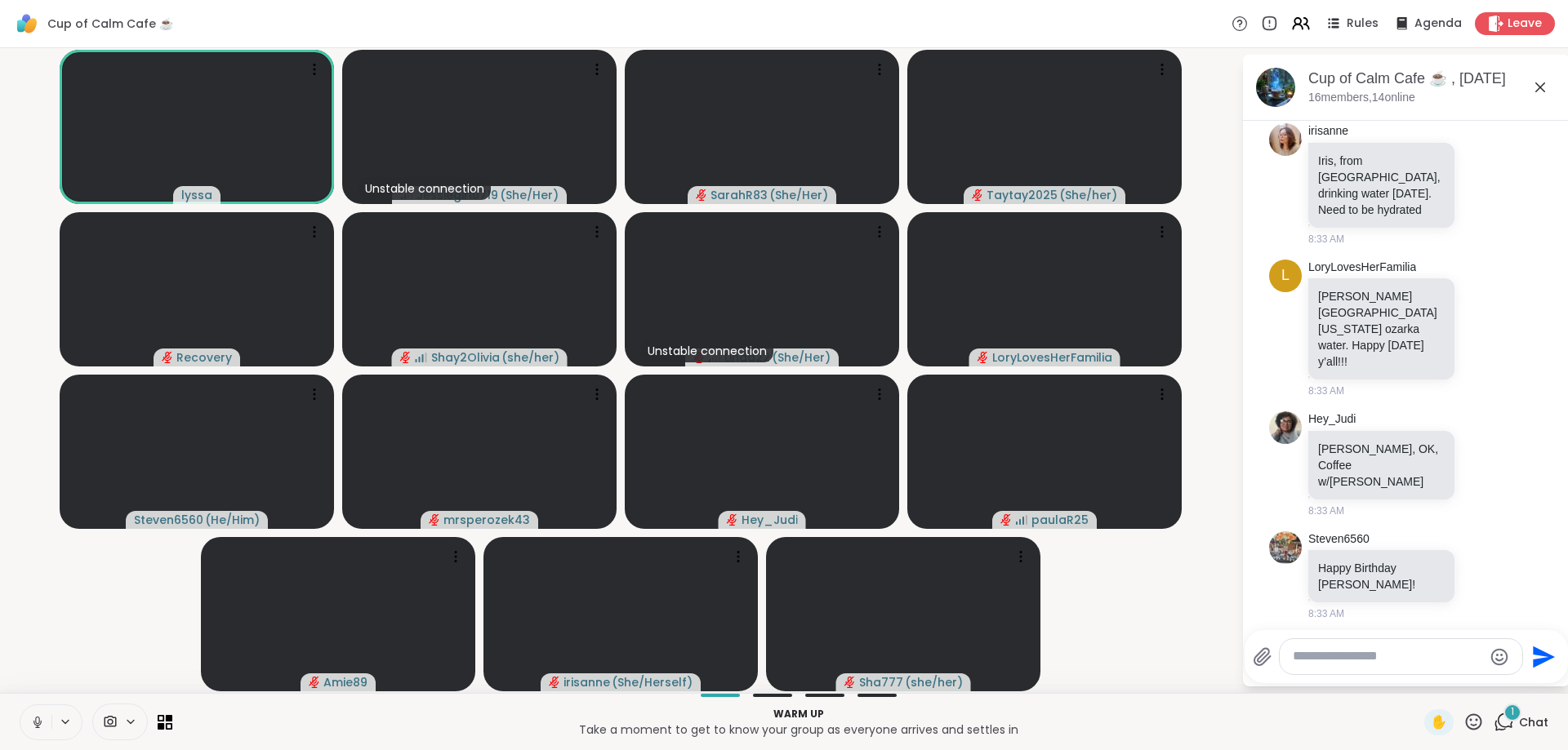
scroll to position [6133, 0]
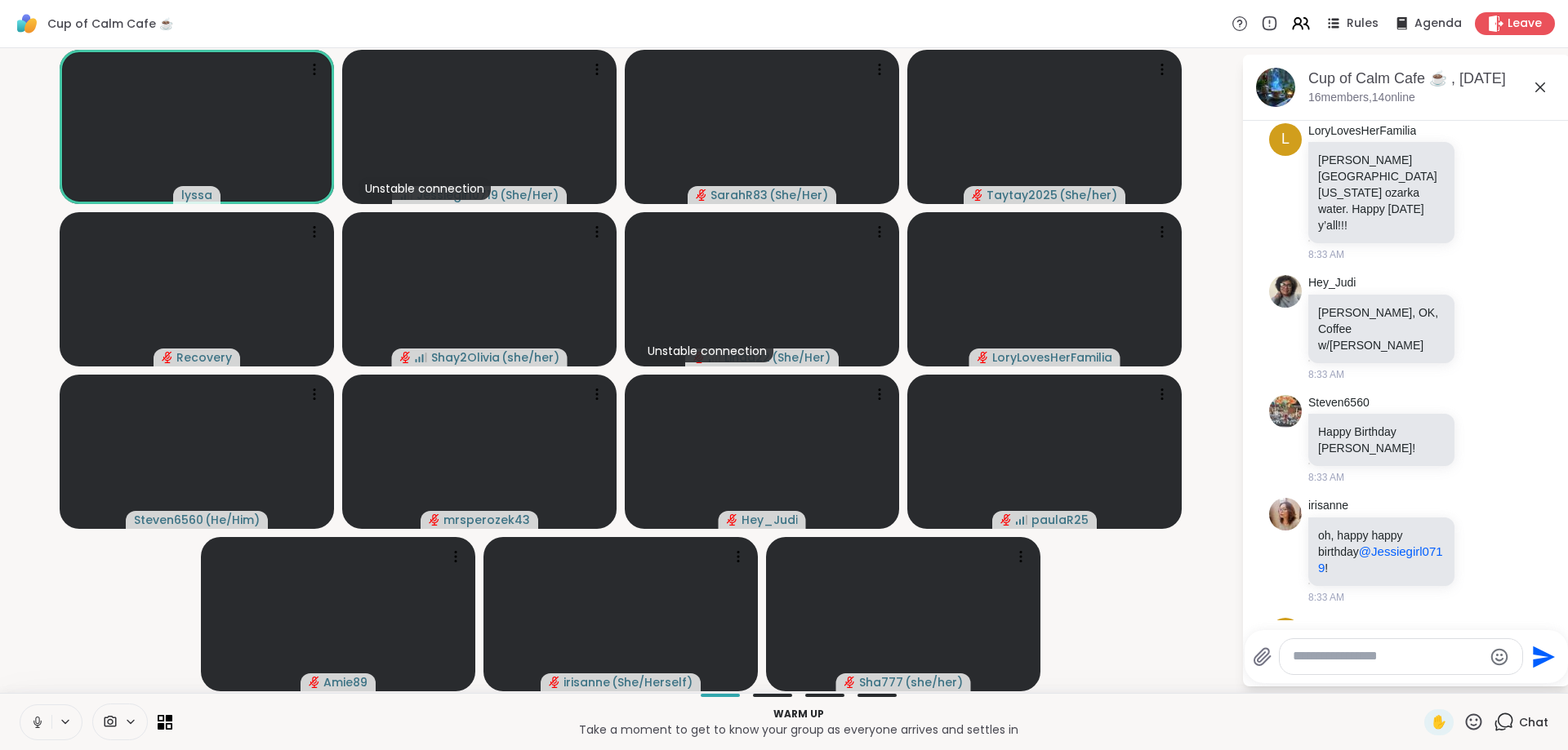
click at [1475, 723] on icon at bounding box center [1473, 722] width 21 height 21
click at [1457, 680] on span "👍" at bounding box center [1462, 679] width 17 height 20
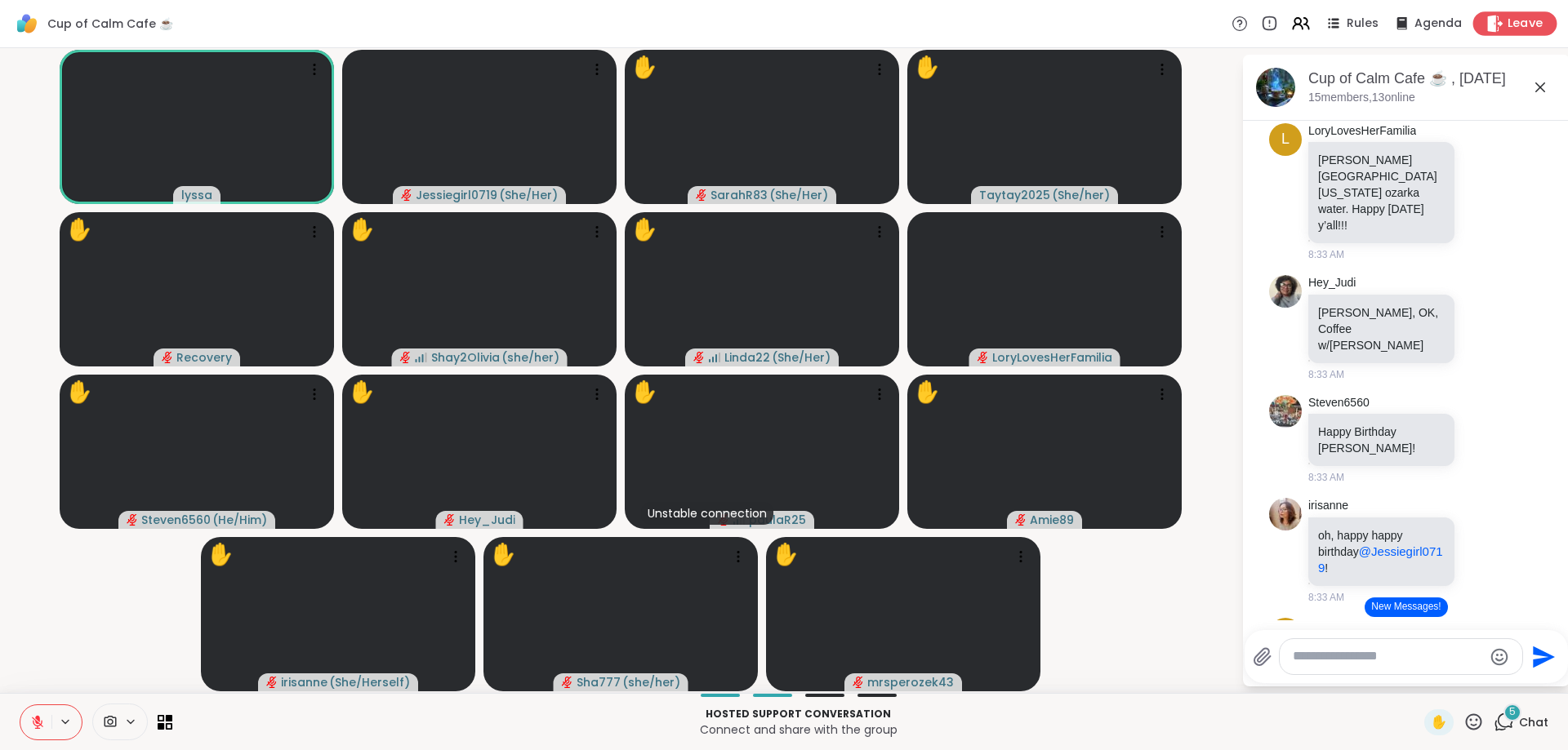
click at [1507, 13] on div "Leave" at bounding box center [1515, 23] width 84 height 23
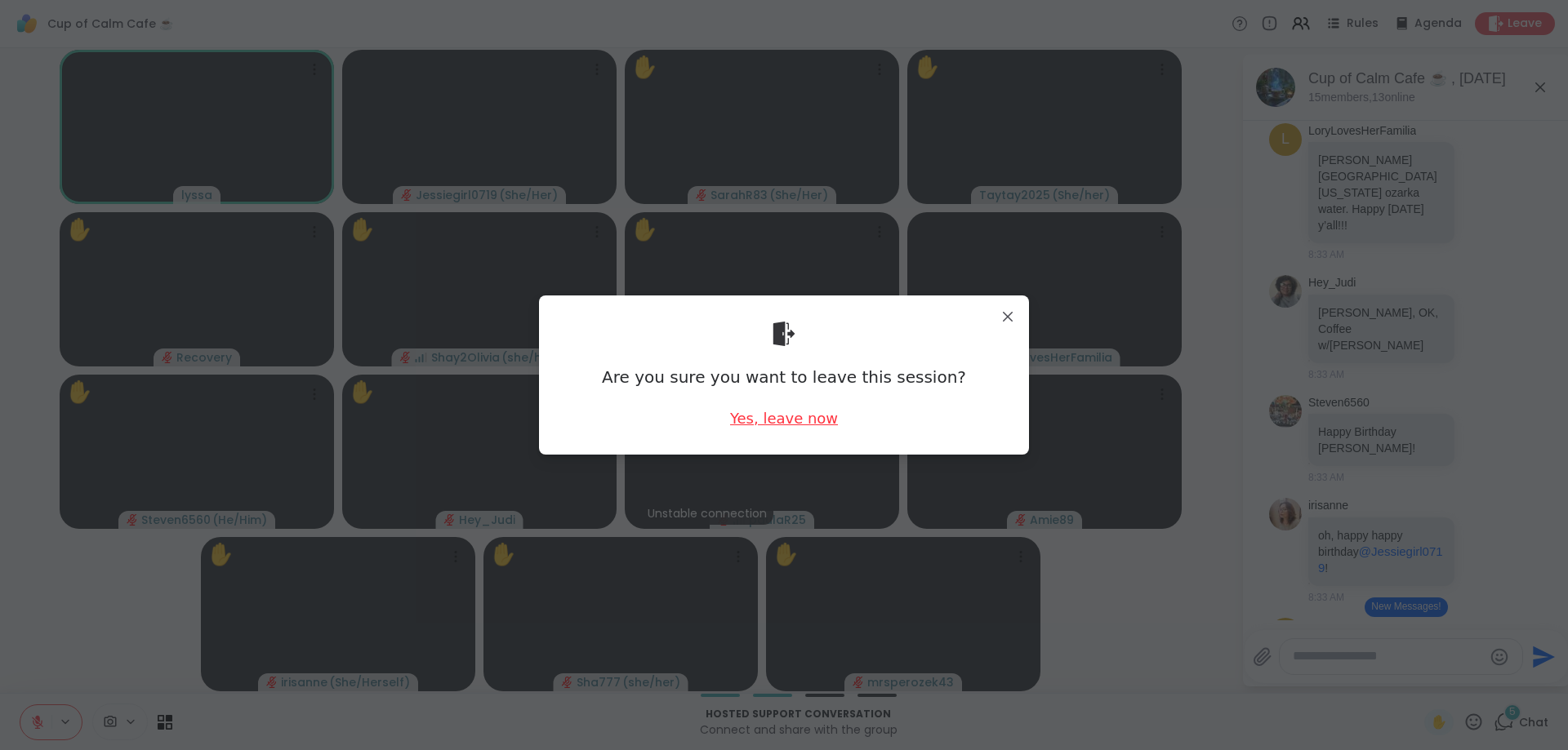
scroll to position [6308, 0]
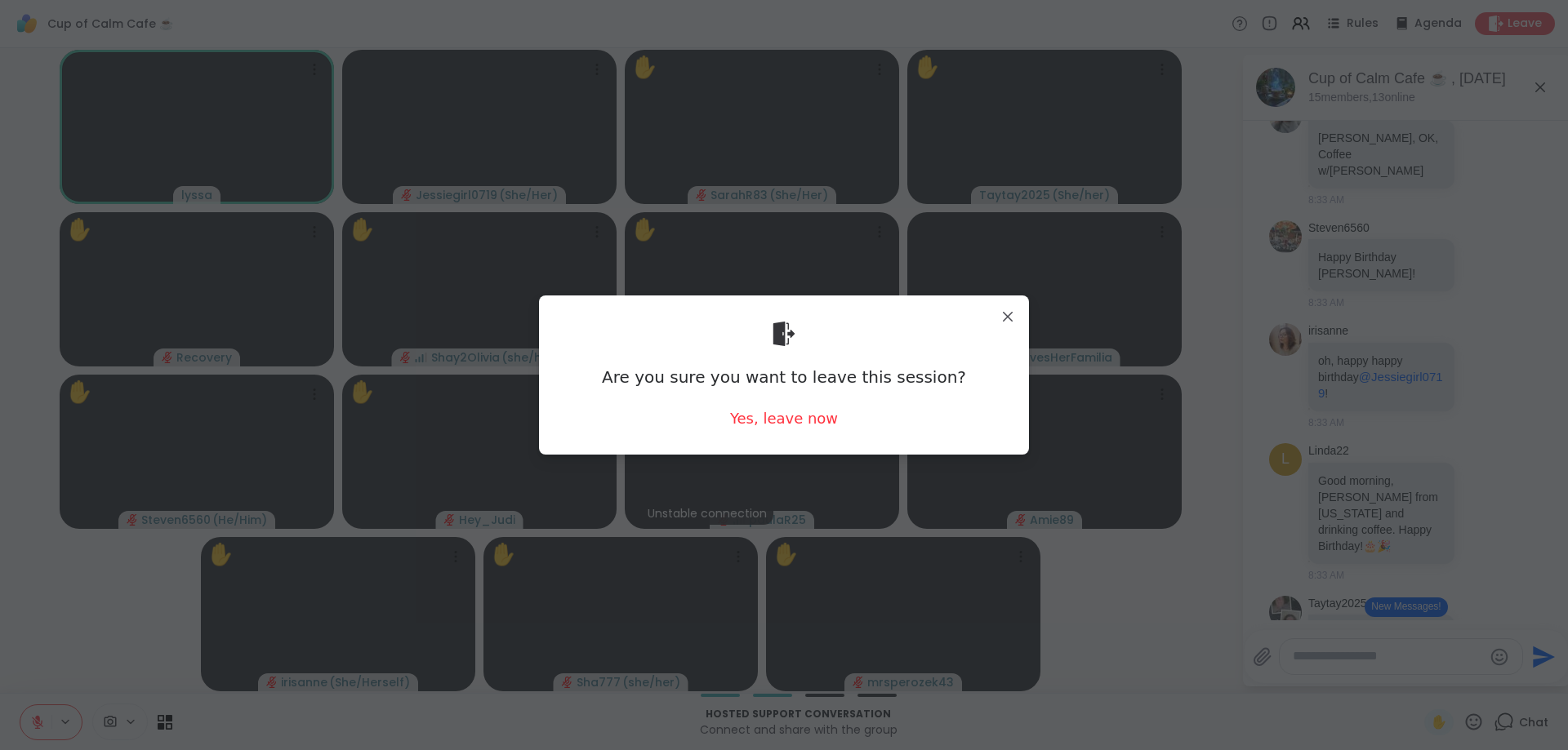
click at [762, 407] on div "Are you sure you want to leave this session? Yes, leave now" at bounding box center [784, 375] width 464 height 133
click at [764, 412] on div "Yes, leave now" at bounding box center [784, 418] width 108 height 21
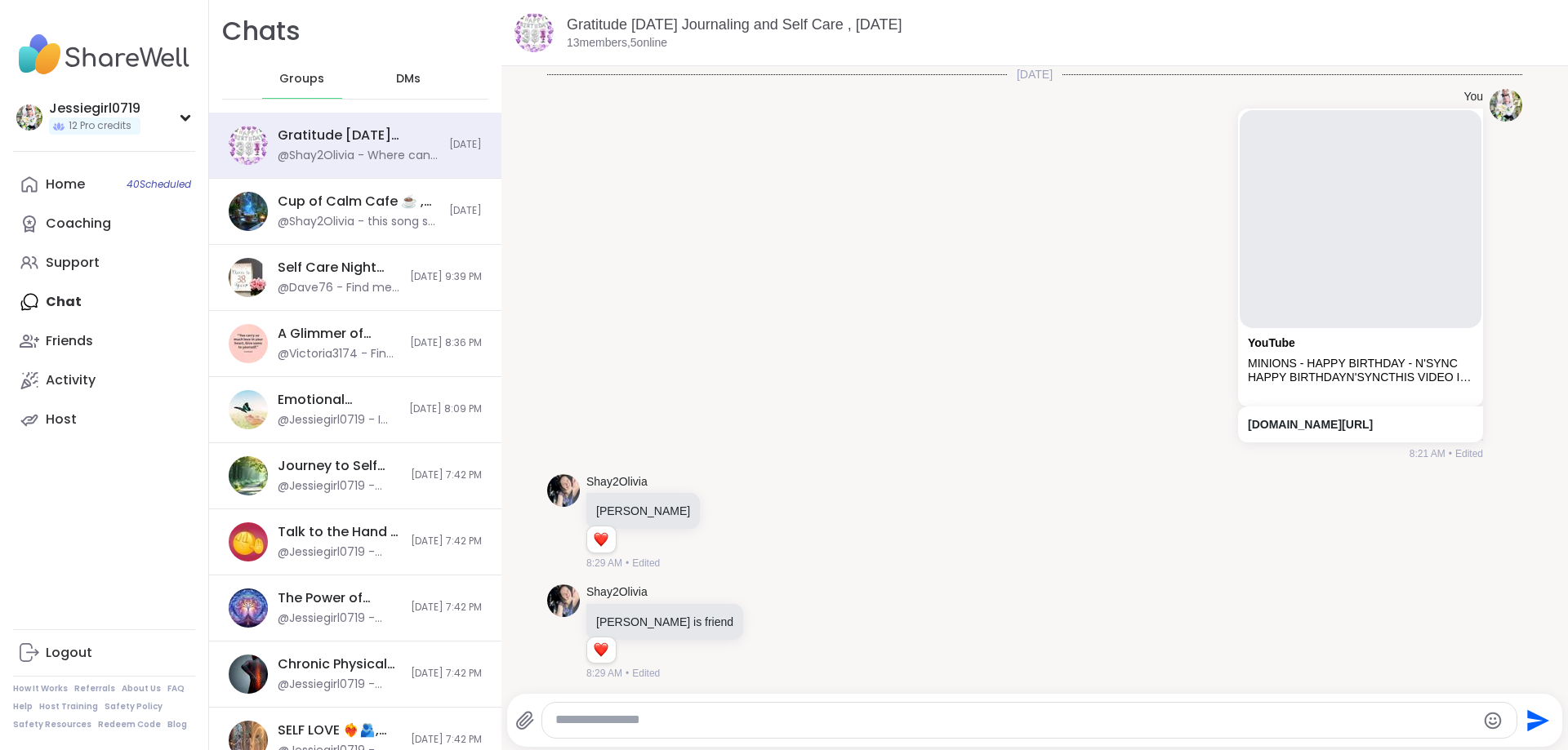
scroll to position [777, 0]
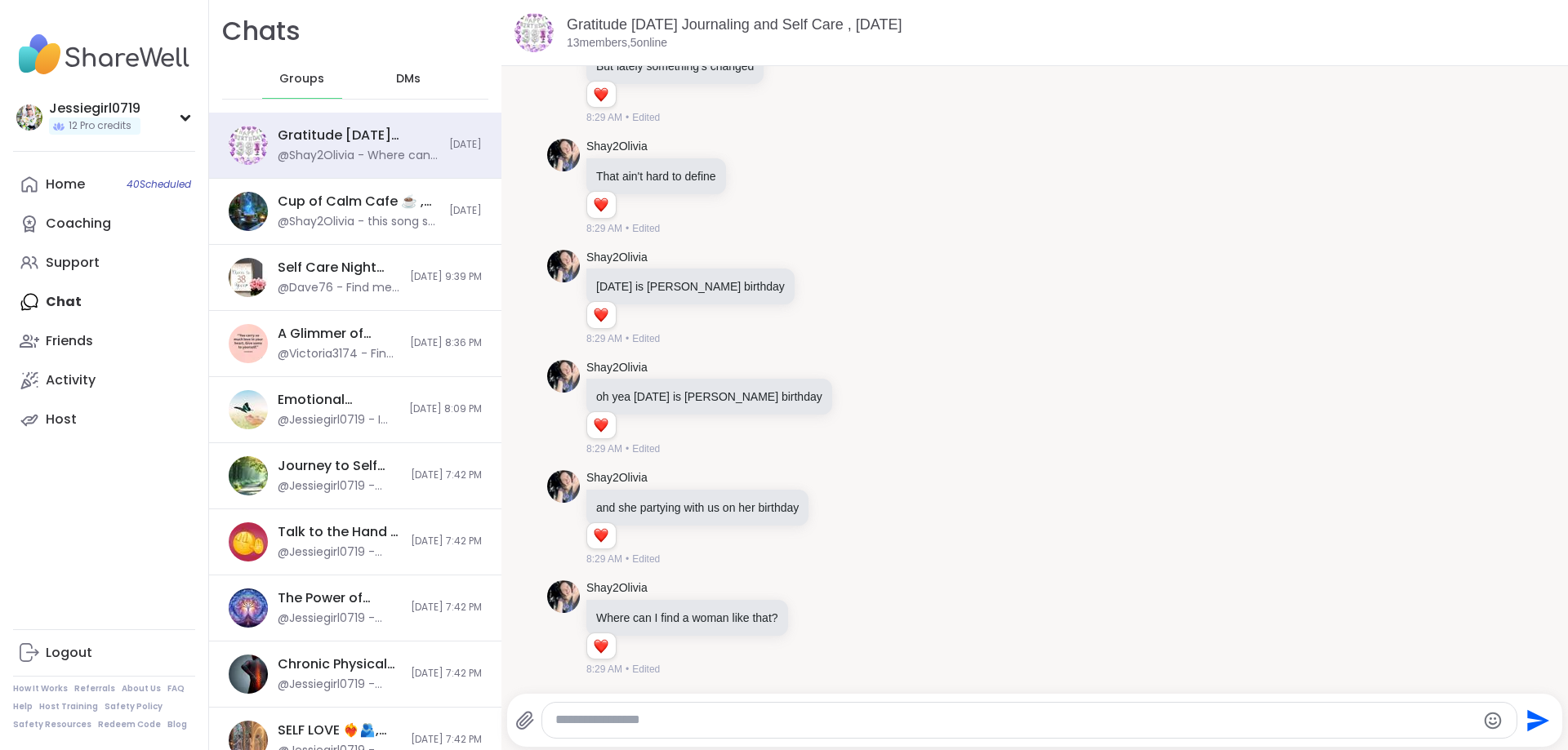
click at [679, 720] on textarea "Type your message" at bounding box center [1015, 720] width 921 height 17
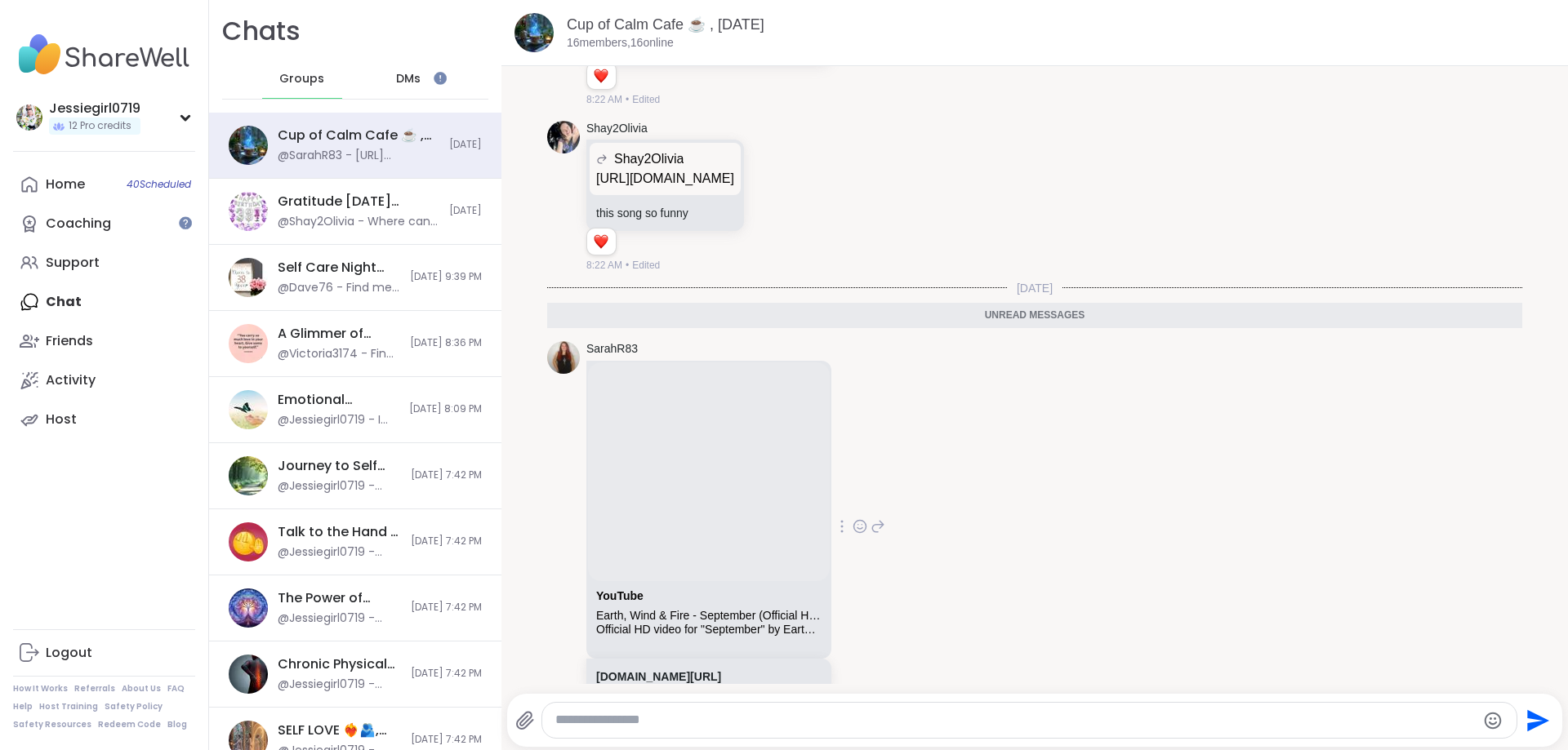
click at [867, 518] on icon at bounding box center [860, 526] width 15 height 17
click at [737, 493] on div "Select Reaction: Heart" at bounding box center [730, 501] width 15 height 15
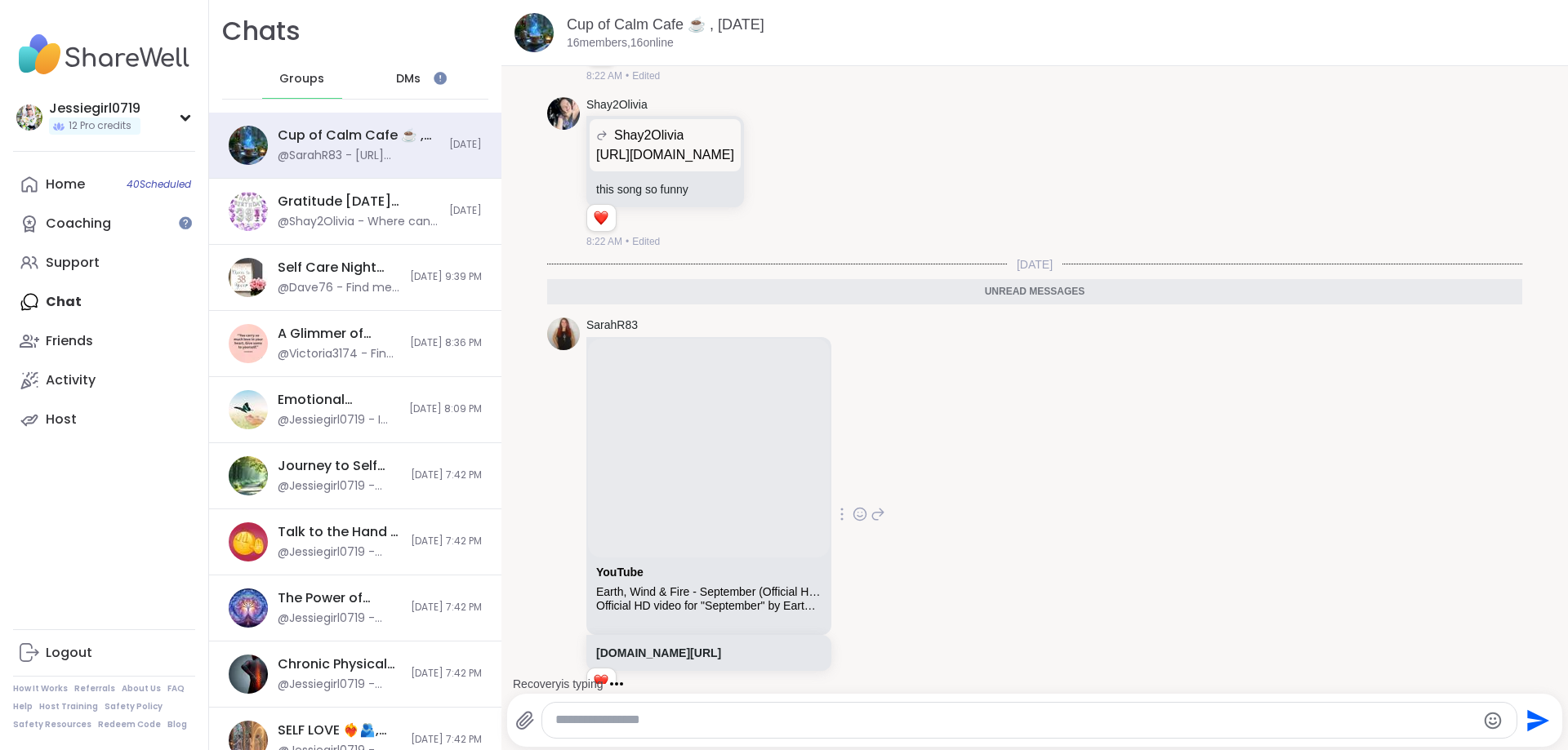
click at [910, 449] on div "SarahR83 YouTube Earth, Wind & Fire - September (Official HD Video) Official HD…" at bounding box center [1035, 515] width 975 height 408
